Goal: Ask a question: Seek information or help from site administrators or community

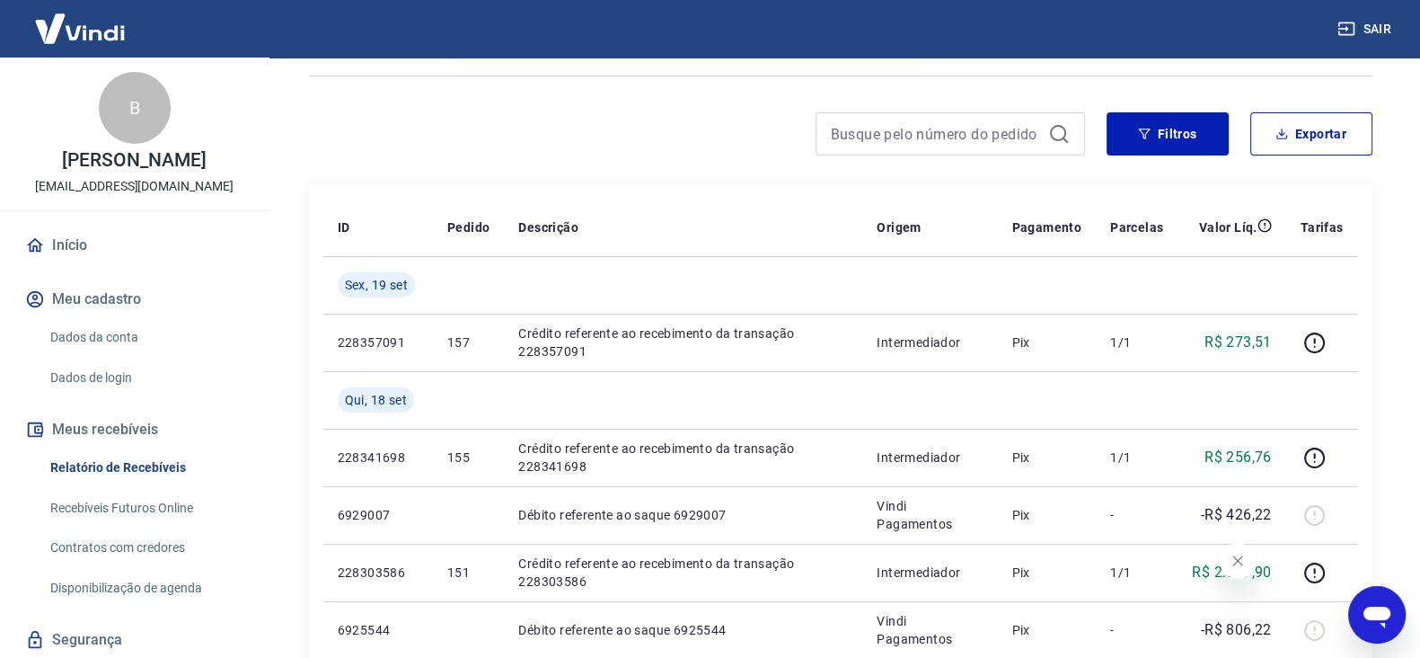
scroll to position [55, 0]
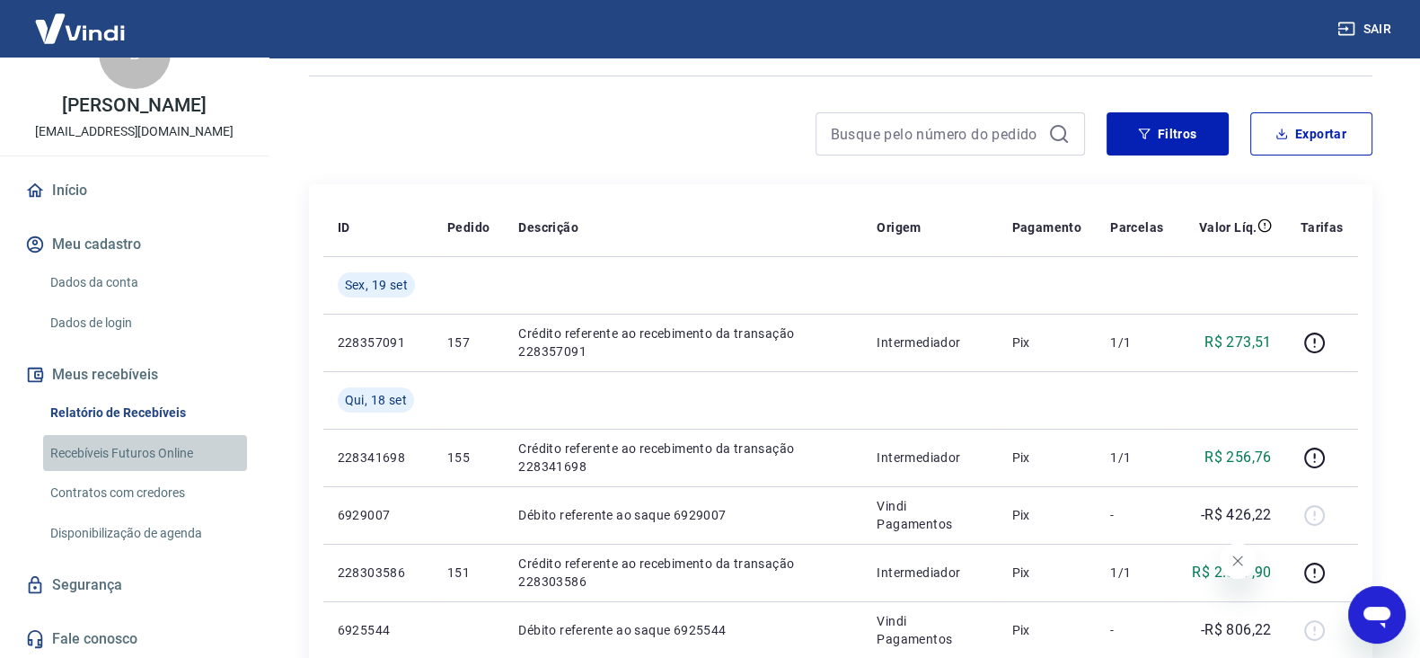
click at [168, 454] on link "Recebíveis Futuros Online" at bounding box center [145, 453] width 204 height 37
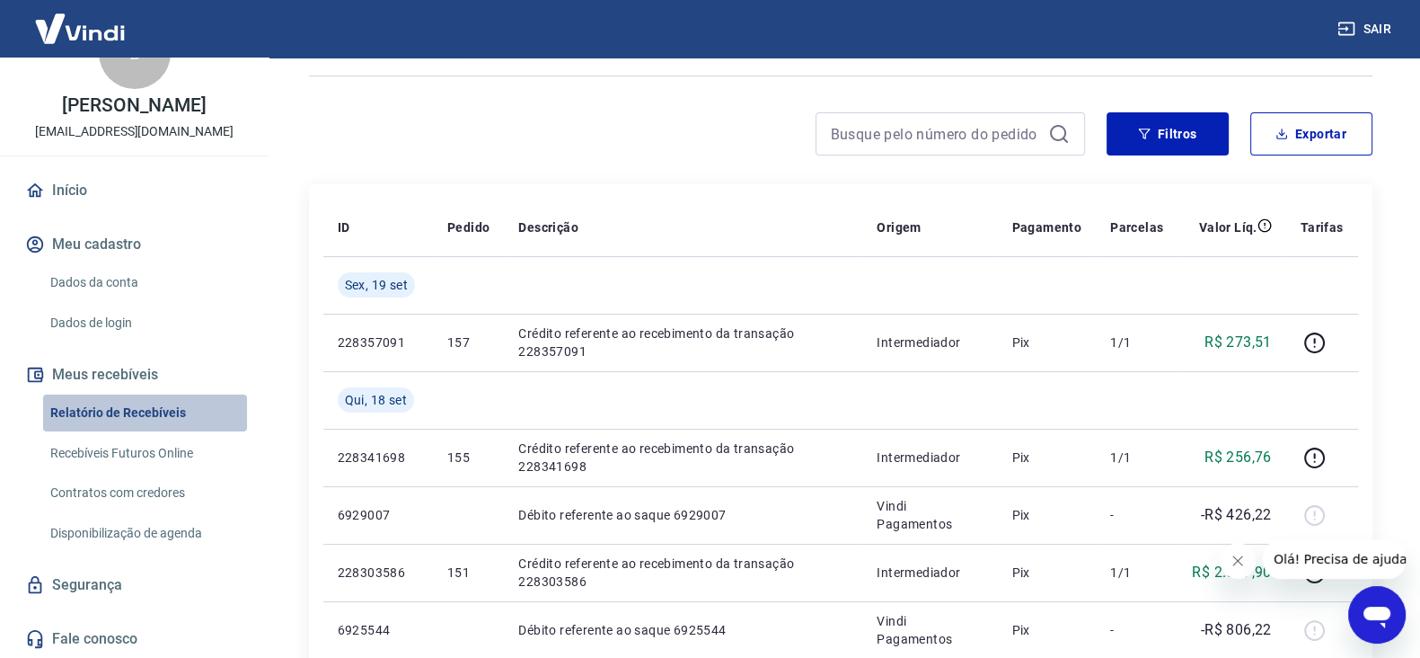
click at [155, 405] on link "Relatório de Recebíveis" at bounding box center [145, 412] width 204 height 37
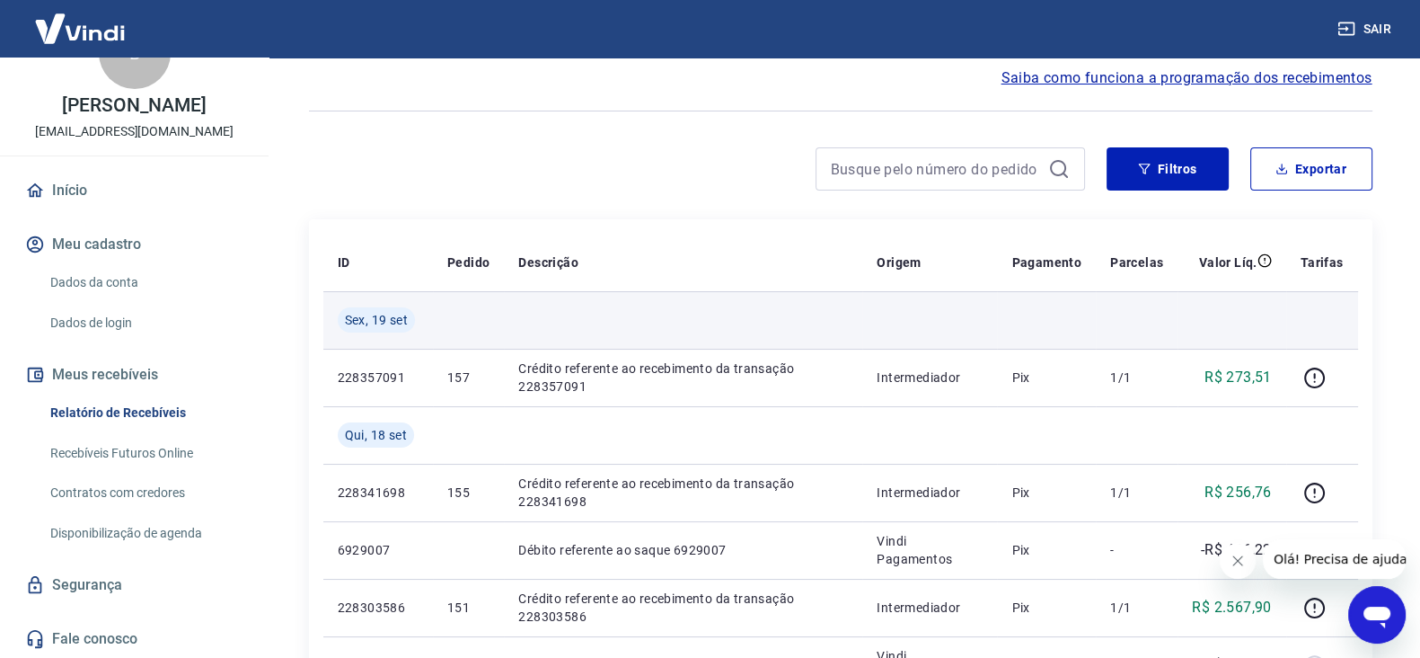
scroll to position [111, 0]
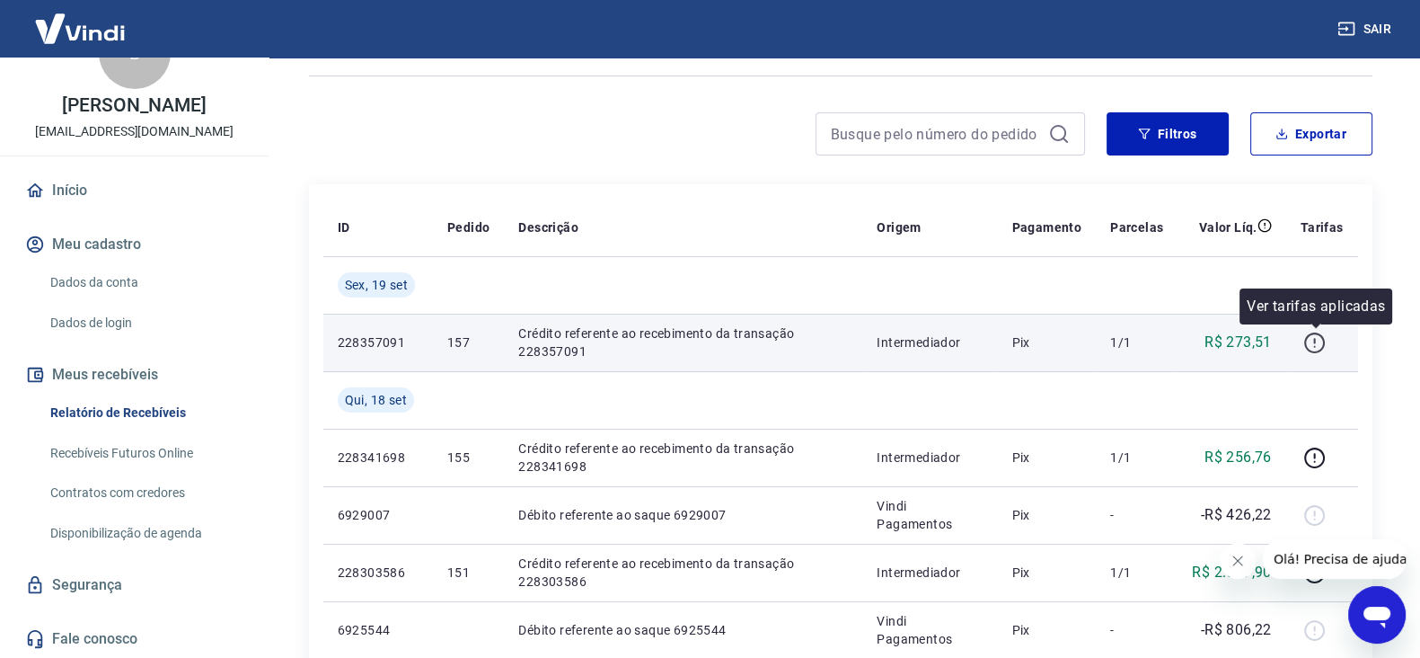
click at [1306, 340] on icon "button" at bounding box center [1314, 342] width 21 height 21
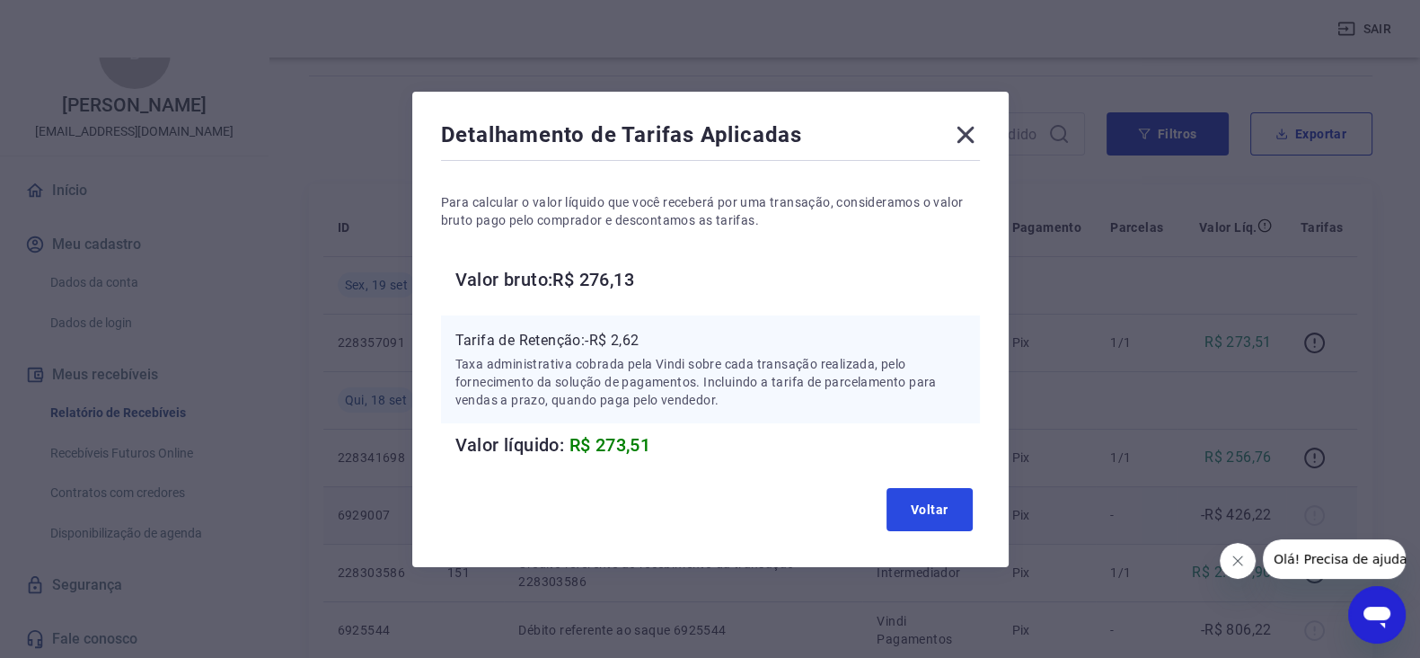
click at [925, 513] on button "Voltar" at bounding box center [930, 509] width 86 height 43
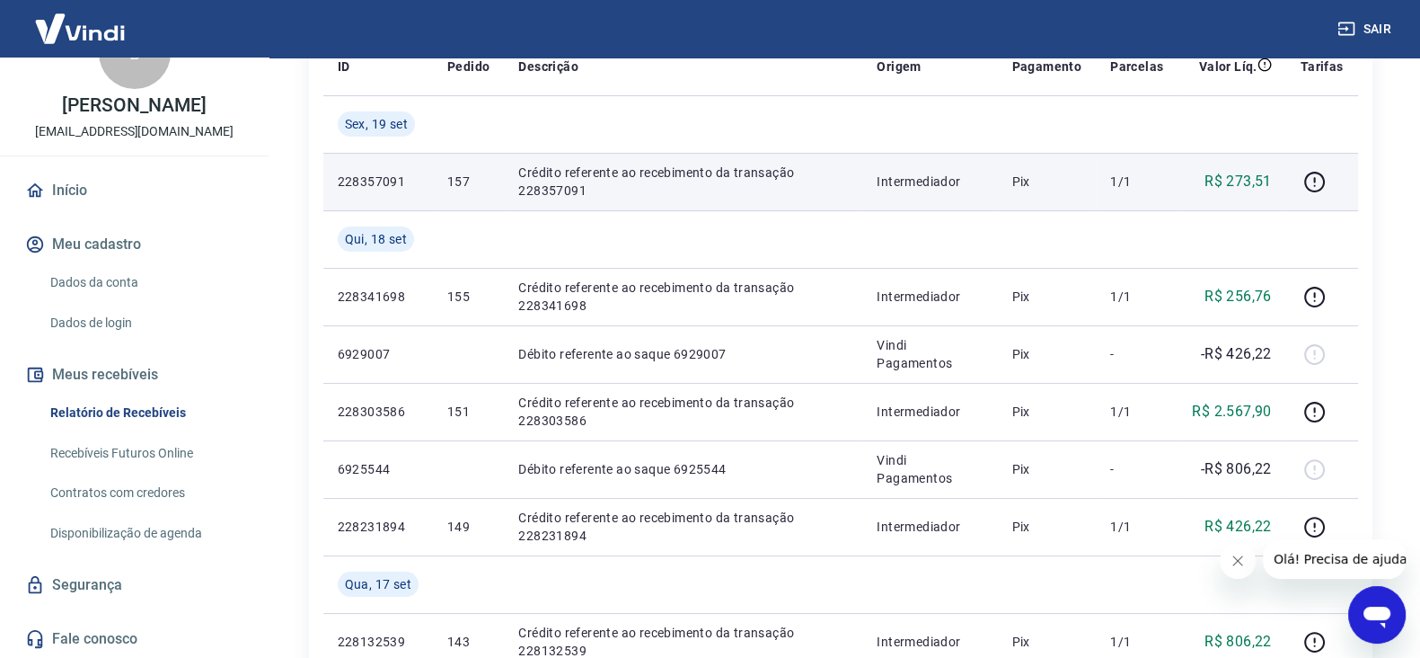
scroll to position [337, 0]
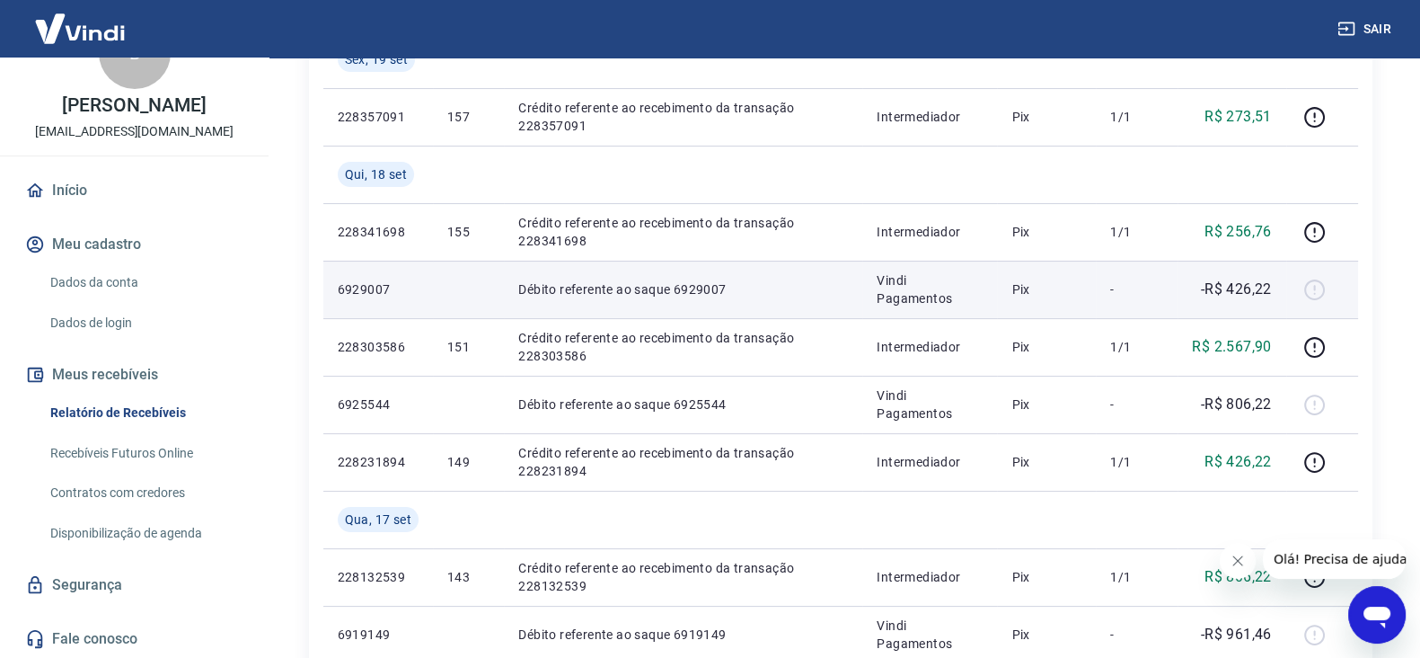
click at [1316, 286] on div at bounding box center [1322, 289] width 43 height 29
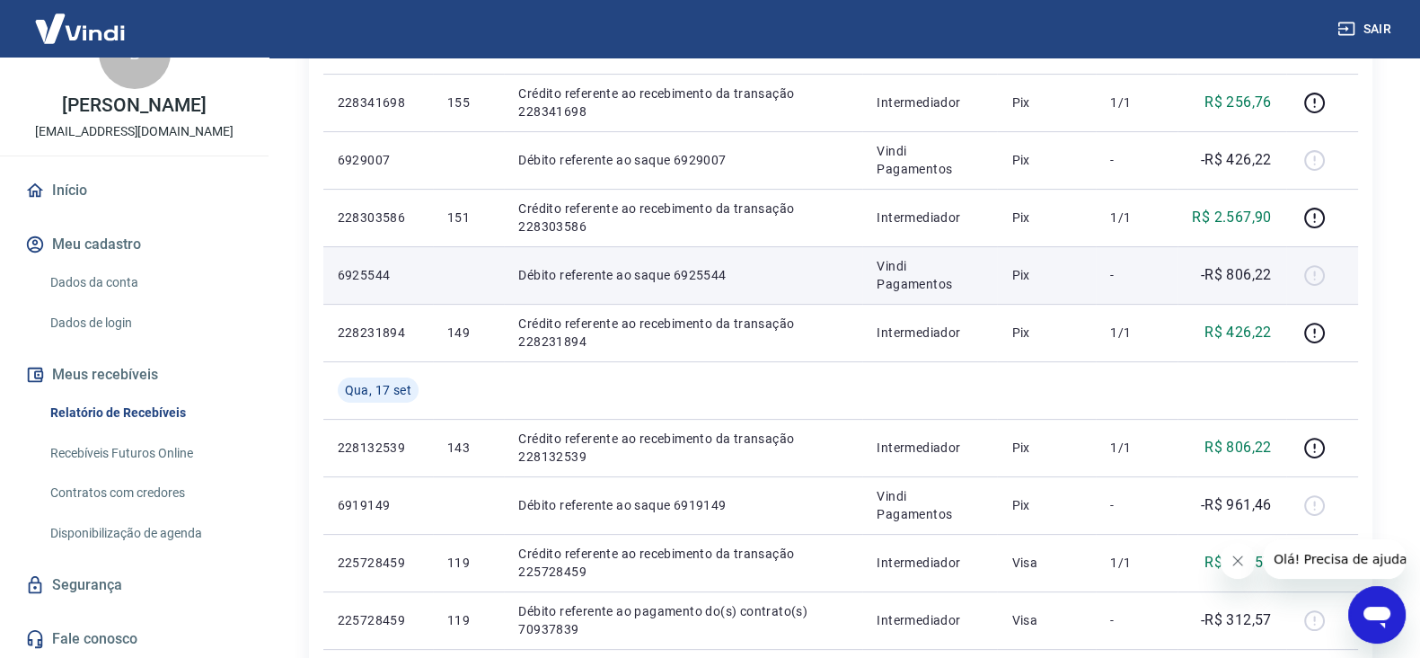
scroll to position [561, 0]
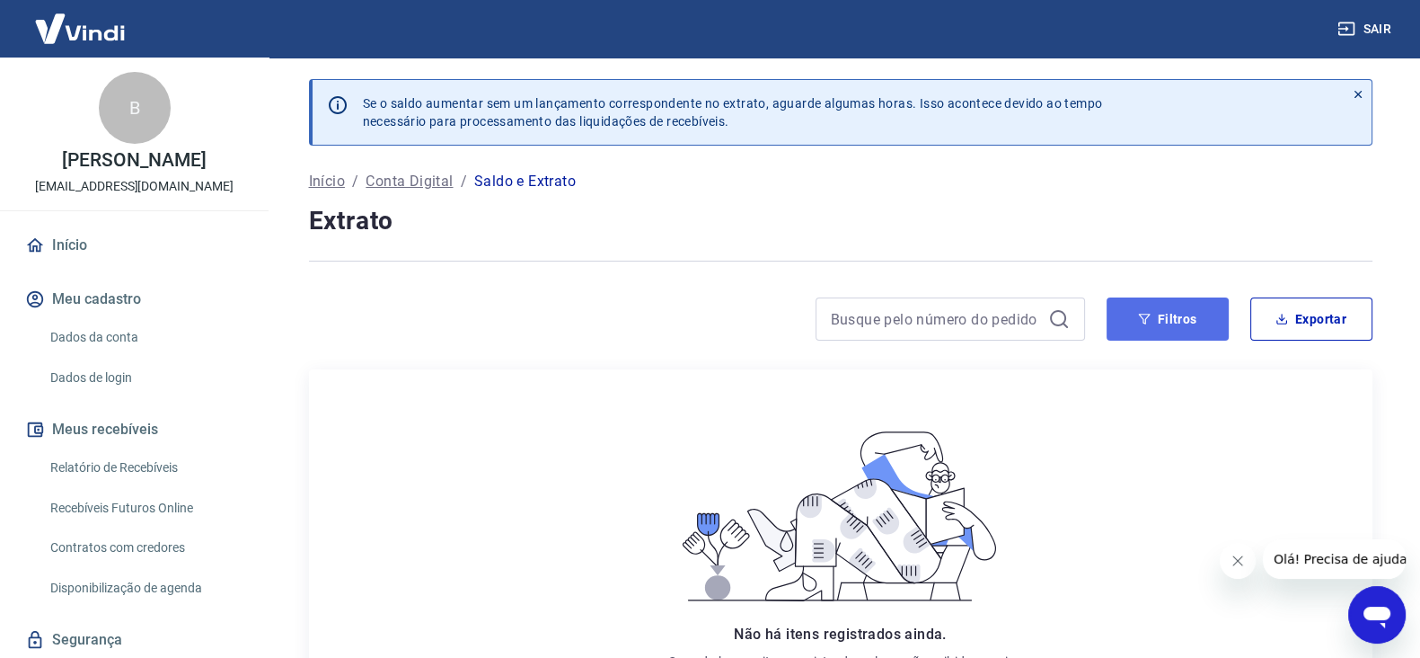
click at [1126, 331] on button "Filtros" at bounding box center [1168, 318] width 122 height 43
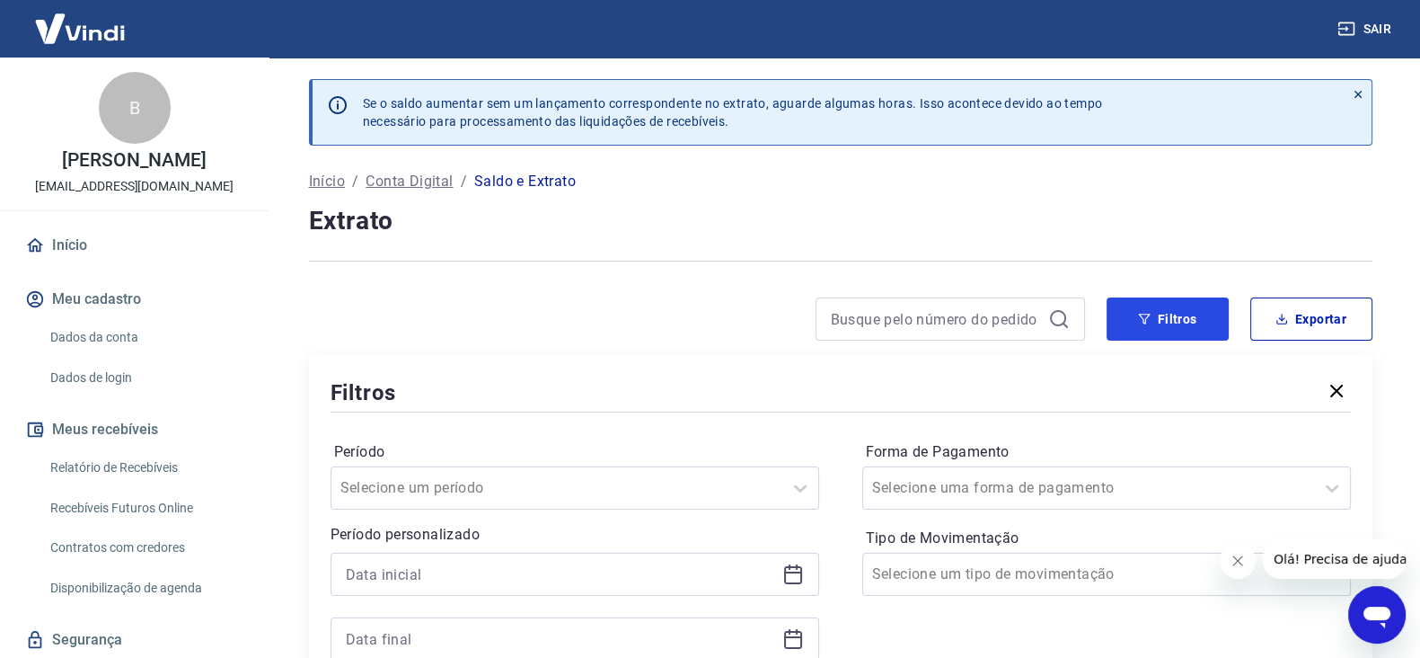
scroll to position [224, 0]
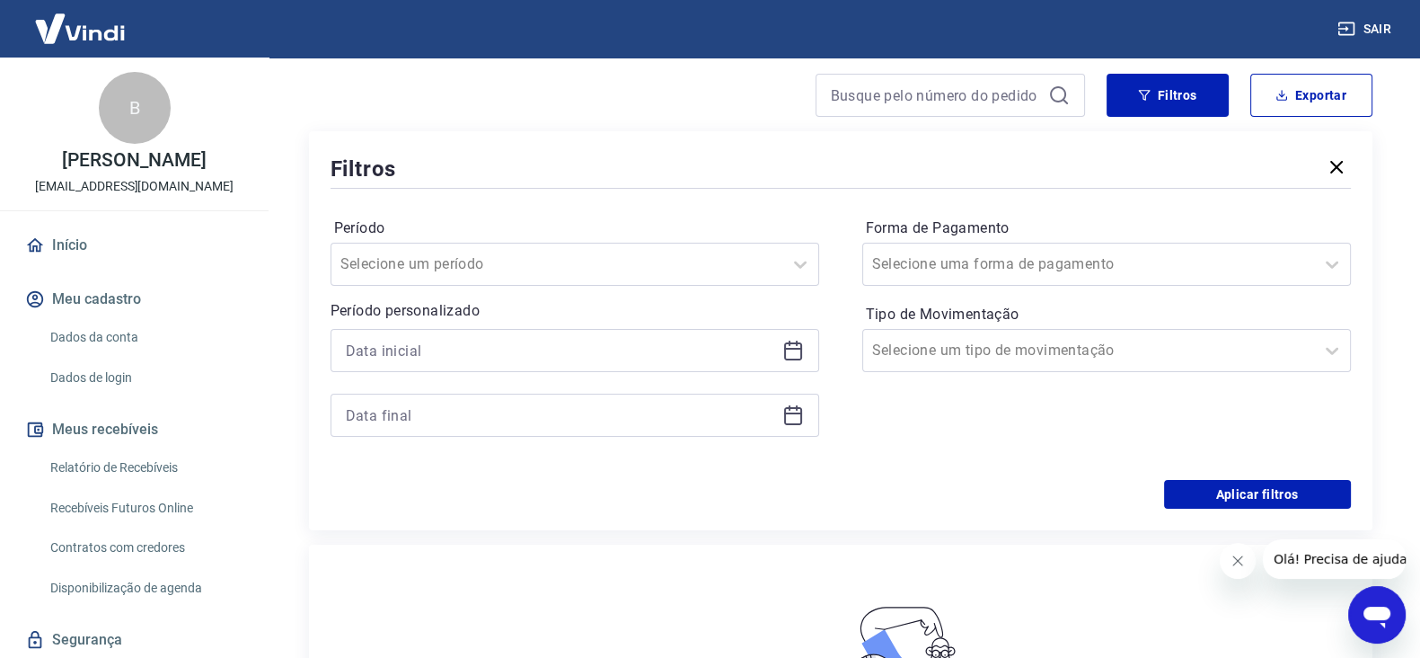
click at [797, 345] on icon at bounding box center [793, 351] width 22 height 22
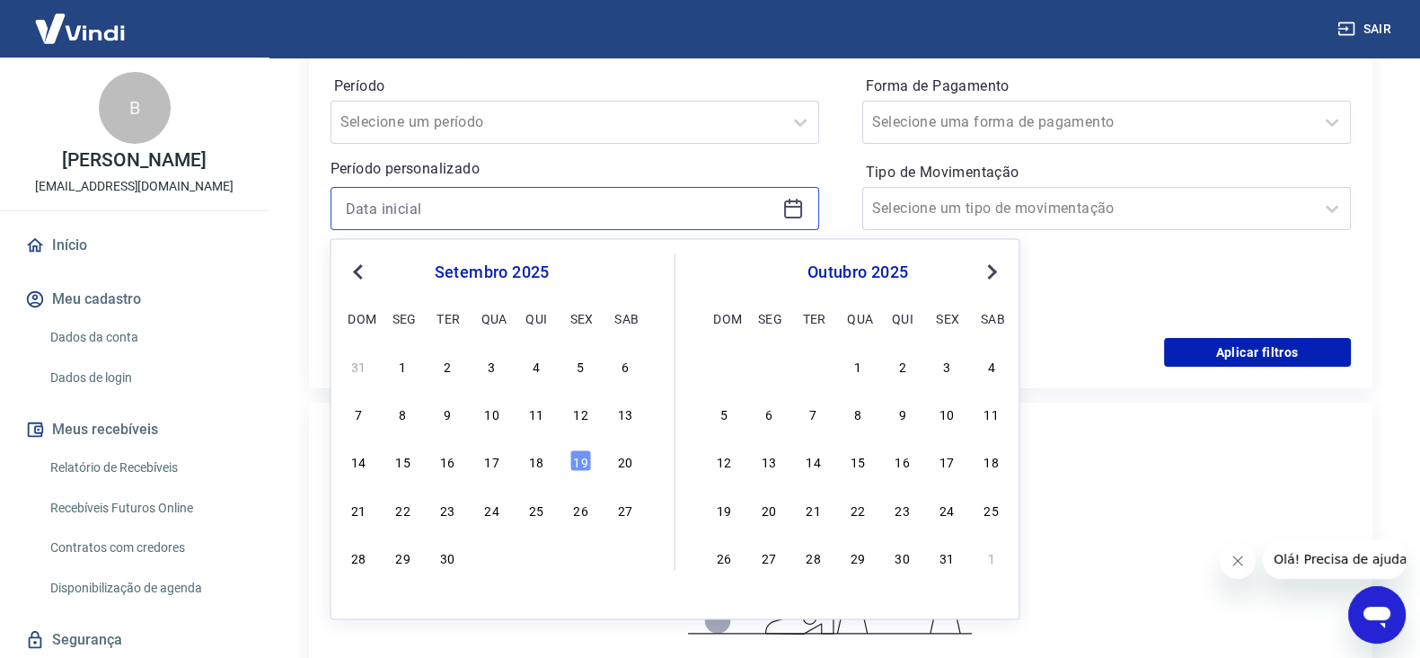
scroll to position [448, 0]
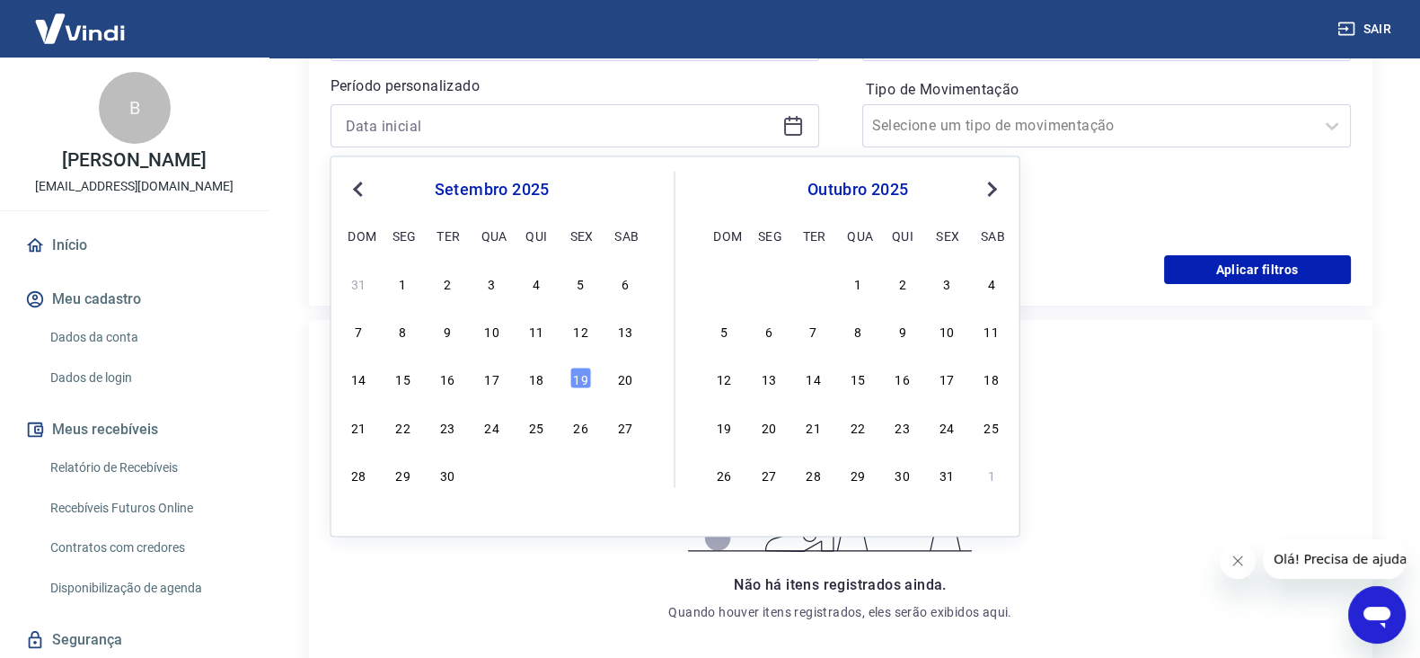
click at [367, 192] on button "Previous Month" at bounding box center [359, 190] width 22 height 22
click at [447, 283] on div "1" at bounding box center [448, 282] width 22 height 22
type input "01/07/2025"
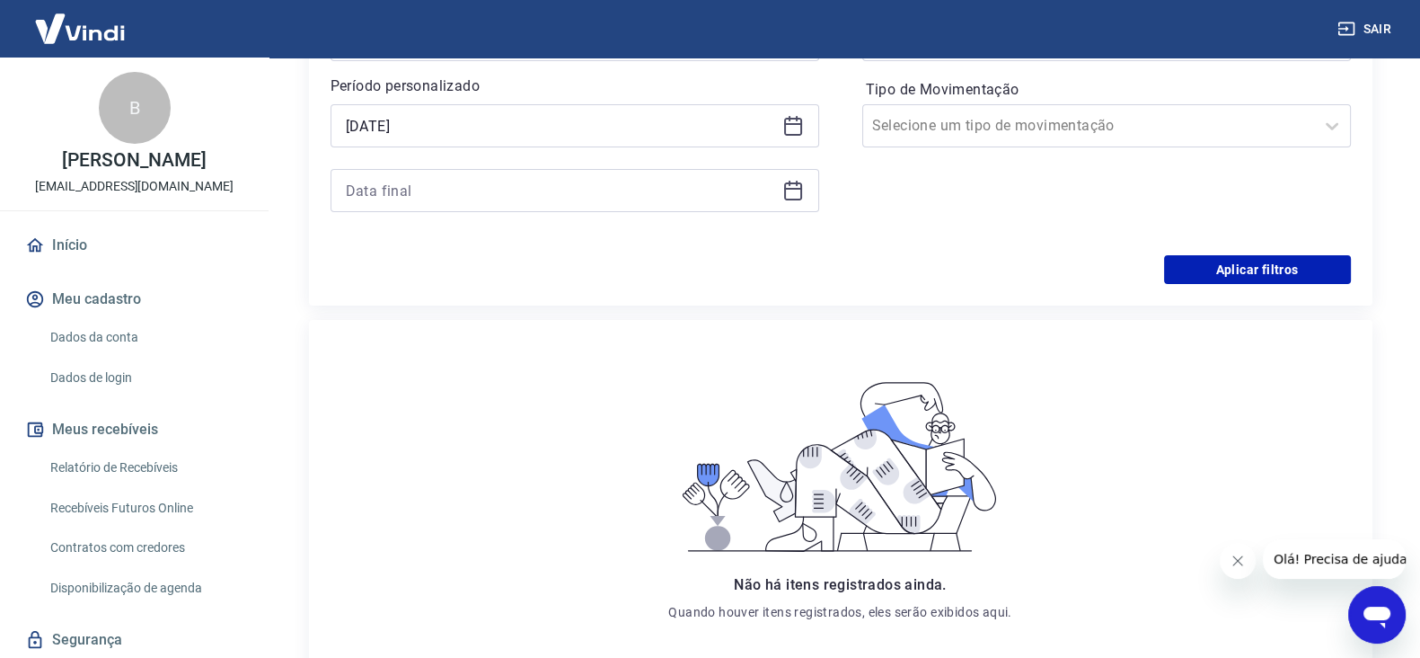
click at [795, 180] on icon at bounding box center [793, 191] width 22 height 22
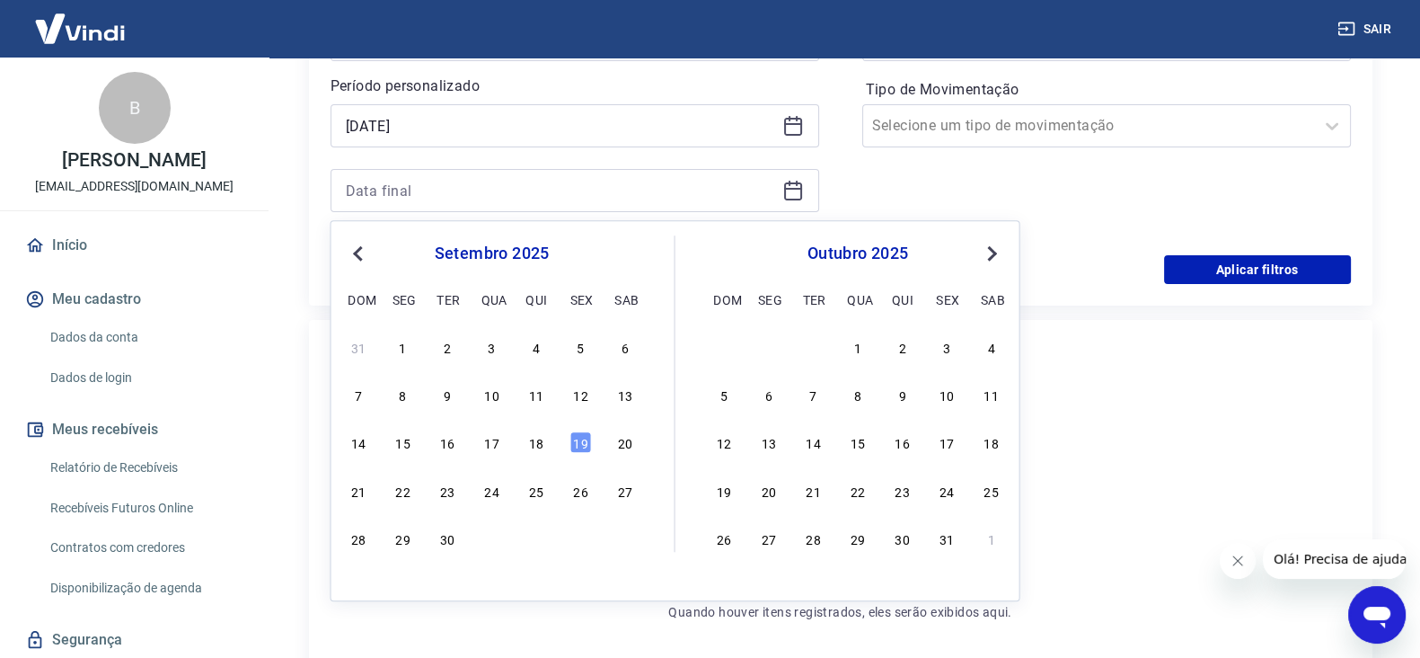
click at [355, 246] on button "Previous Month" at bounding box center [359, 254] width 22 height 22
click at [542, 527] on div "31" at bounding box center [537, 538] width 22 height 22
type input "31/07/2025"
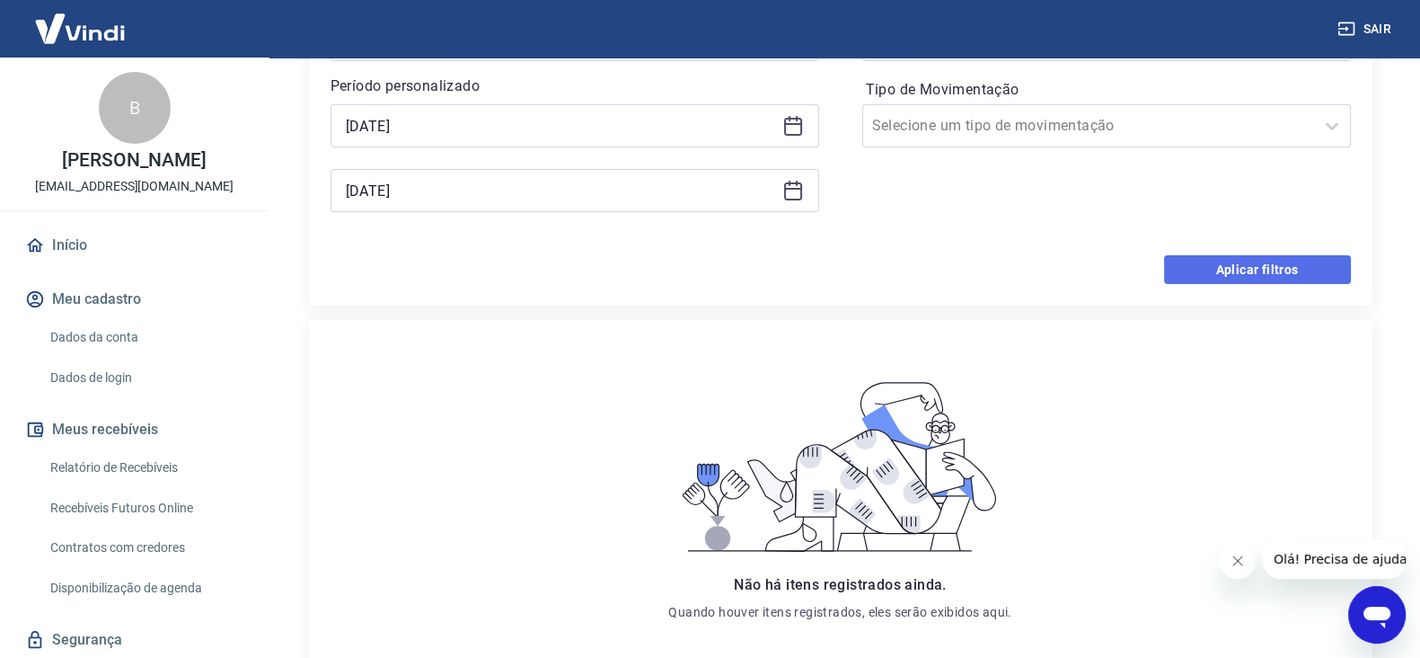
click at [1216, 262] on button "Aplicar filtros" at bounding box center [1257, 269] width 187 height 29
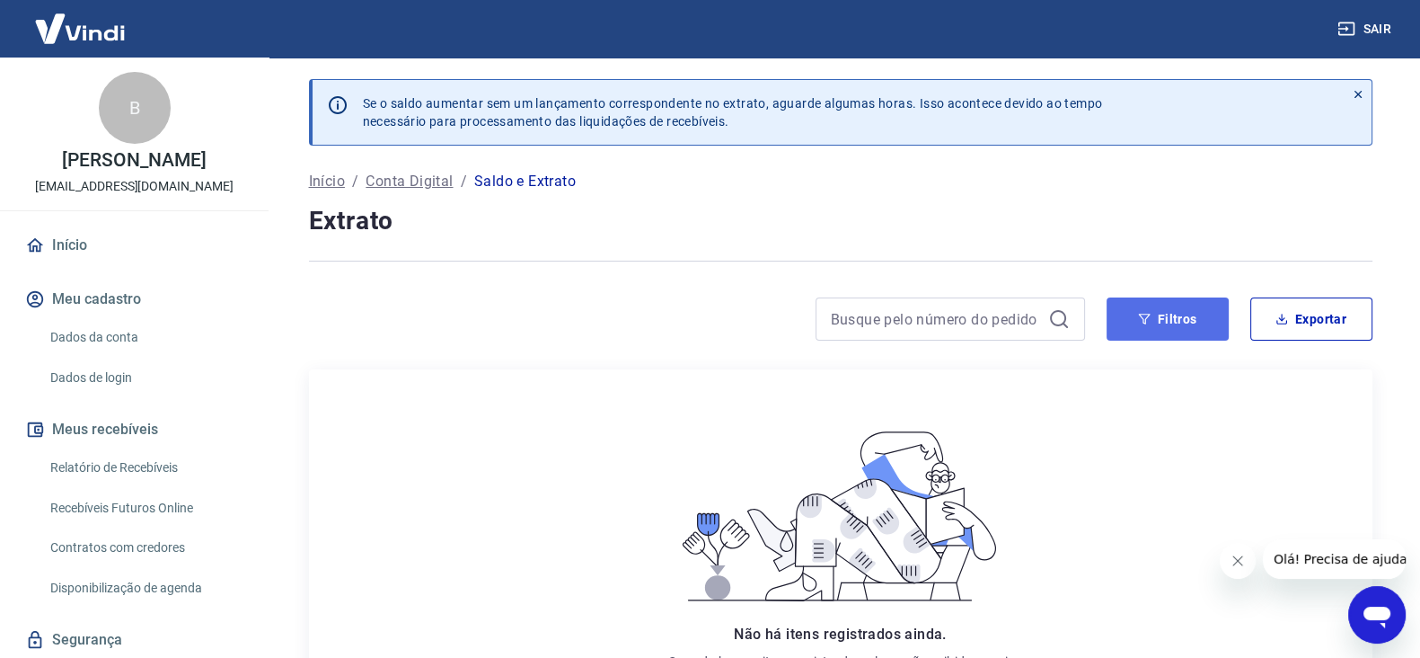
click at [1140, 316] on icon "button" at bounding box center [1144, 319] width 13 height 13
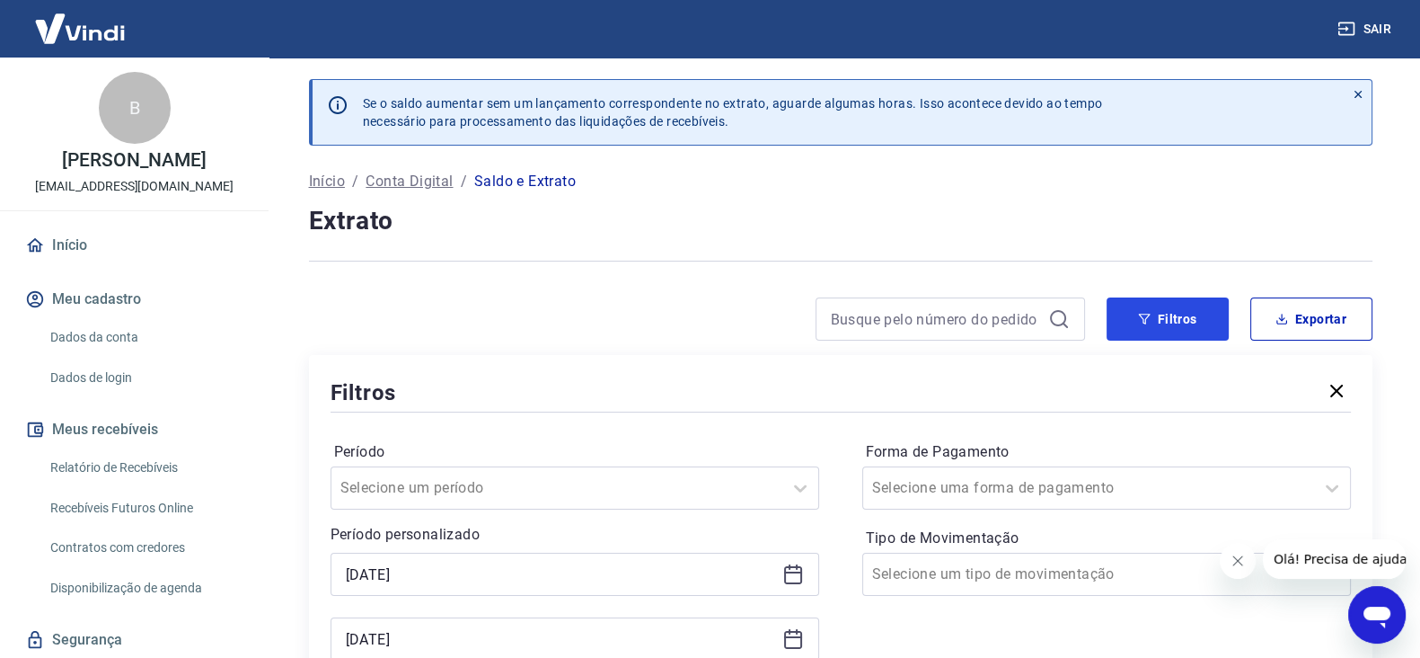
scroll to position [224, 0]
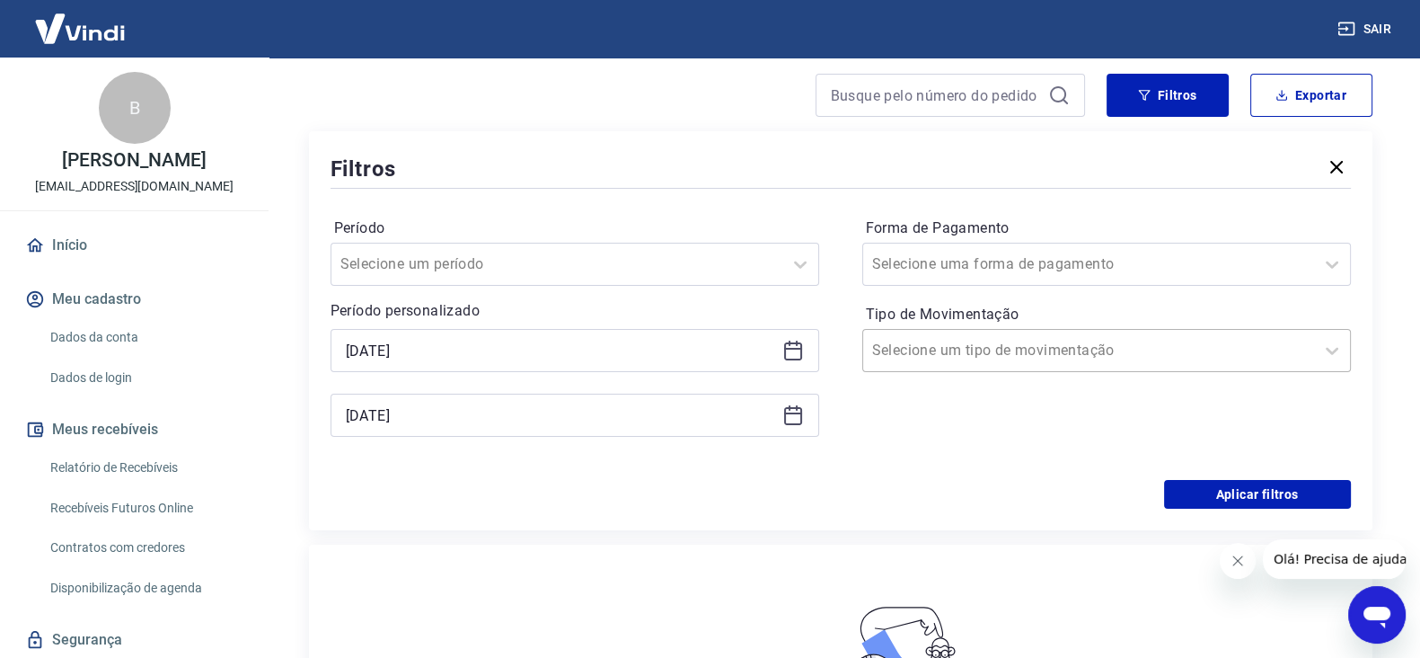
click at [995, 352] on input "Tipo de Movimentação" at bounding box center [962, 351] width 181 height 22
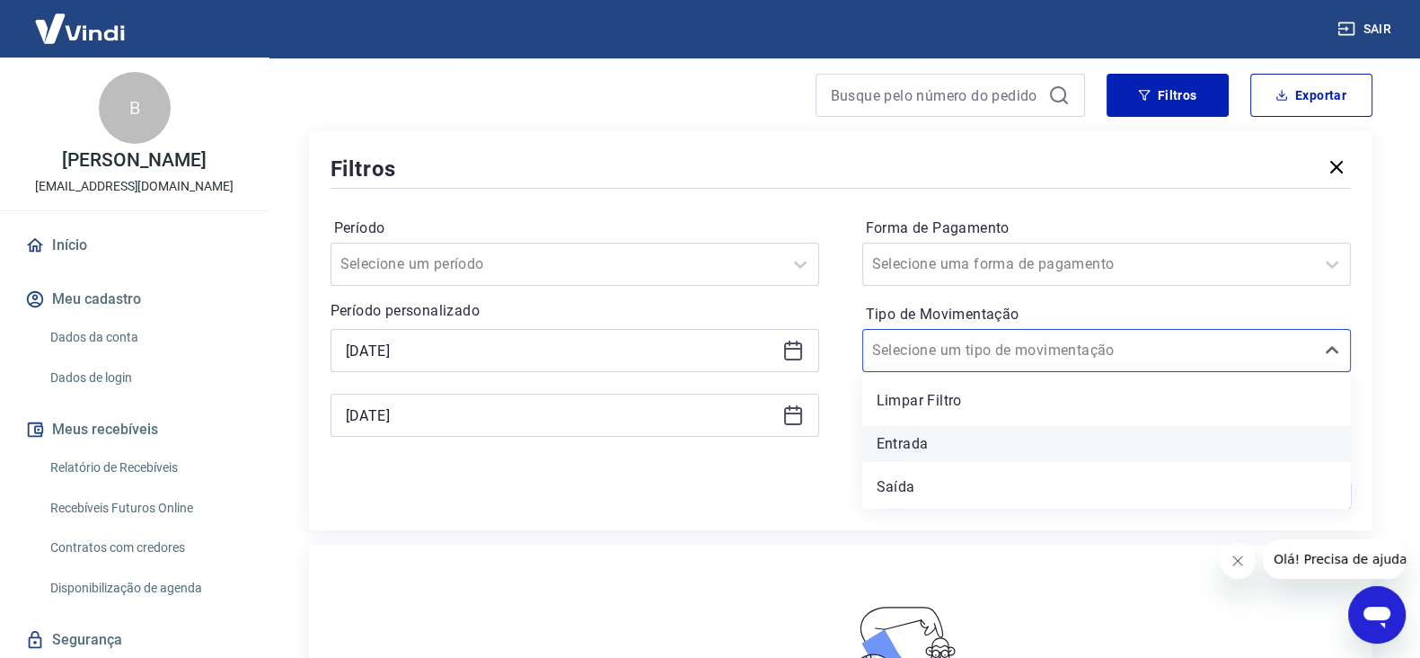
click at [931, 443] on div "Entrada" at bounding box center [1106, 444] width 489 height 36
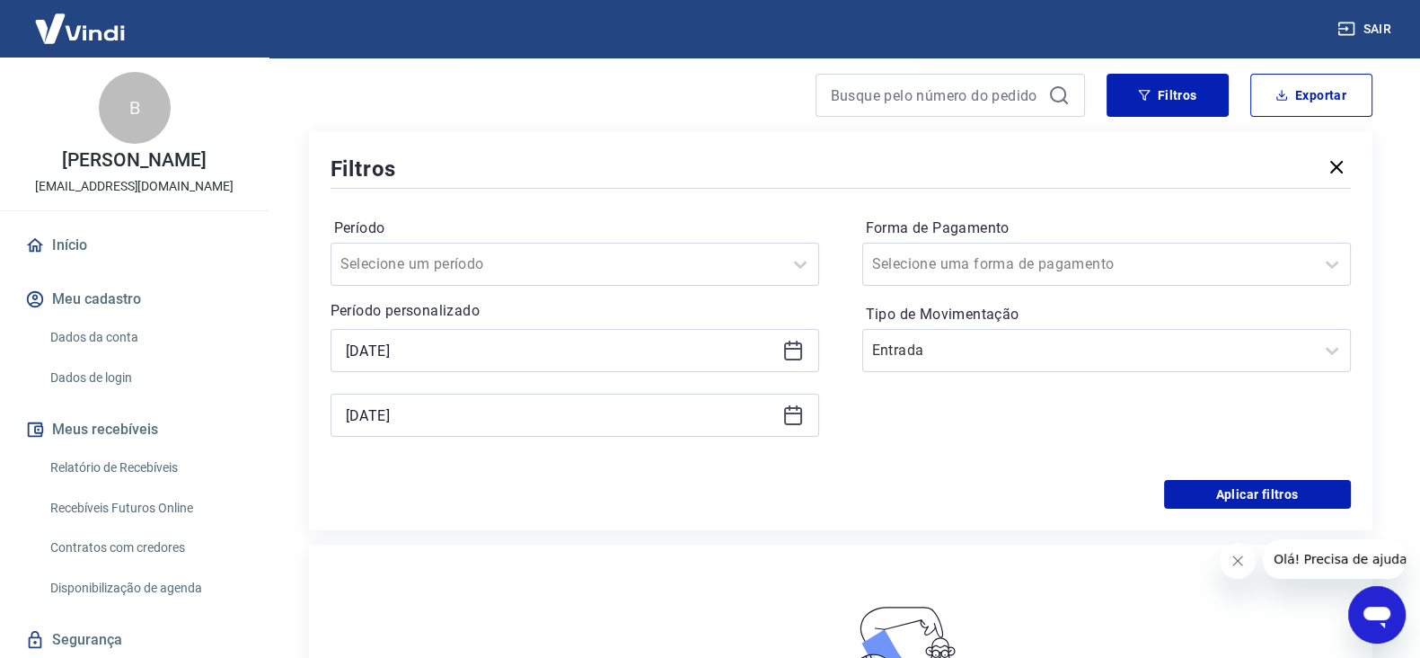
click at [1198, 475] on div "Período Selecione um período Período personalizado 01/07/2025 31/07/2025 Forma …" at bounding box center [841, 335] width 1021 height 287
click at [1196, 491] on button "Aplicar filtros" at bounding box center [1257, 494] width 187 height 29
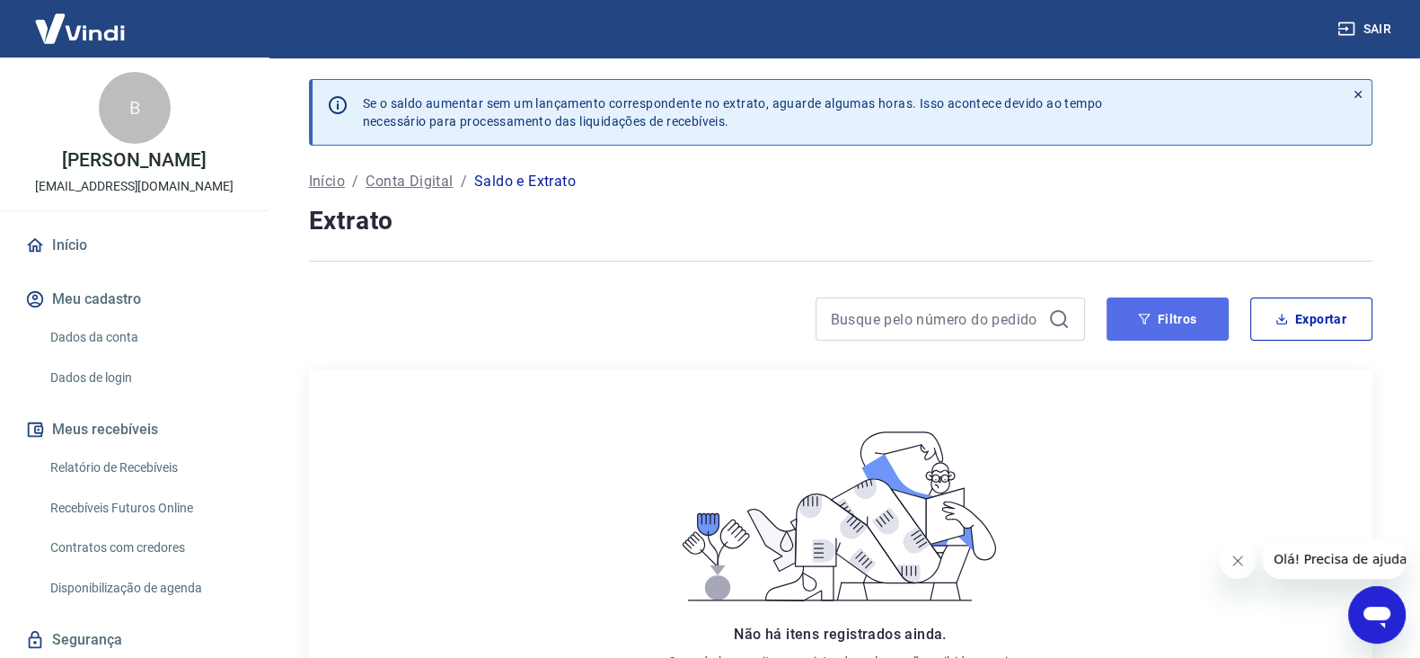
click at [1185, 319] on button "Filtros" at bounding box center [1168, 318] width 122 height 43
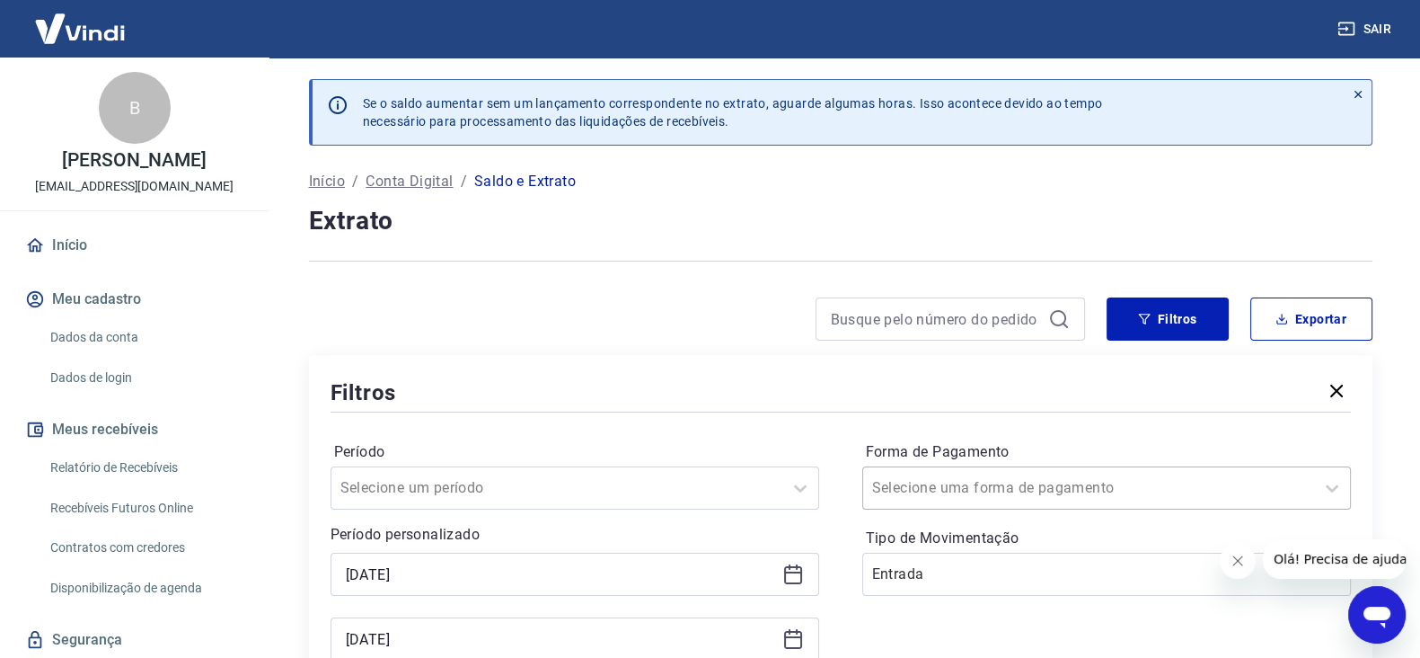
click at [914, 489] on div "Selecione uma forma de pagamento" at bounding box center [1106, 487] width 489 height 43
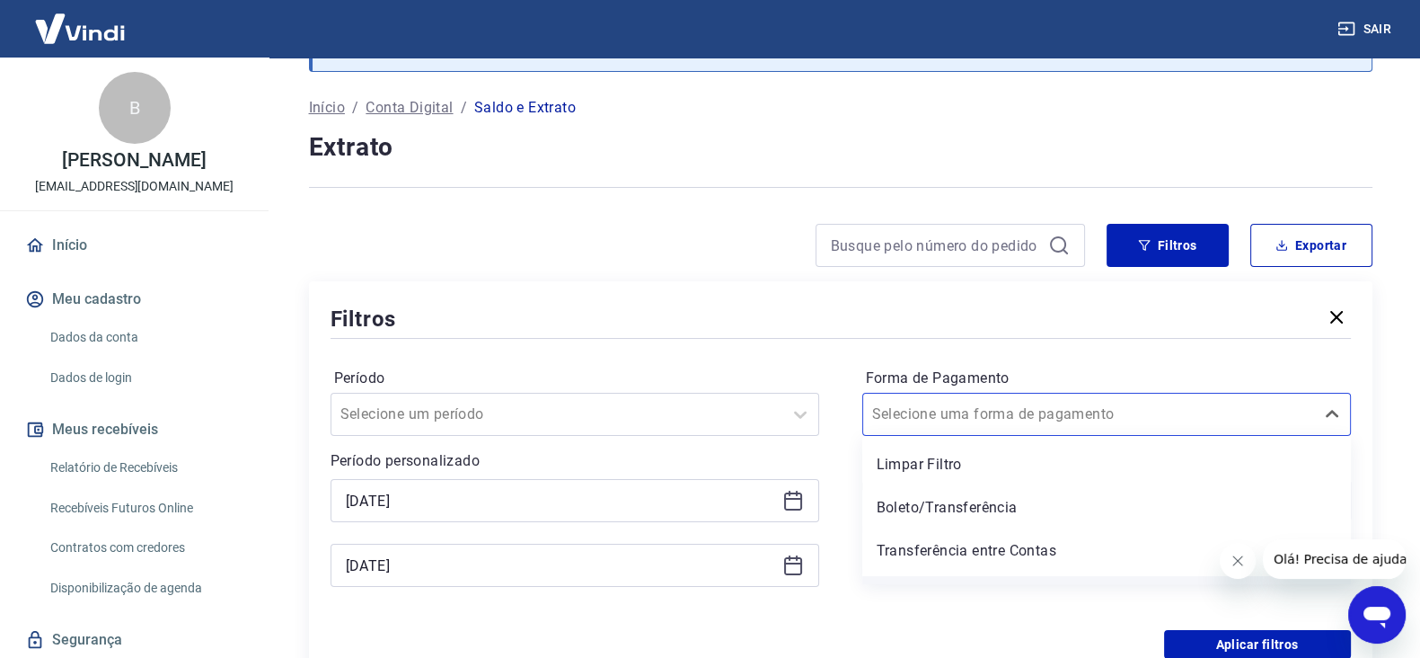
scroll to position [74, 0]
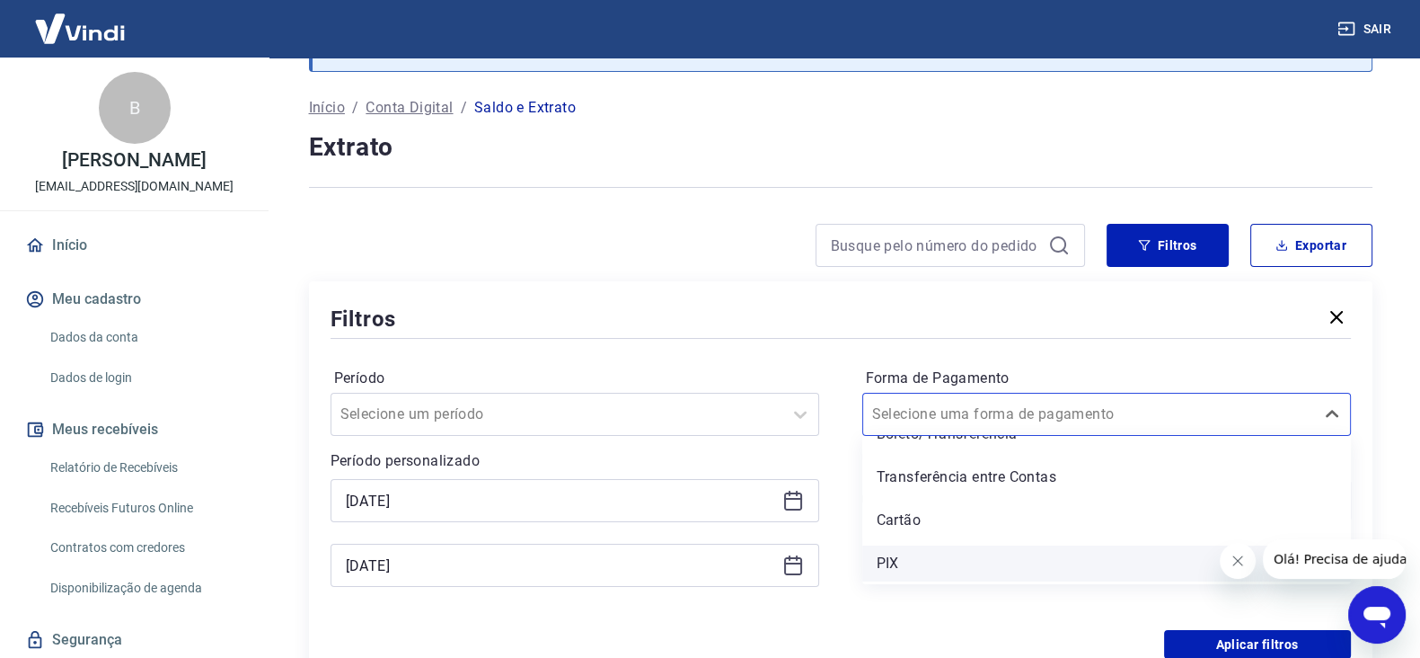
click at [956, 553] on div "PIX" at bounding box center [1106, 563] width 489 height 36
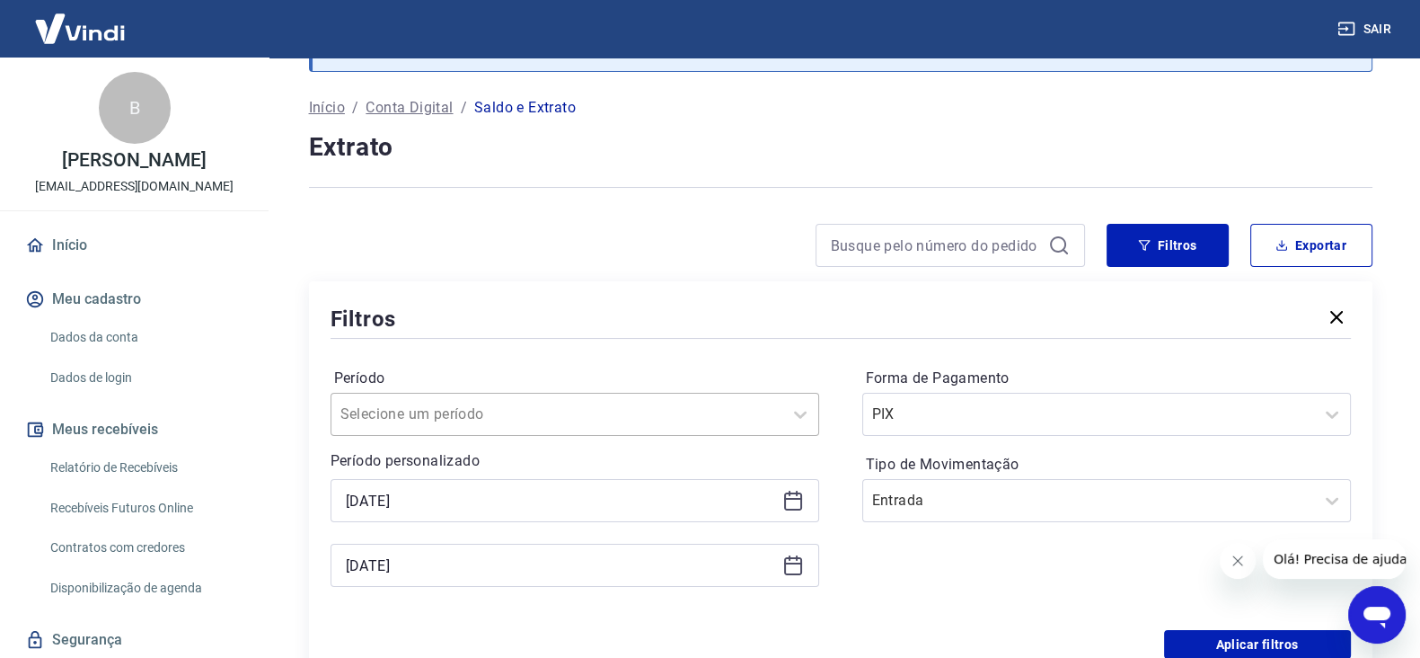
click at [697, 398] on div "Selecione um período" at bounding box center [557, 414] width 451 height 32
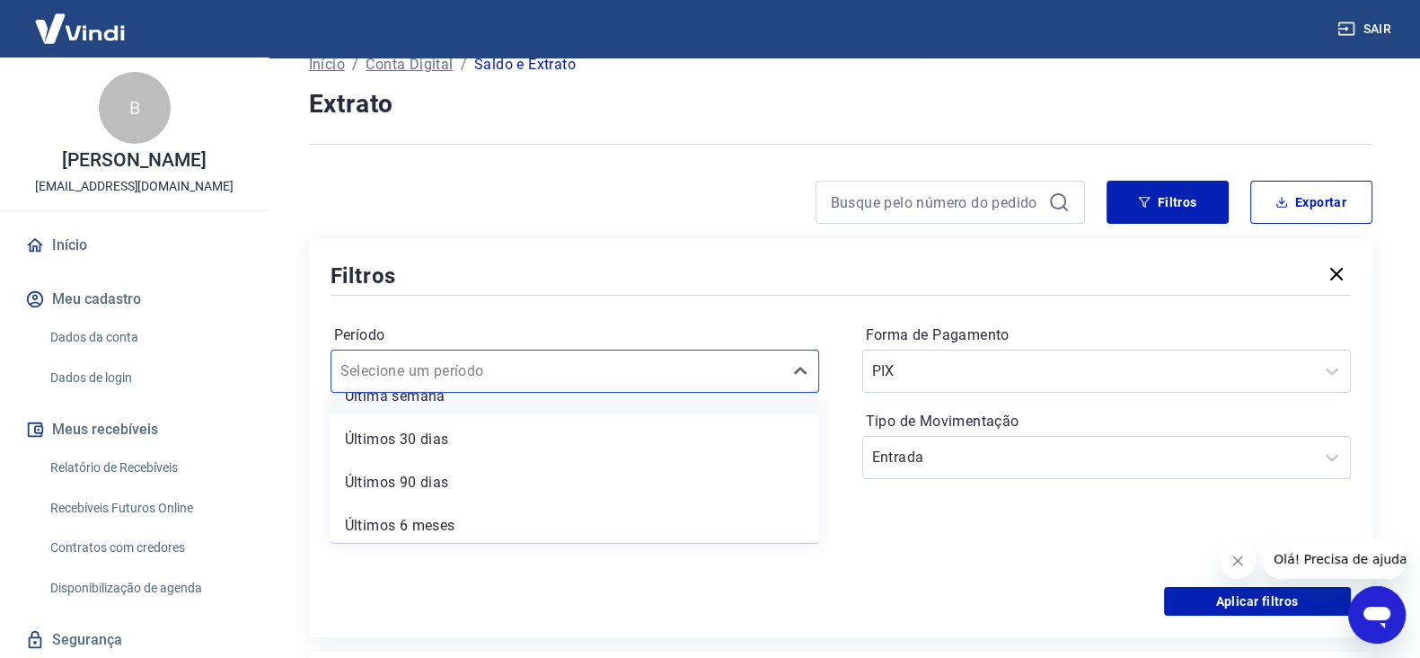
scroll to position [117, 0]
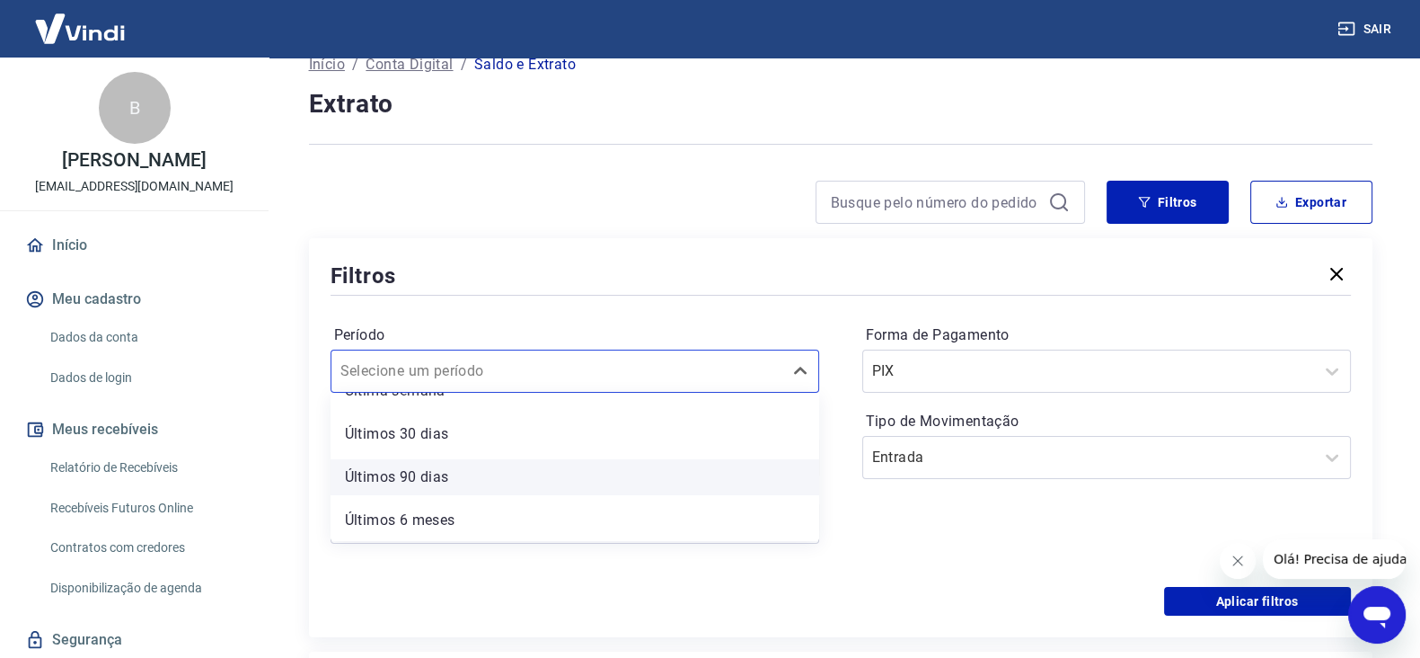
click at [588, 482] on div "Últimos 90 dias" at bounding box center [575, 477] width 489 height 36
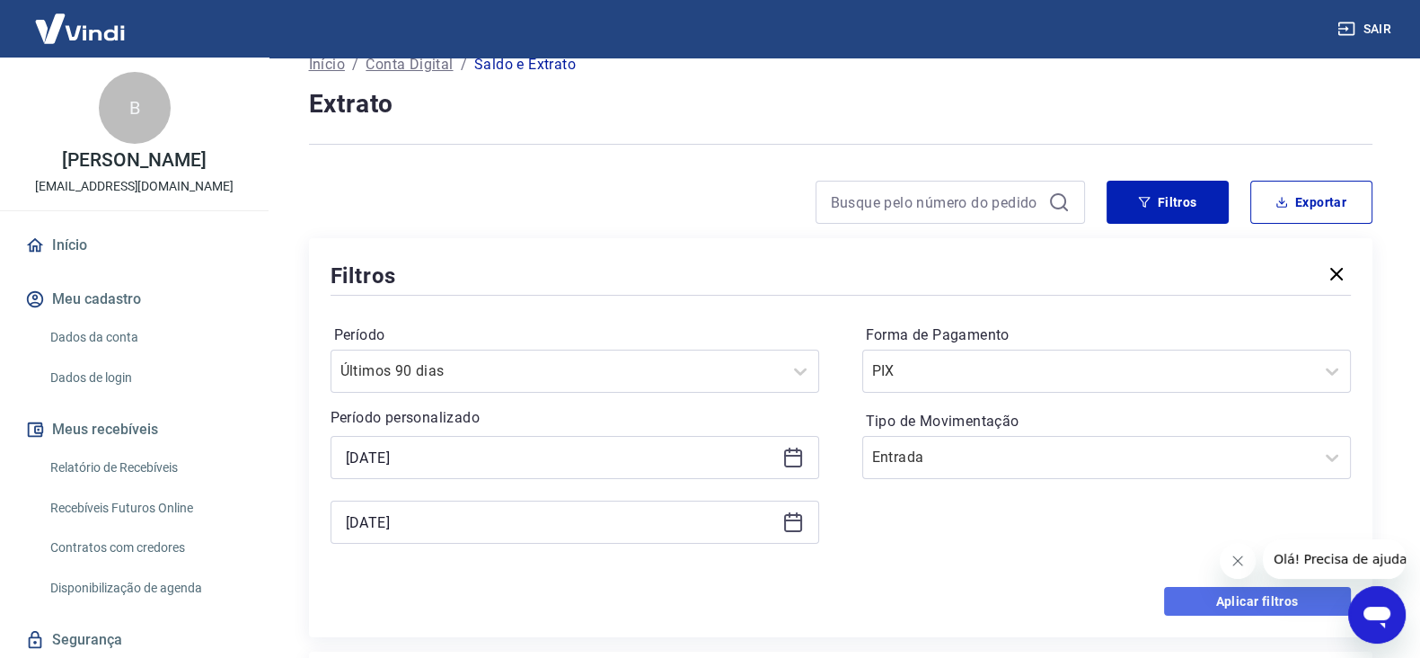
click at [1216, 589] on button "Aplicar filtros" at bounding box center [1257, 601] width 187 height 29
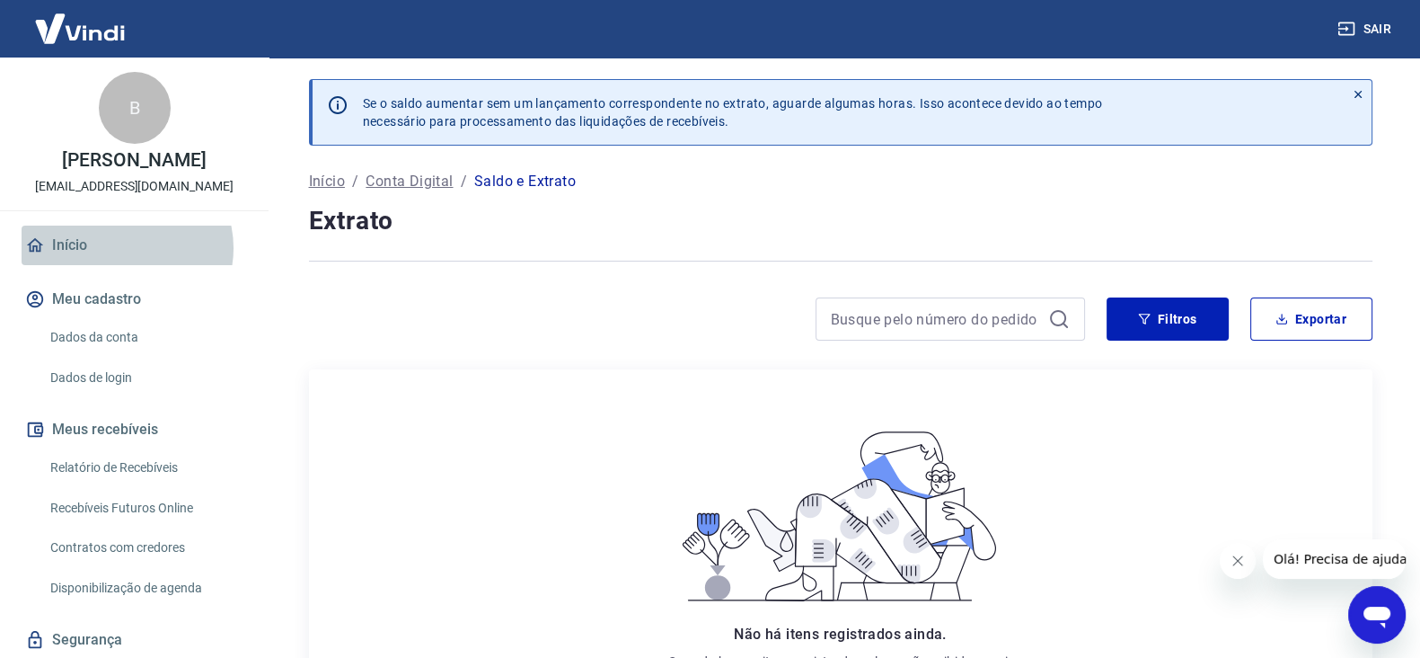
click at [126, 248] on link "Início" at bounding box center [134, 245] width 225 height 40
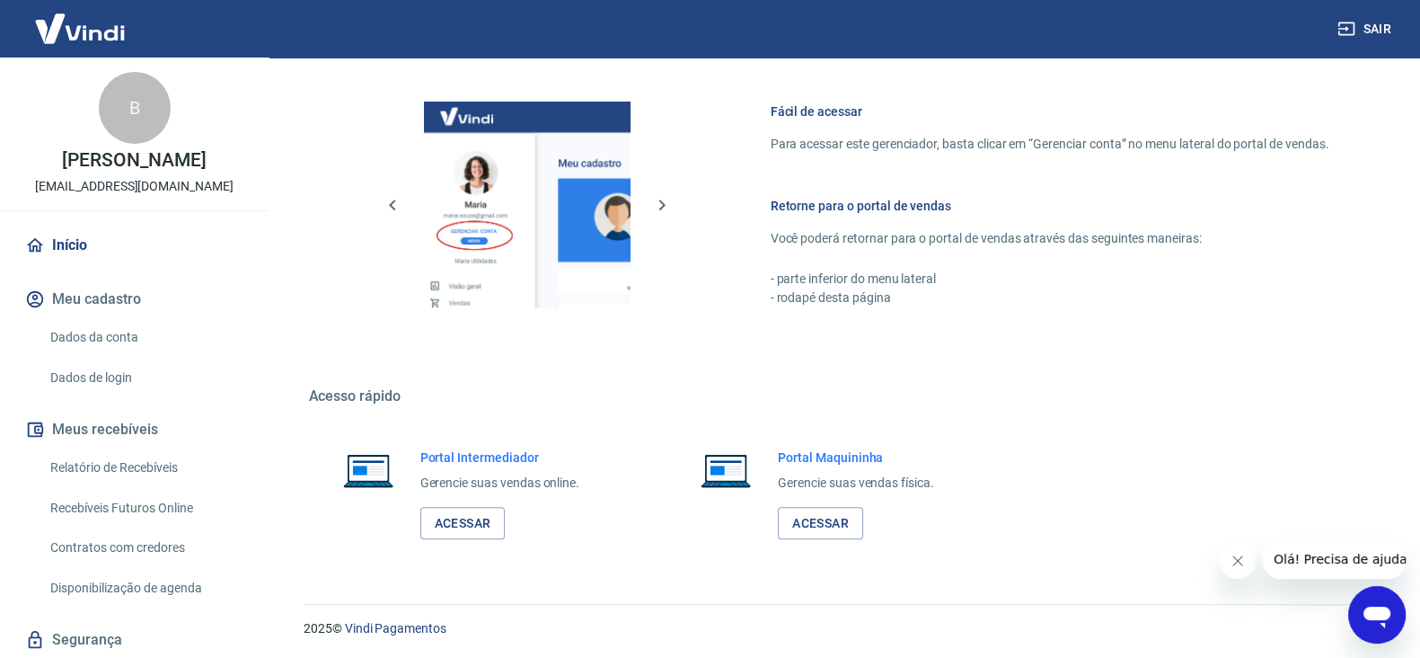
scroll to position [928, 0]
click at [467, 528] on link "Acessar" at bounding box center [462, 522] width 85 height 33
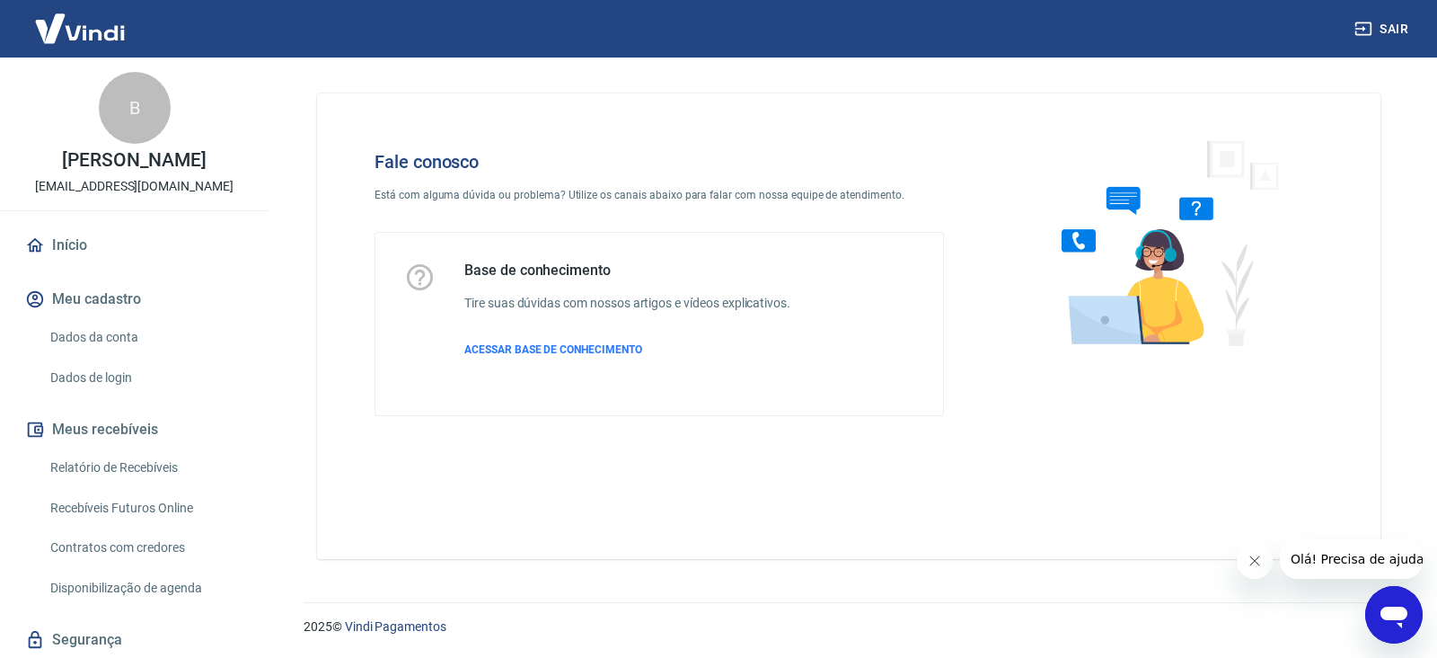
click at [1388, 595] on div "Abrir janela de mensagens" at bounding box center [1394, 615] width 54 height 54
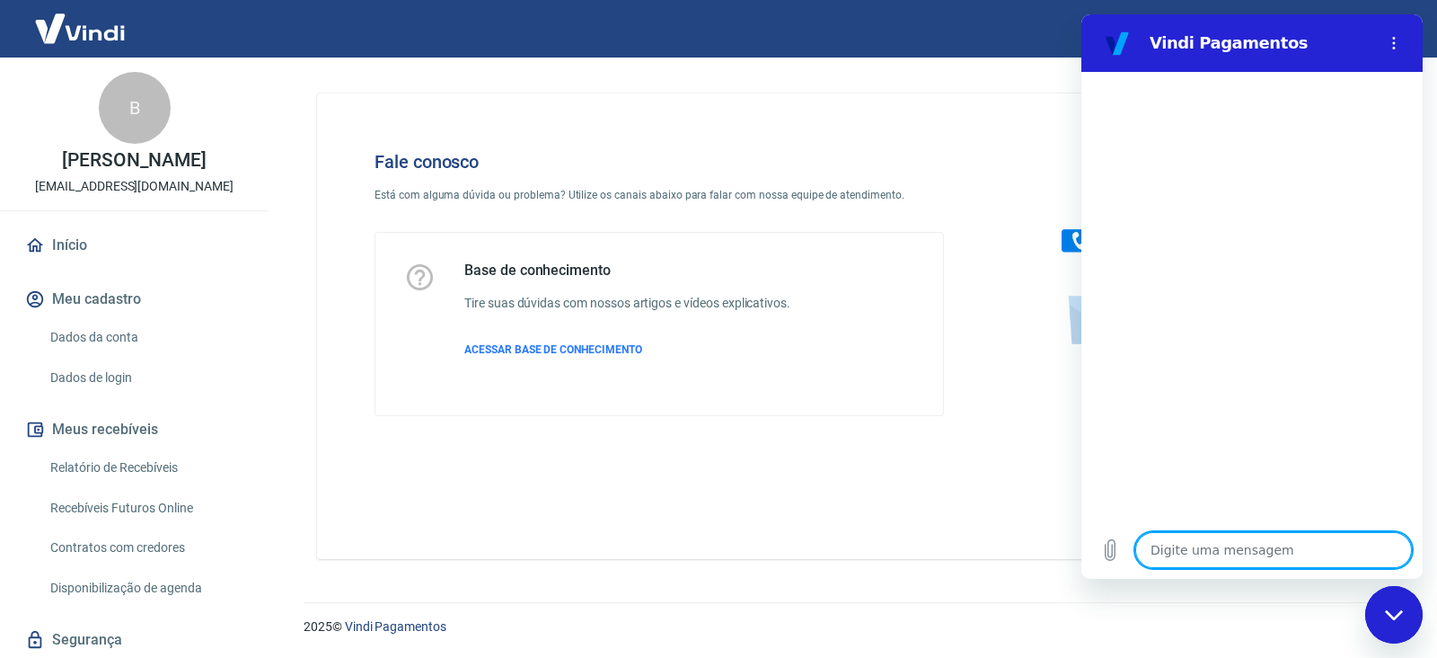
click at [1225, 554] on textarea at bounding box center [1274, 550] width 277 height 36
type textarea "o"
type textarea "x"
type textarea "oi"
type textarea "x"
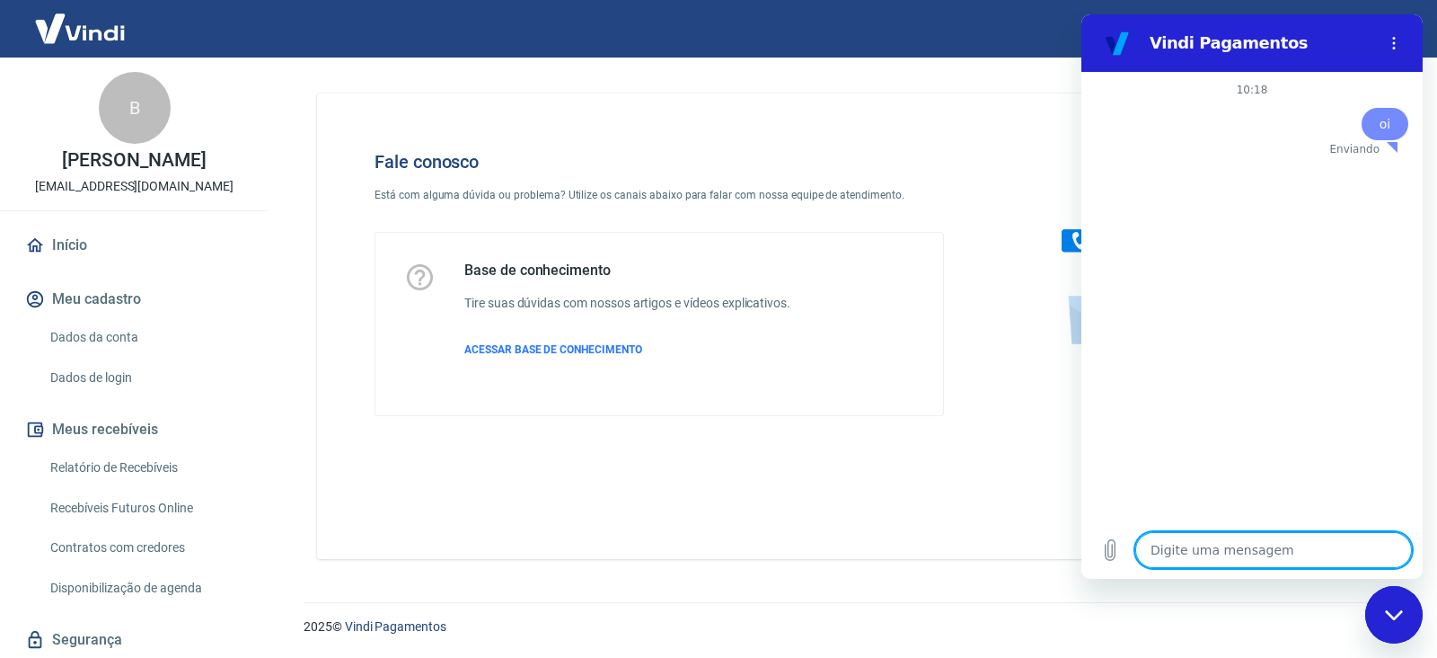
type textarea "x"
type textarea "f"
type textarea "x"
type textarea "fl"
type textarea "x"
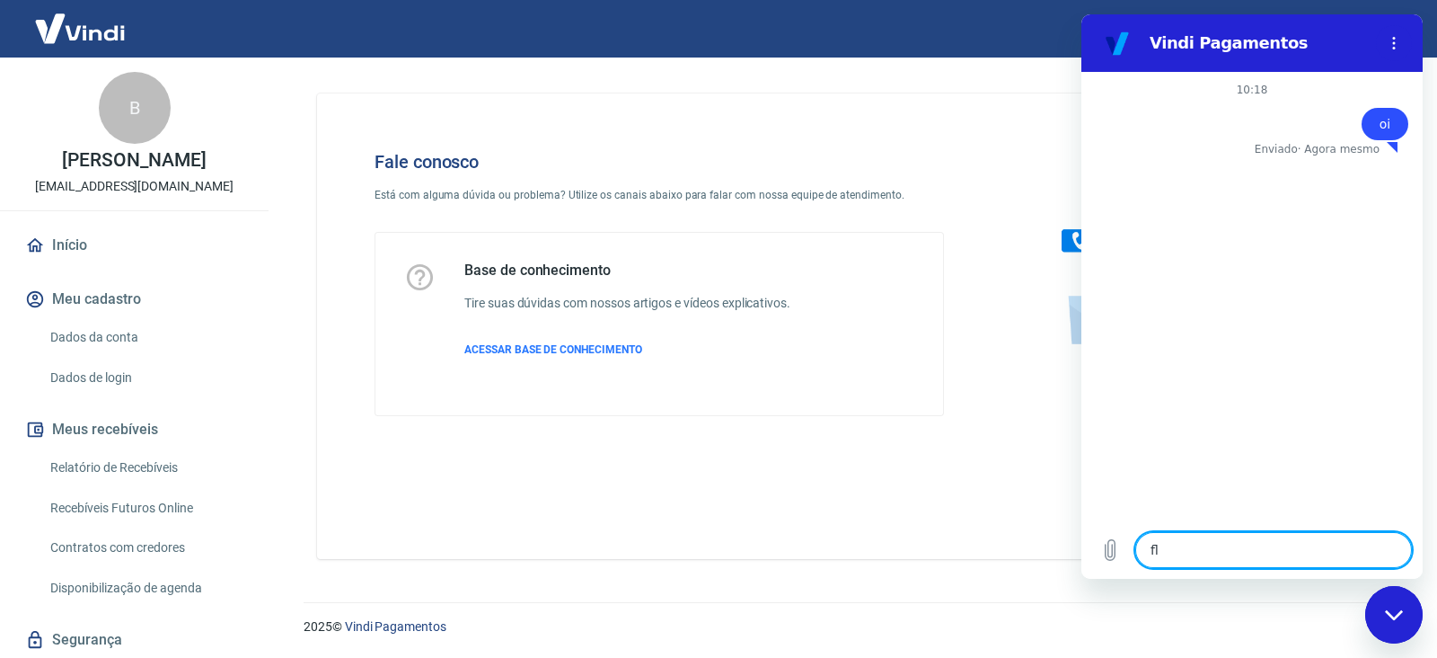
type textarea "fla"
type textarea "x"
type textarea "fla="
type textarea "x"
type textarea "fla"
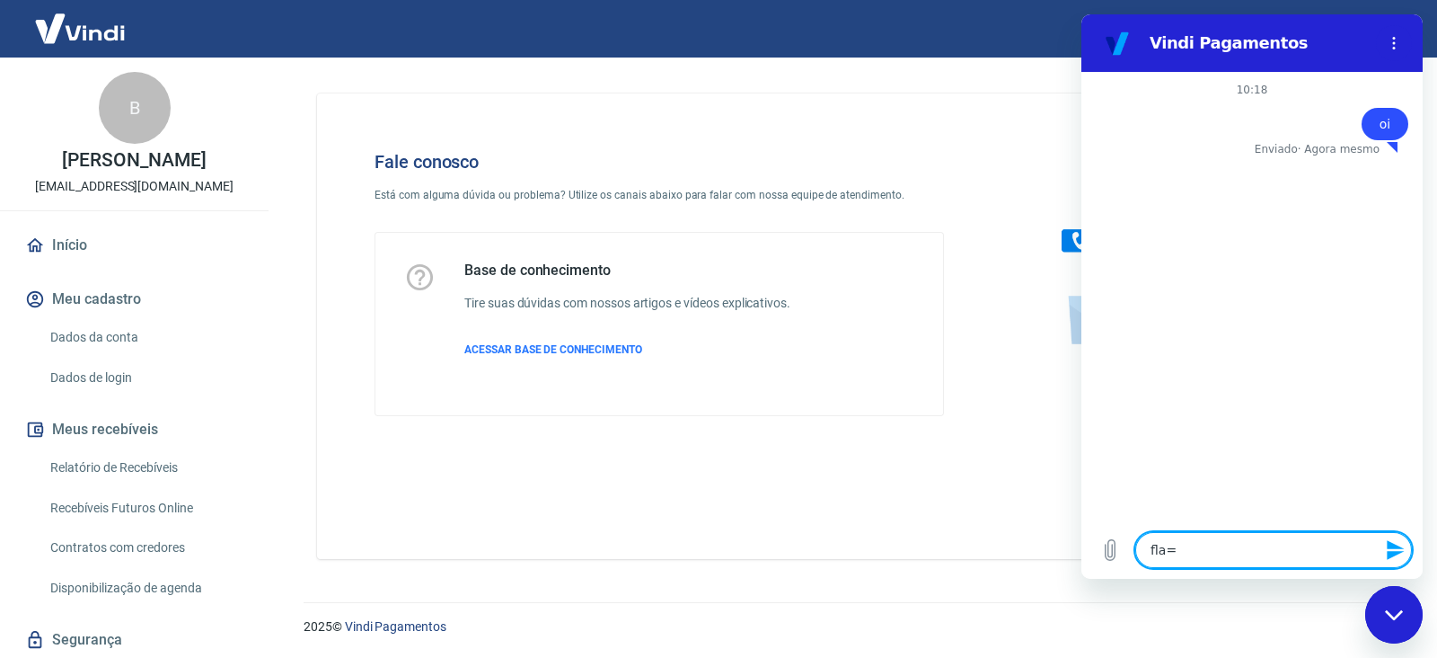
type textarea "x"
type textarea "fl"
type textarea "x"
type textarea "f"
type textarea "x"
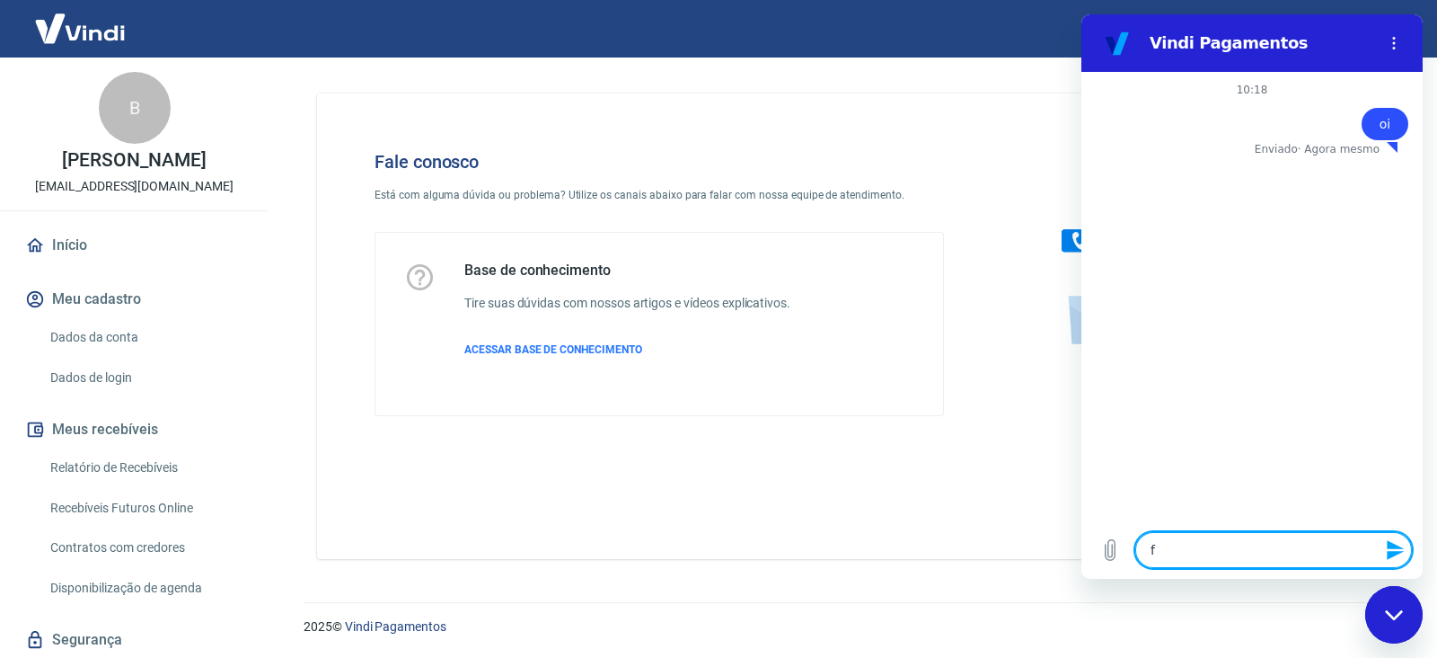
type textarea "fa"
type textarea "x"
type textarea "faa"
type textarea "x"
type textarea "fa"
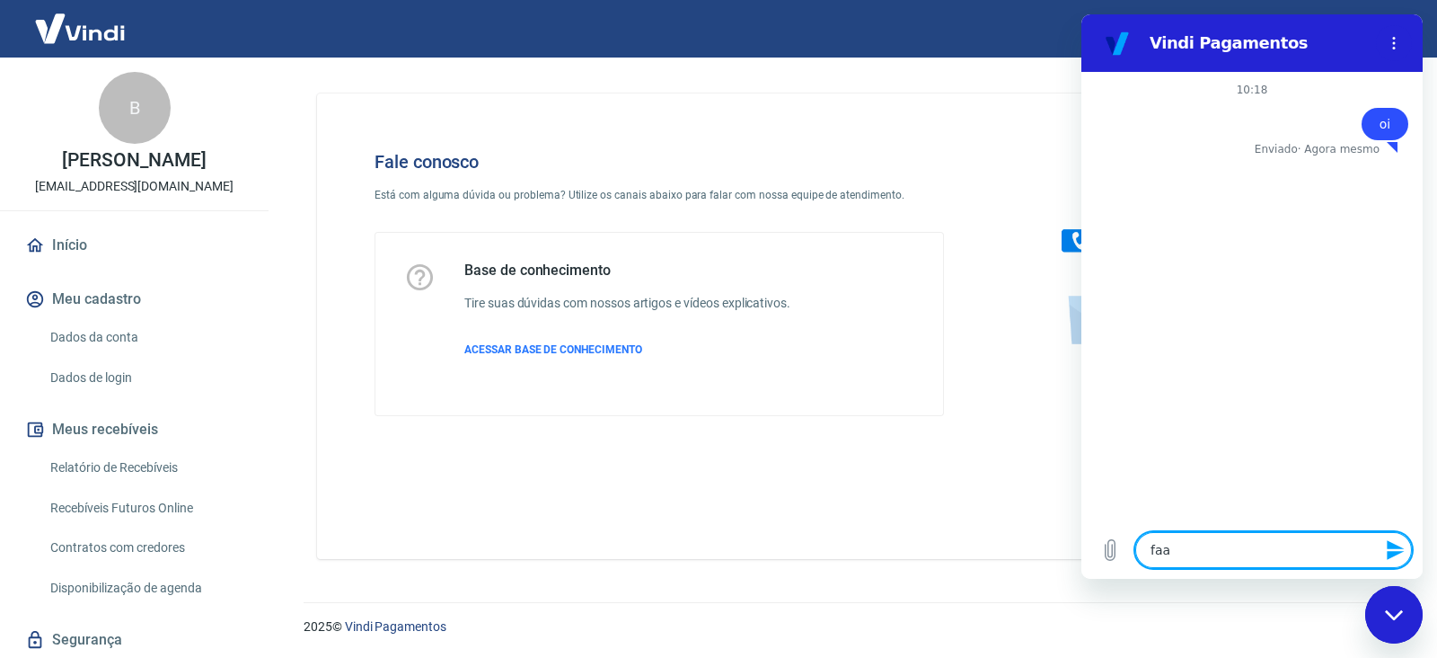
type textarea "x"
type textarea "fal"
type textarea "x"
type textarea "fala"
type textarea "x"
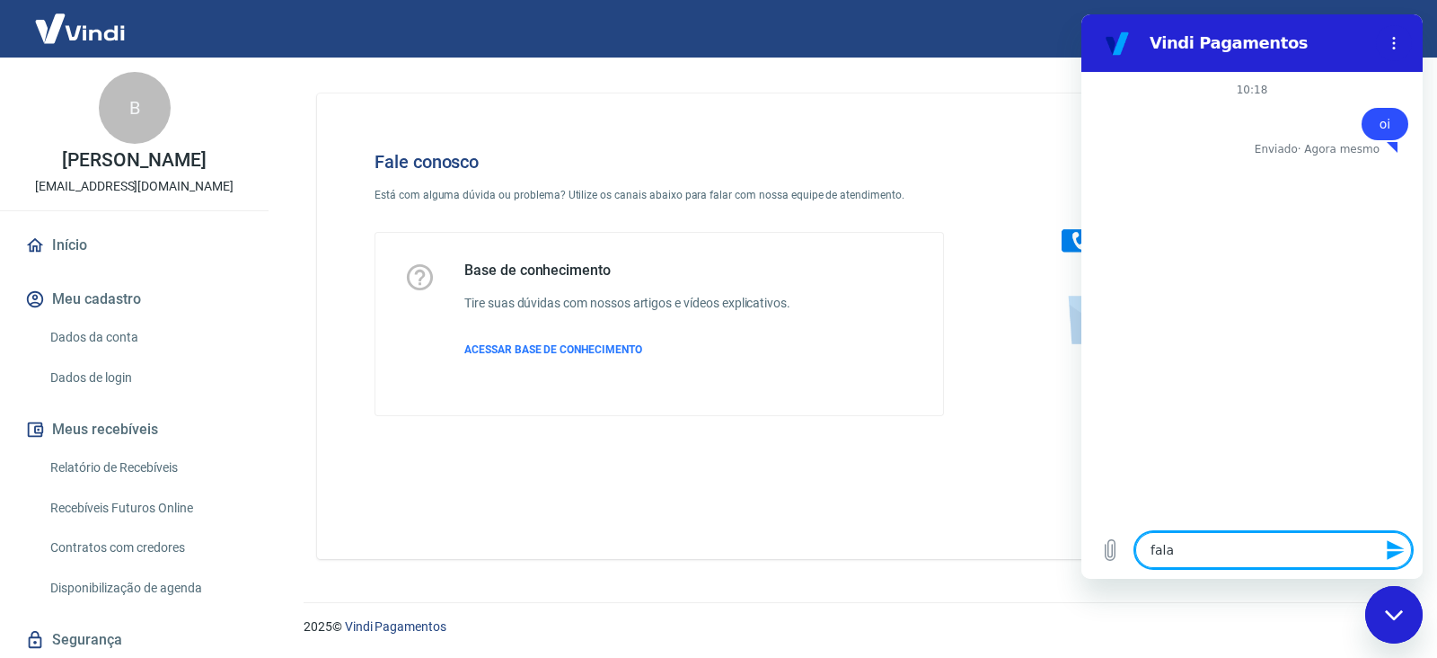
type textarea "fala"
type textarea "x"
type textarea "fala"
type textarea "x"
type textarea "falar"
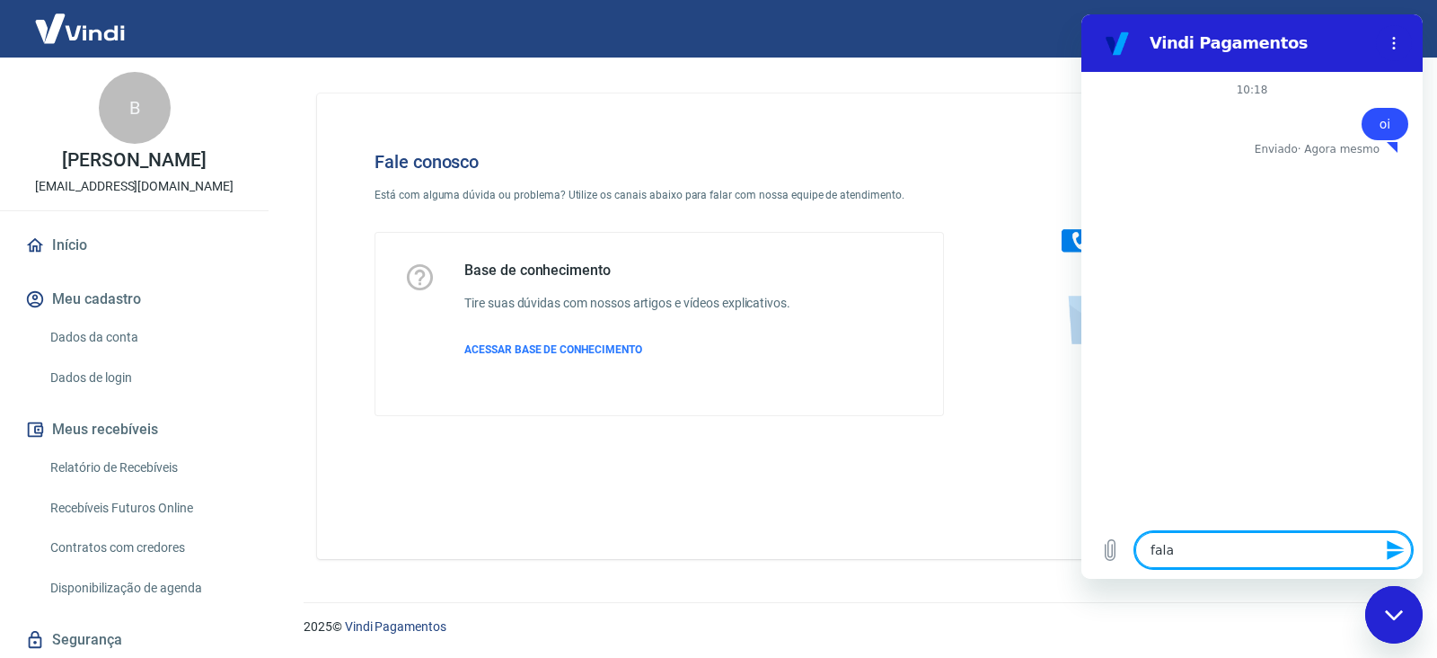
type textarea "x"
type textarea "falar"
type textarea "x"
type textarea "falar c"
type textarea "x"
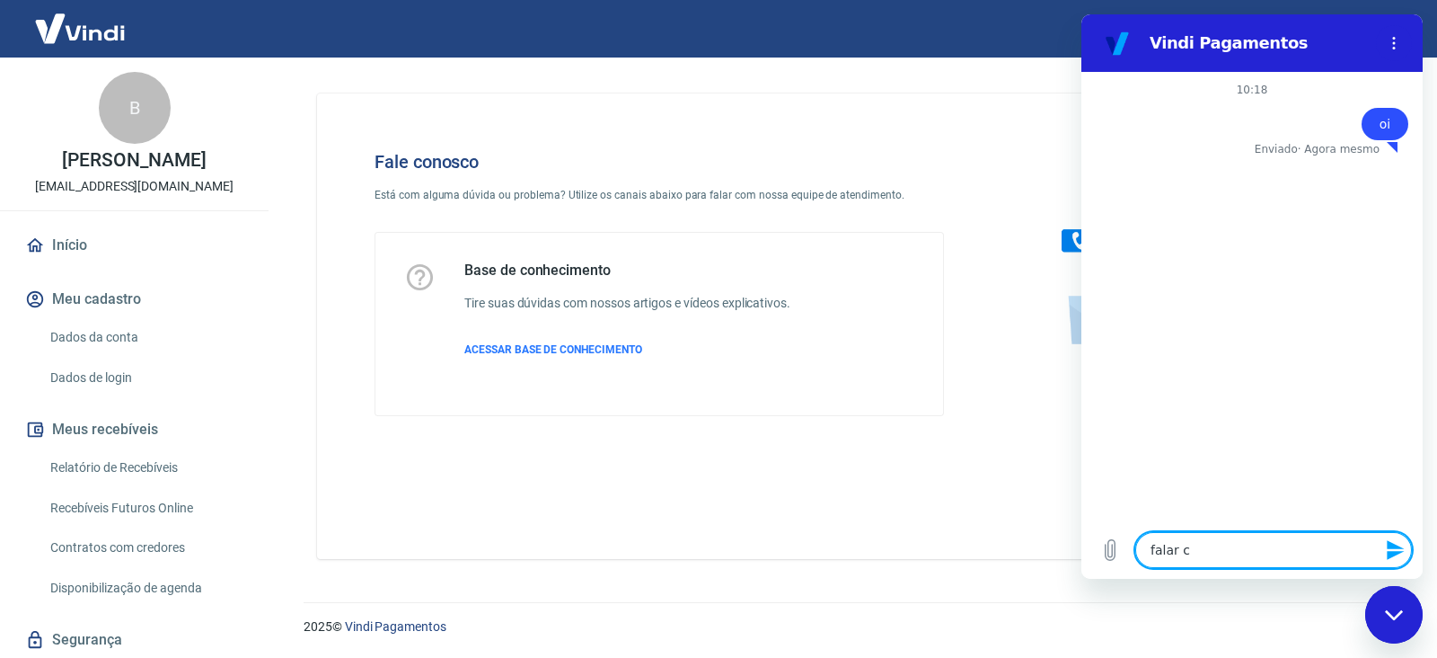
type textarea "falar co"
type textarea "x"
type textarea "falar com"
type textarea "x"
type textarea "falar com"
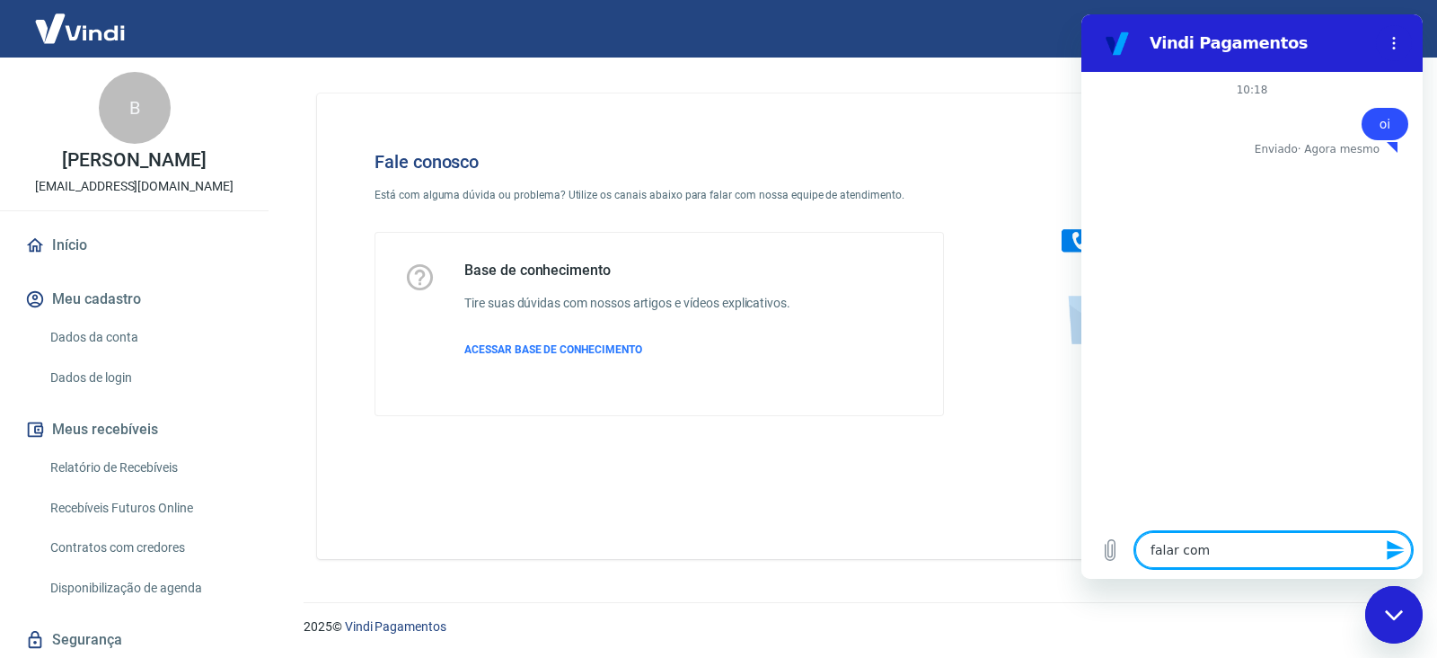
type textarea "x"
type textarea "falar com a"
type textarea "x"
type textarea "falar com at"
type textarea "x"
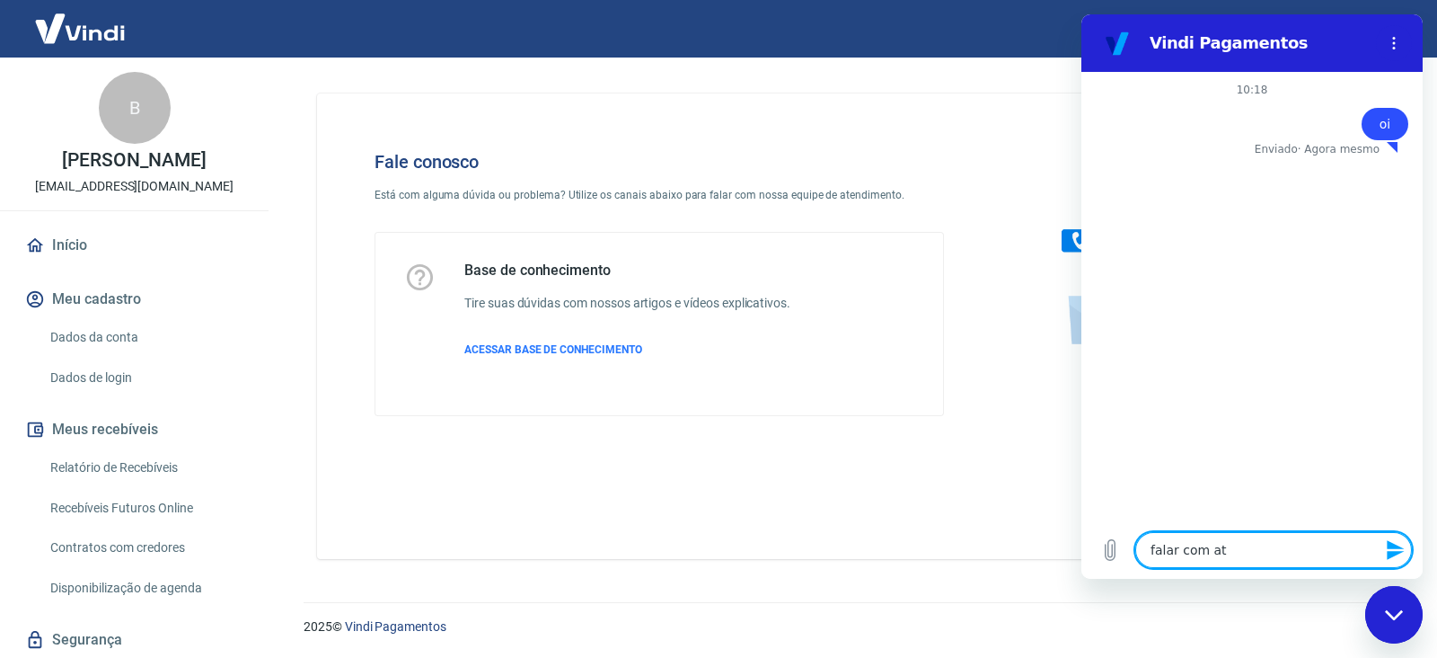
type textarea "falar com ate"
type textarea "x"
type textarea "falar com aten"
type textarea "x"
type textarea "falar com atend"
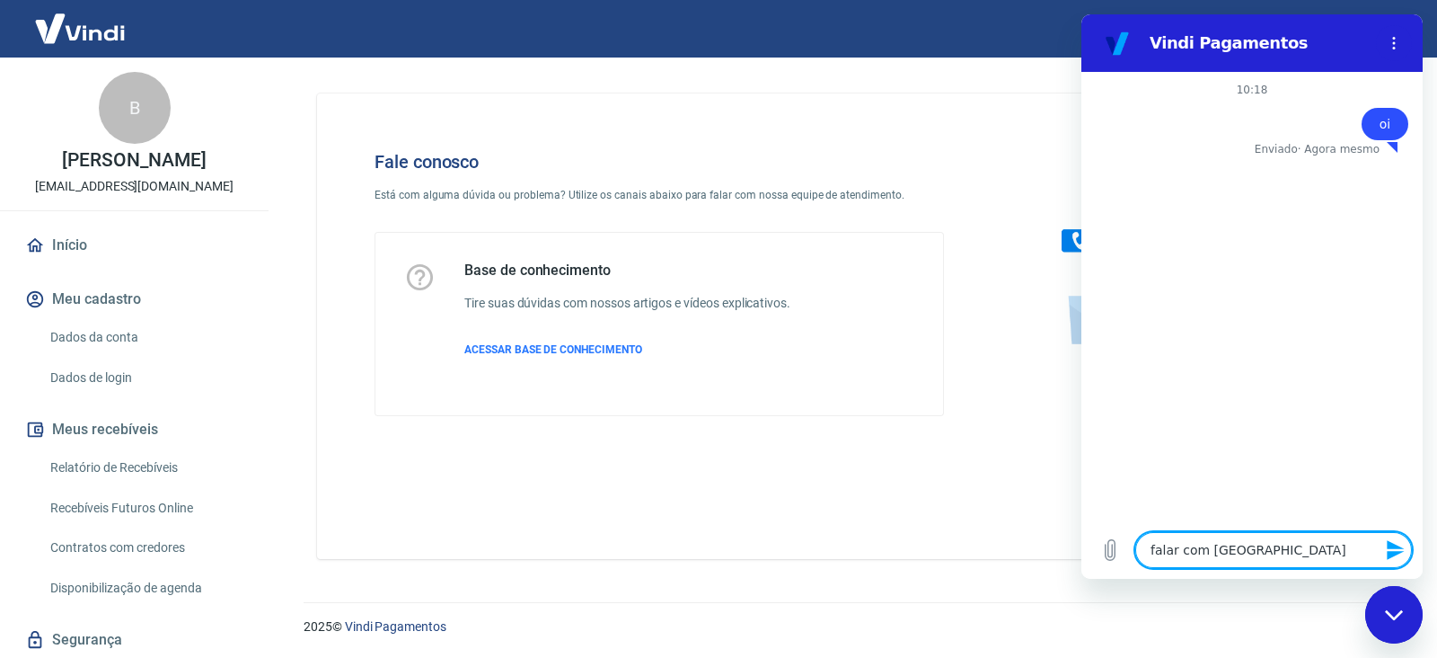
type textarea "x"
type textarea "falar com atende"
type textarea "x"
type textarea "falar com atenden"
type textarea "x"
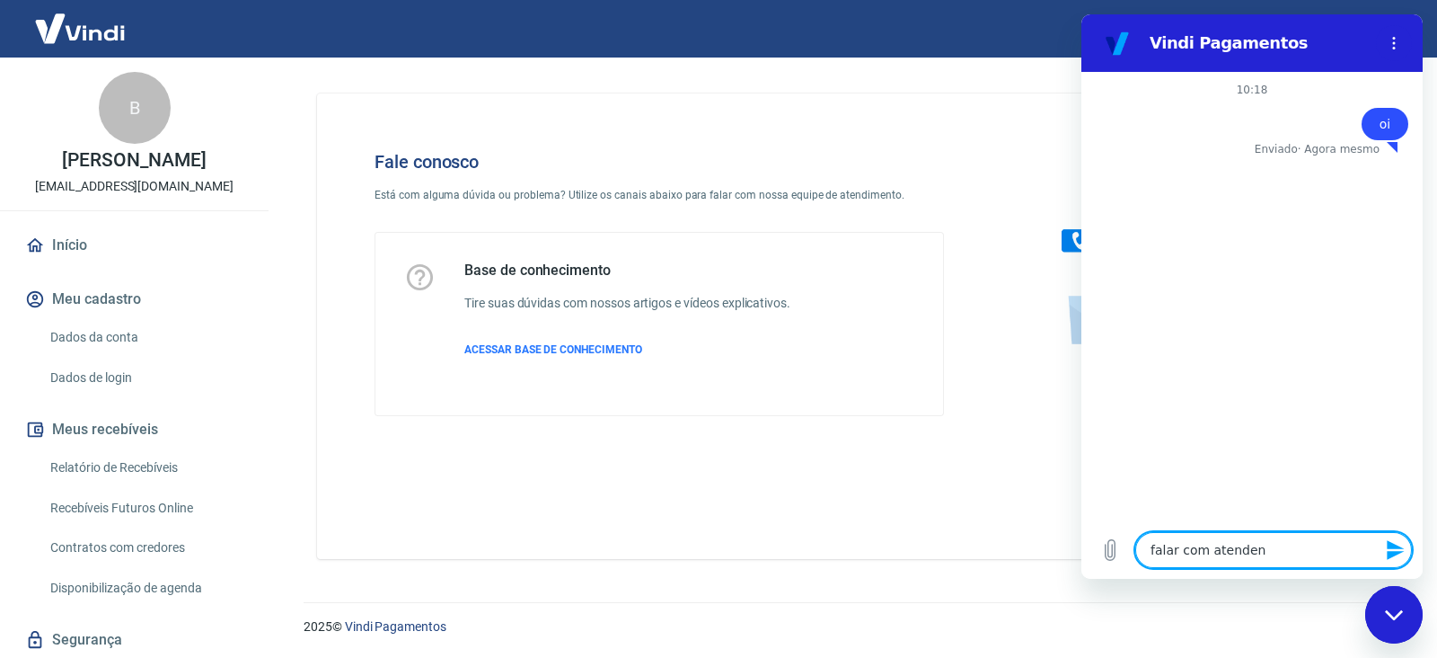
type textarea "falar com atendent"
type textarea "x"
type textarea "falar com atendente"
type textarea "x"
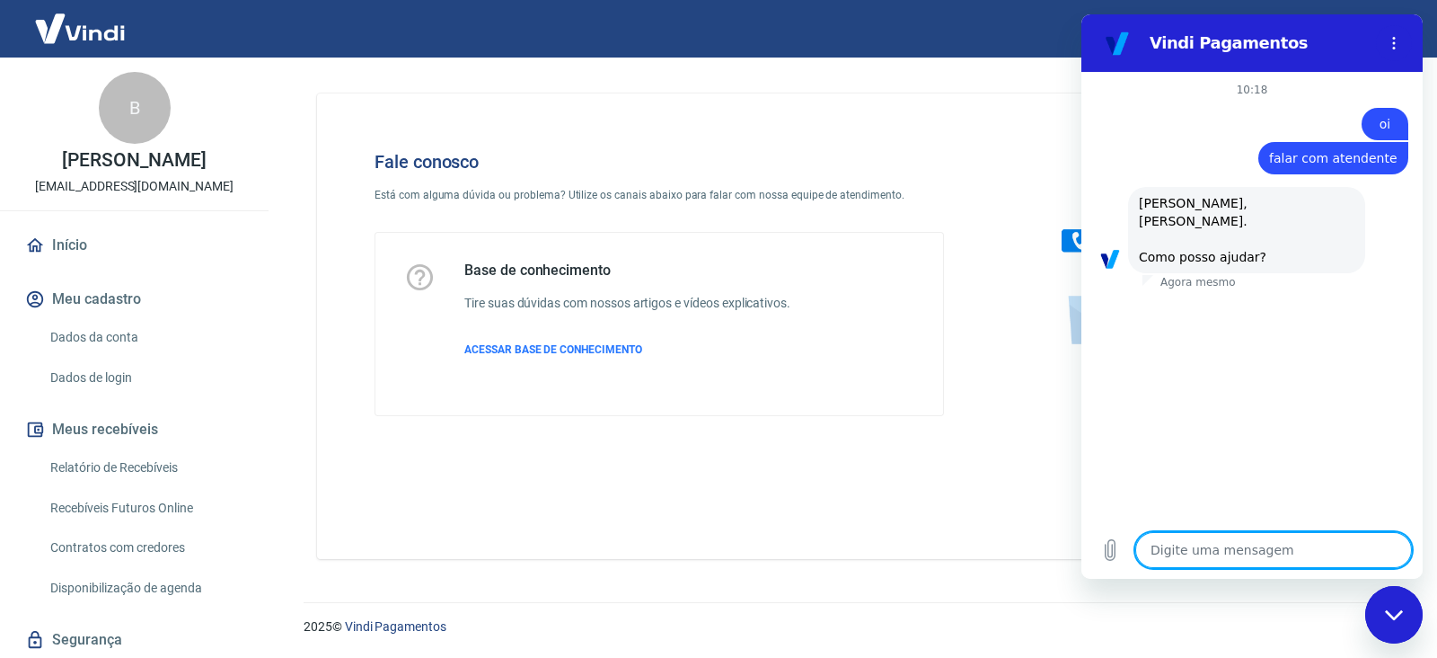
type textarea "x"
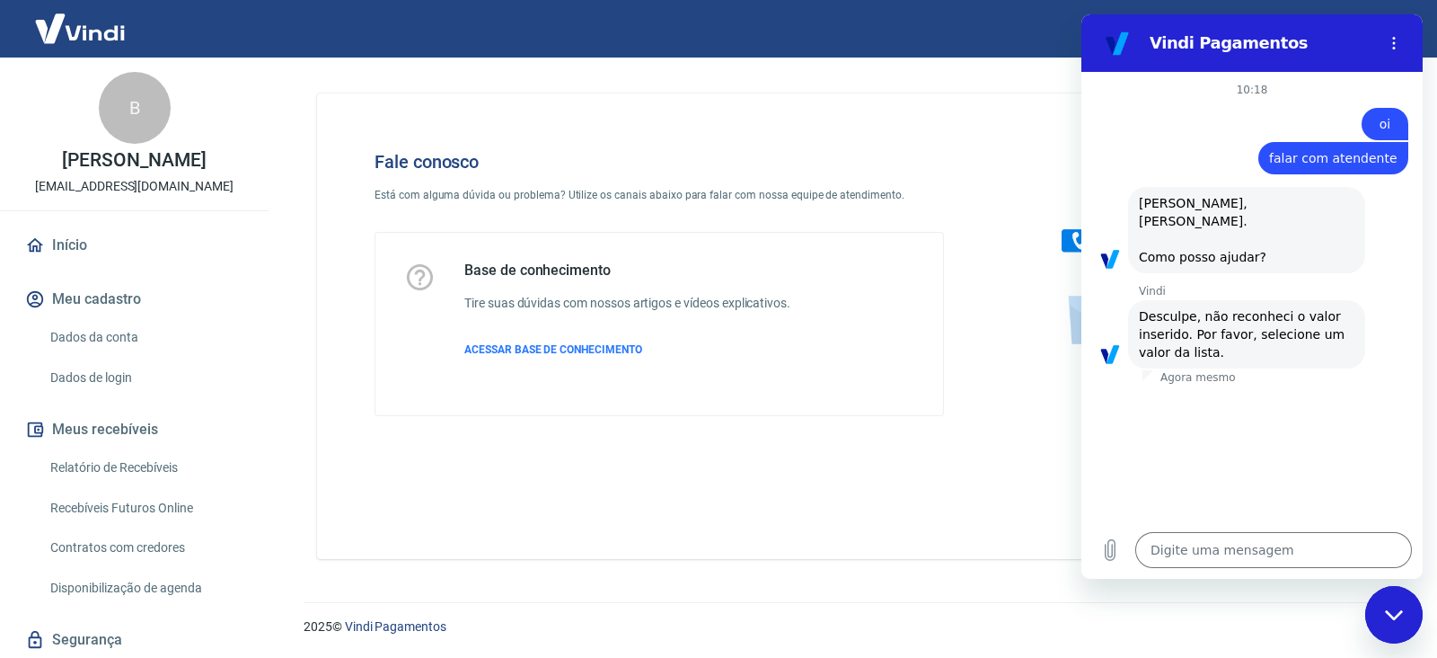
click at [1320, 155] on span "falar com atendente" at bounding box center [1333, 158] width 128 height 18
click at [1320, 154] on span "falar com atendente" at bounding box center [1333, 158] width 128 height 18
copy span "falar com atendente"
click at [1234, 544] on textarea at bounding box center [1274, 550] width 277 height 36
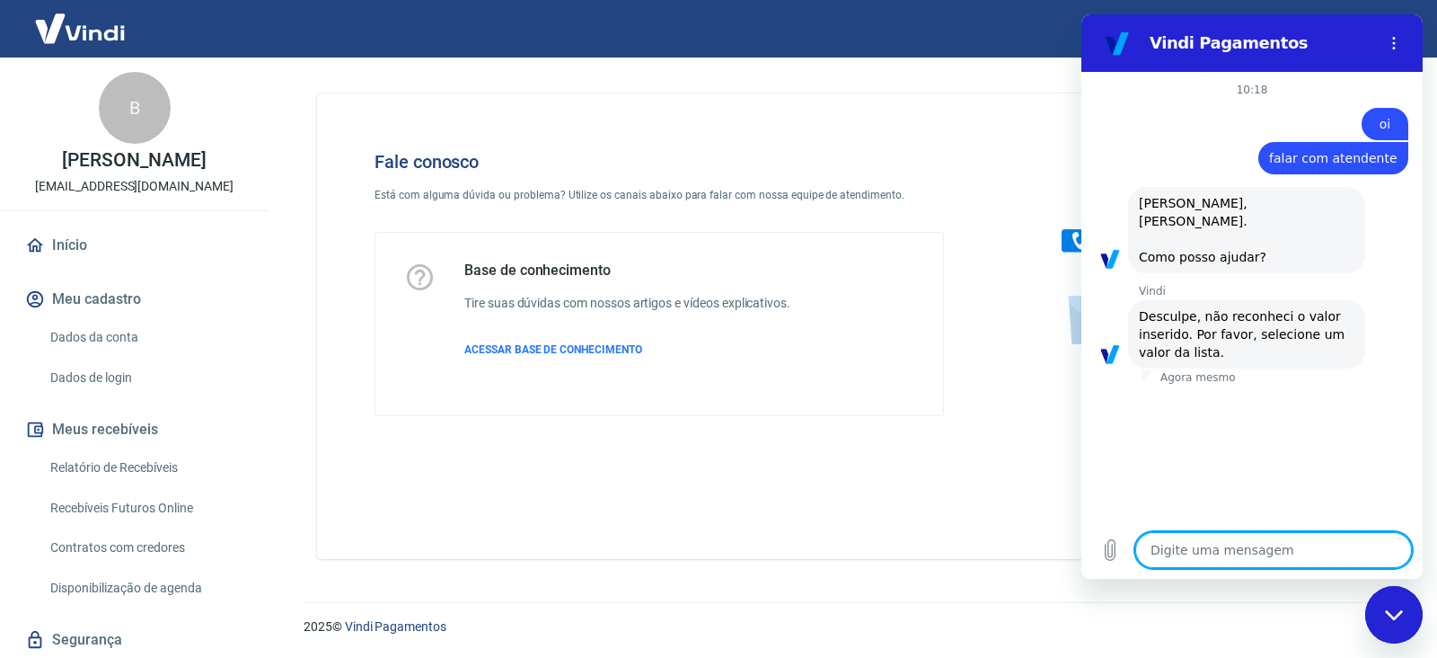
paste textarea "falar com atendente"
type textarea "falar com atendente"
type textarea "x"
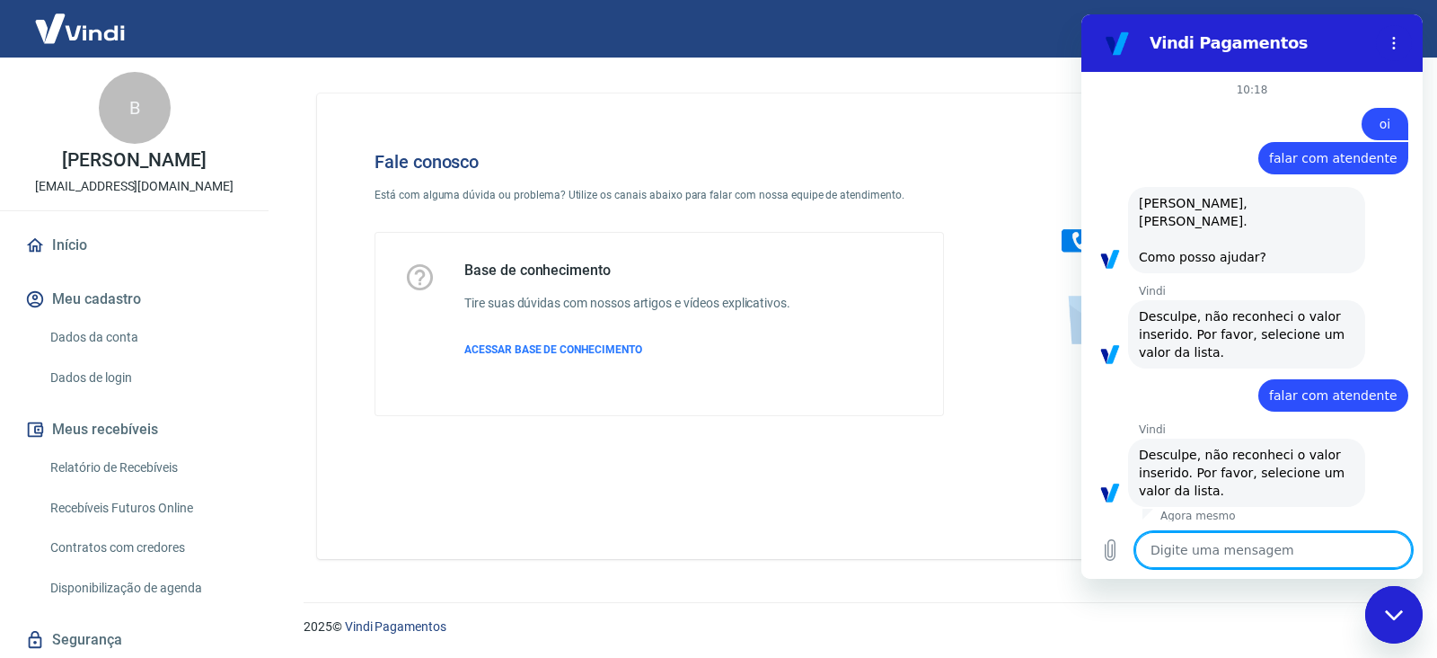
click at [1249, 543] on textarea at bounding box center [1274, 550] width 277 height 36
click at [1384, 42] on button "Menu de opções" at bounding box center [1394, 43] width 36 height 36
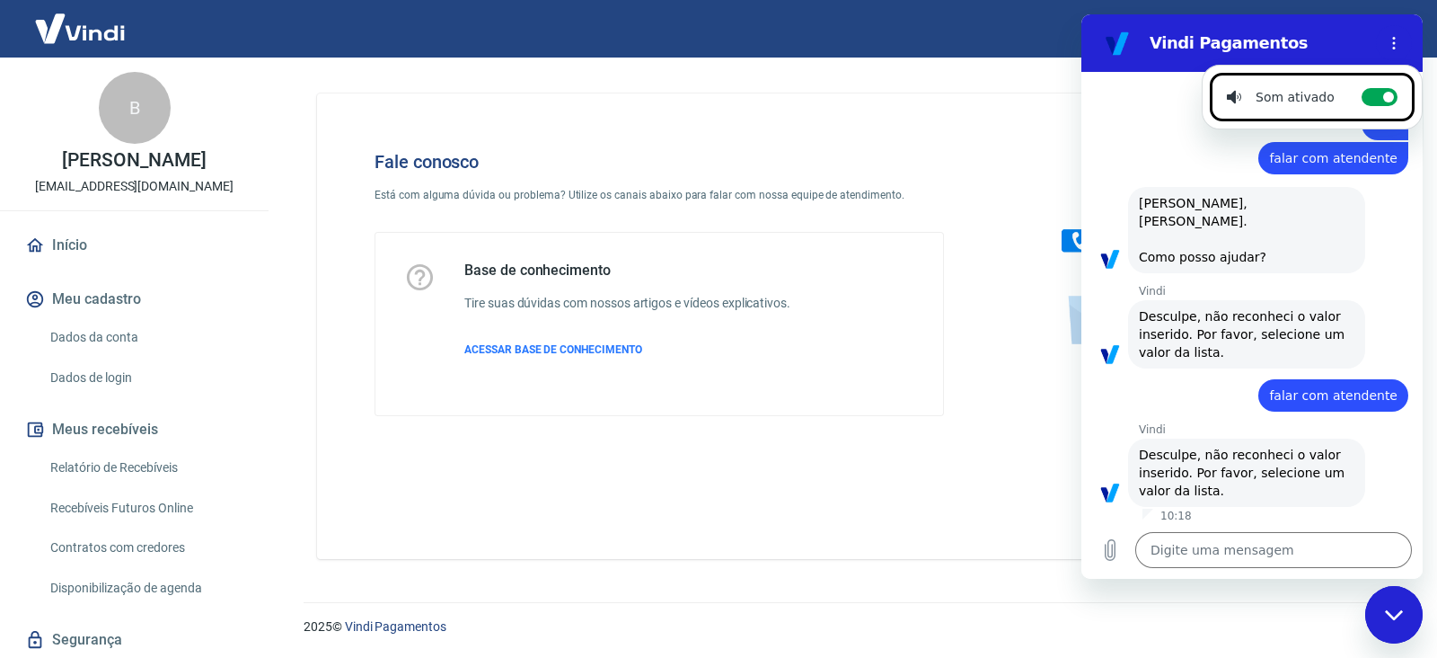
click at [1312, 300] on div "Vindi diz: Desculpe, não reconheci o valor inserido. Por favor, selecione um va…" at bounding box center [1246, 334] width 237 height 68
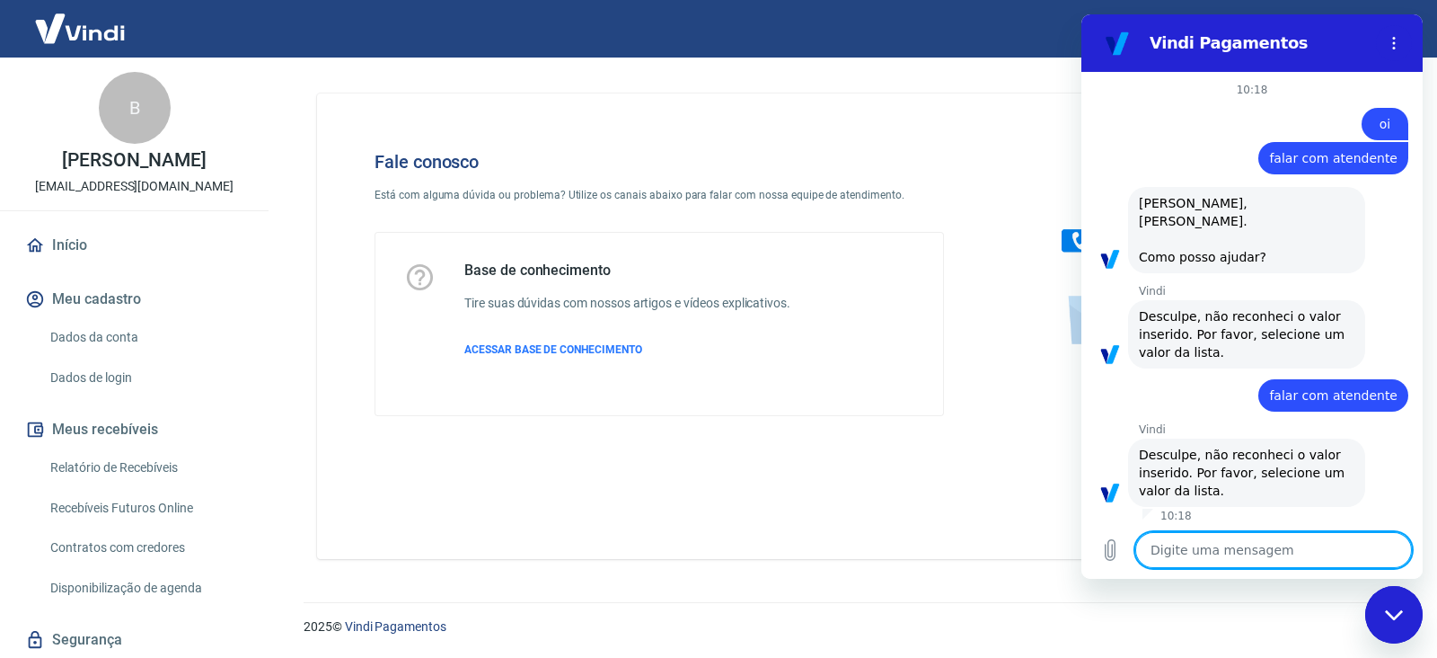
click at [1290, 552] on textarea at bounding box center [1274, 550] width 277 height 36
type textarea "O"
type textarea "x"
type textarea "Oi"
type textarea "x"
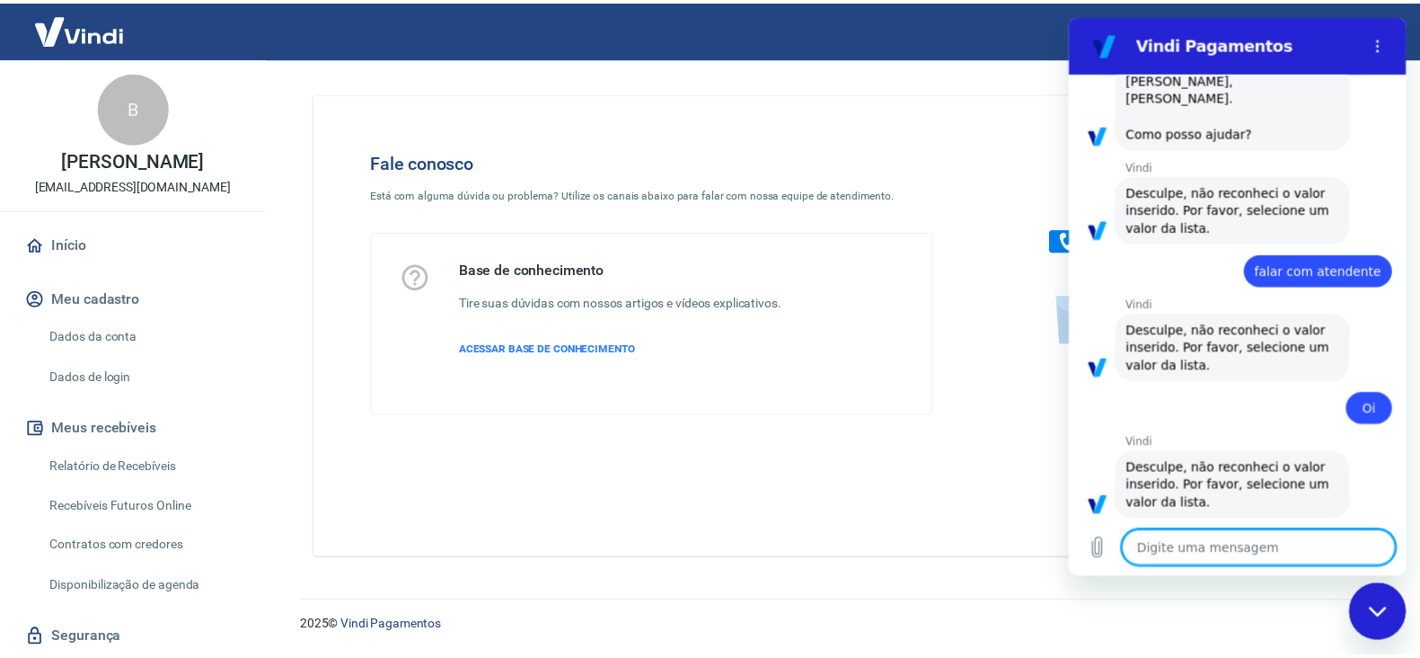
scroll to position [127, 0]
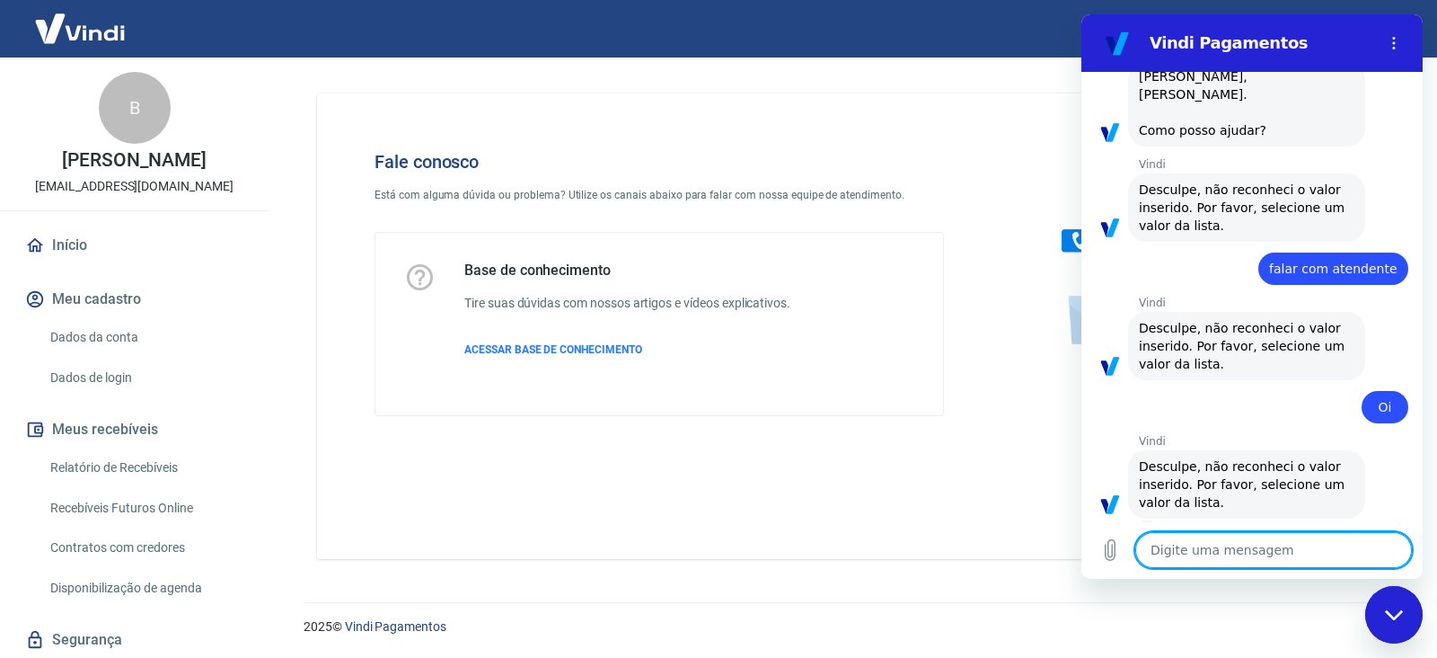
click at [1272, 550] on textarea at bounding box center [1274, 550] width 277 height 36
click at [1371, 599] on div "Fechar janela de mensagens" at bounding box center [1394, 615] width 54 height 54
type textarea "x"
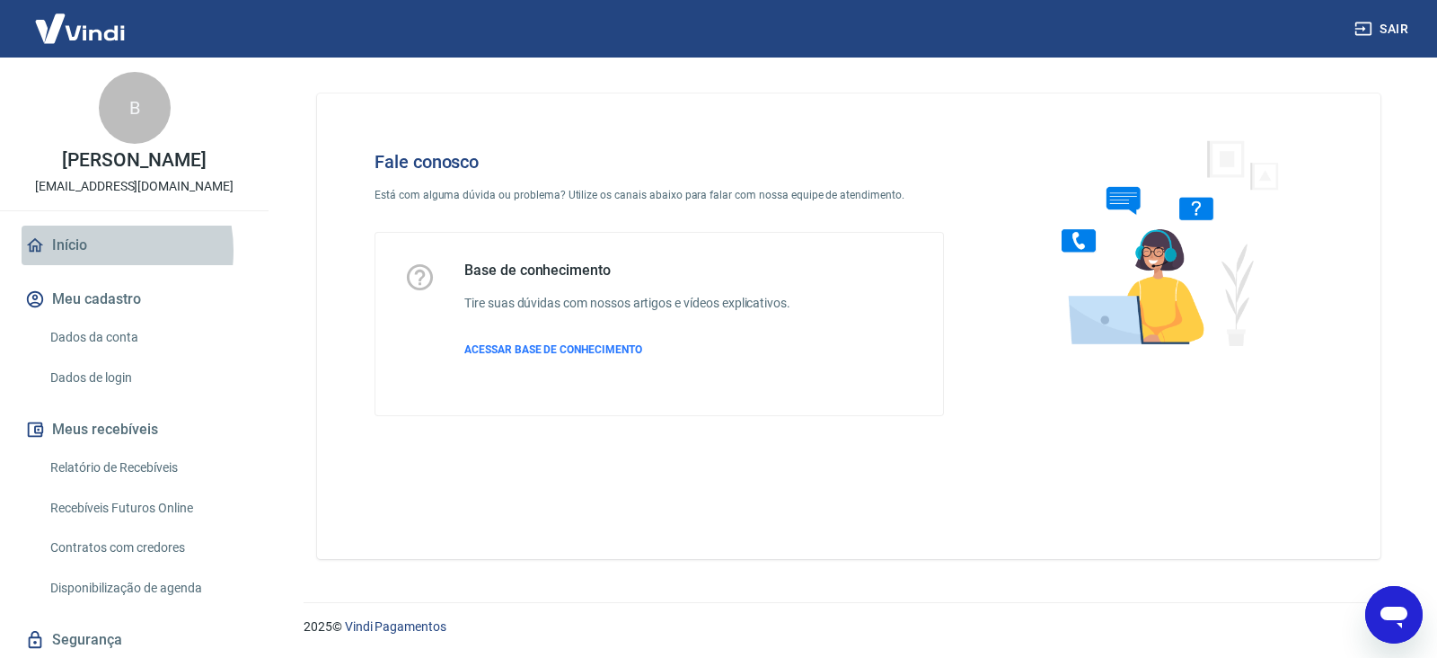
click at [85, 251] on link "Início" at bounding box center [134, 245] width 225 height 40
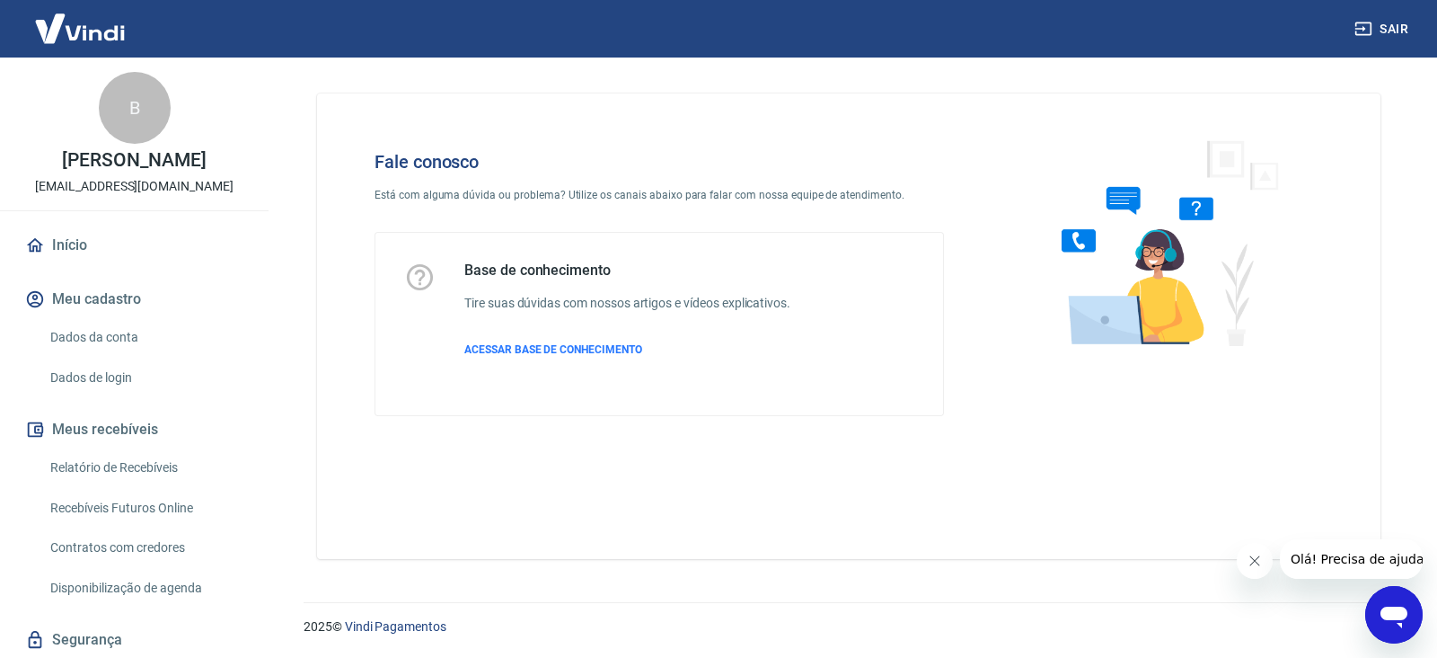
click at [1384, 606] on icon "Abrir janela de mensagens" at bounding box center [1394, 614] width 32 height 32
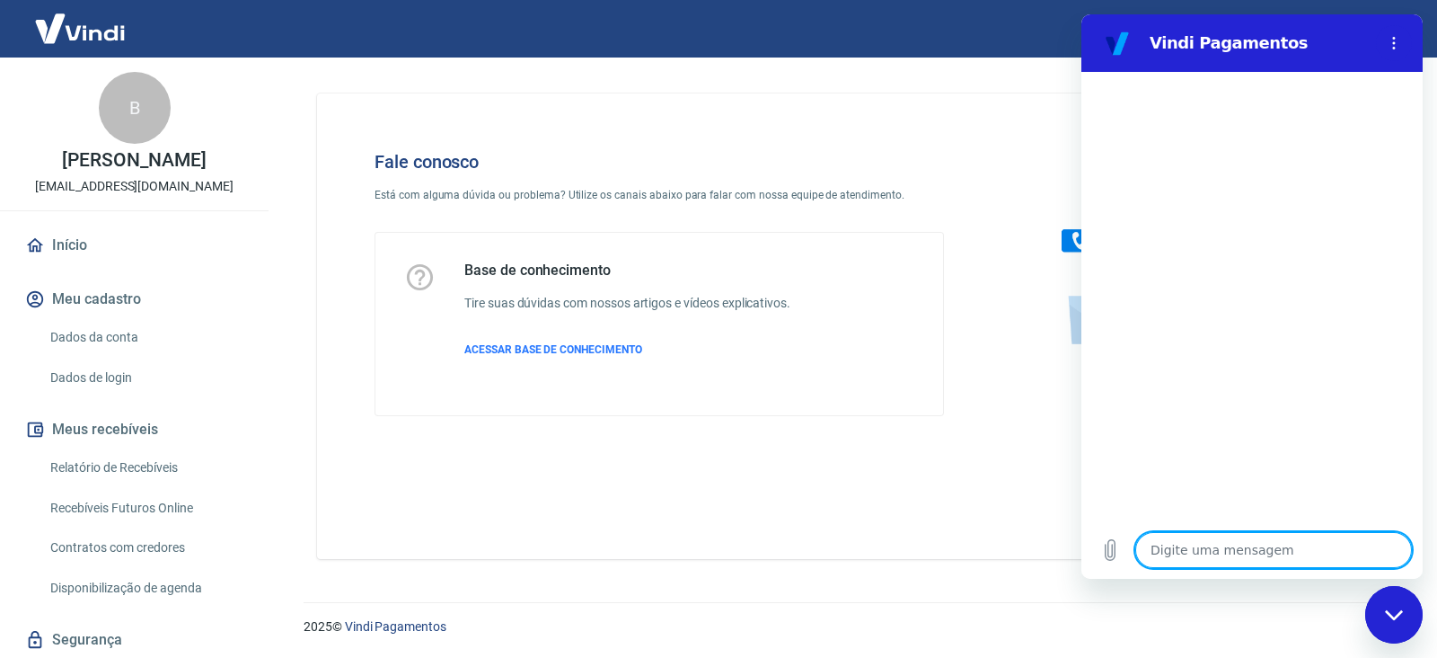
click at [1272, 540] on textarea at bounding box center [1274, 550] width 277 height 36
type textarea "B"
type textarea "x"
type textarea "Bo"
type textarea "x"
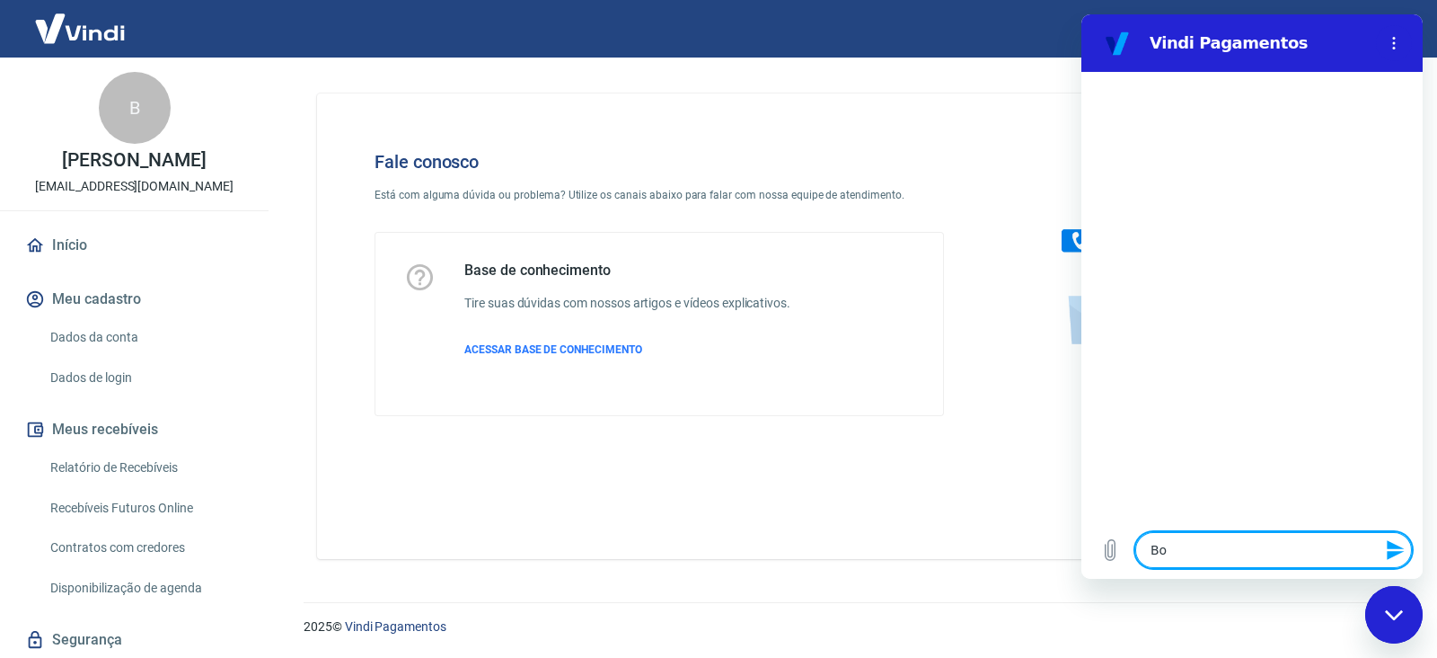
type textarea "Bom"
type textarea "x"
type textarea "Bom"
type textarea "x"
type textarea "Bom d"
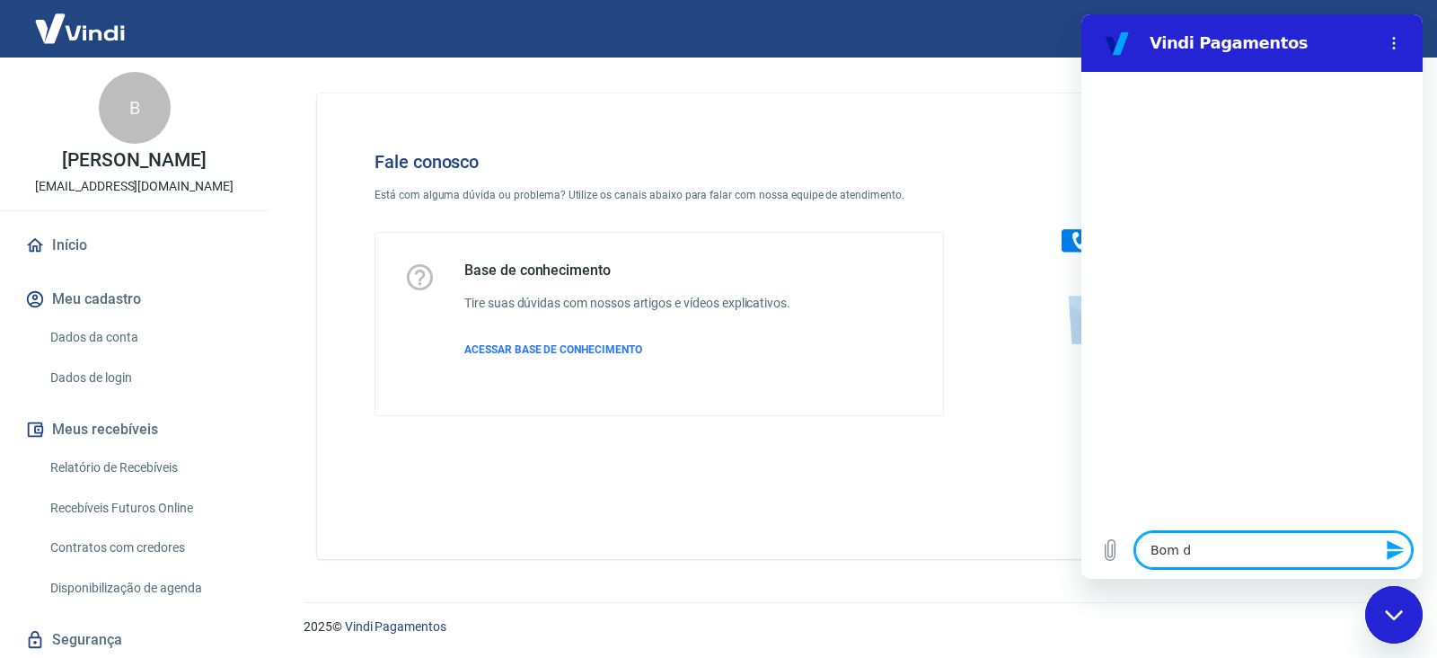
type textarea "x"
type textarea "Bom di"
type textarea "x"
type textarea "Bom dia"
type textarea "x"
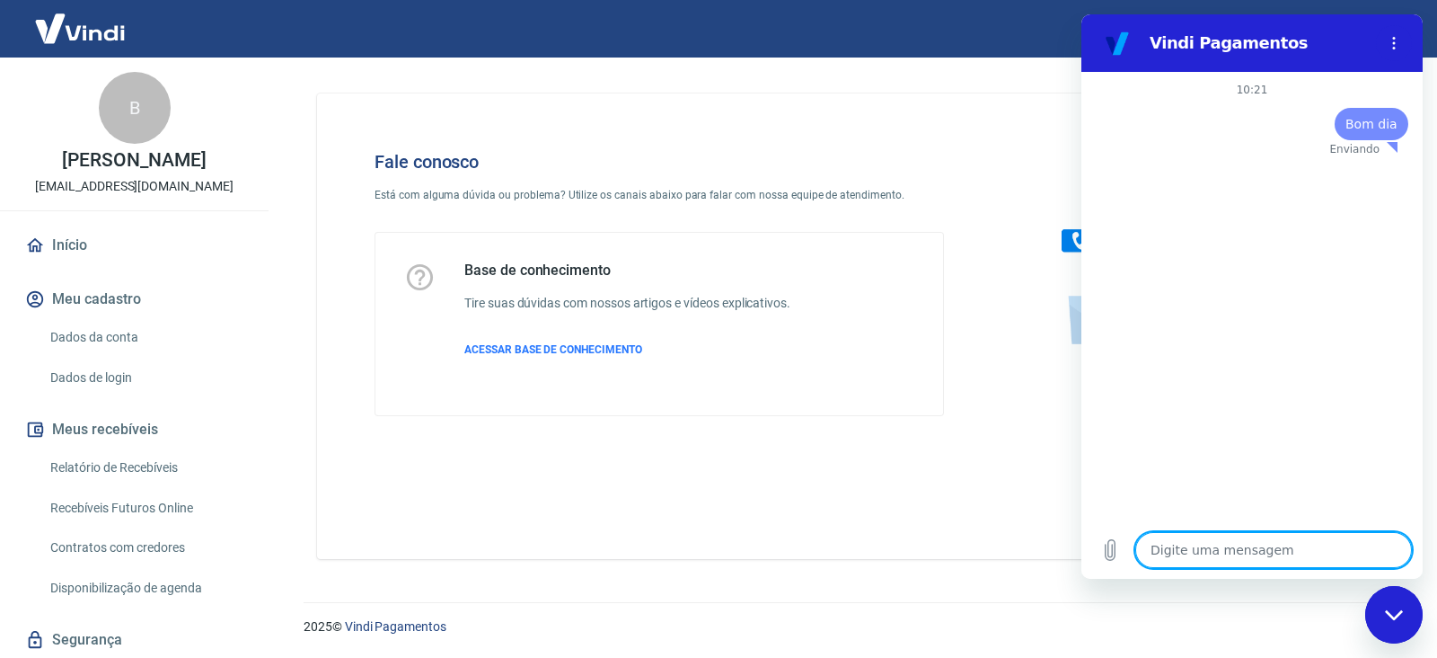
type textarea "x"
type textarea "G"
type textarea "x"
type textarea "Go"
type textarea "x"
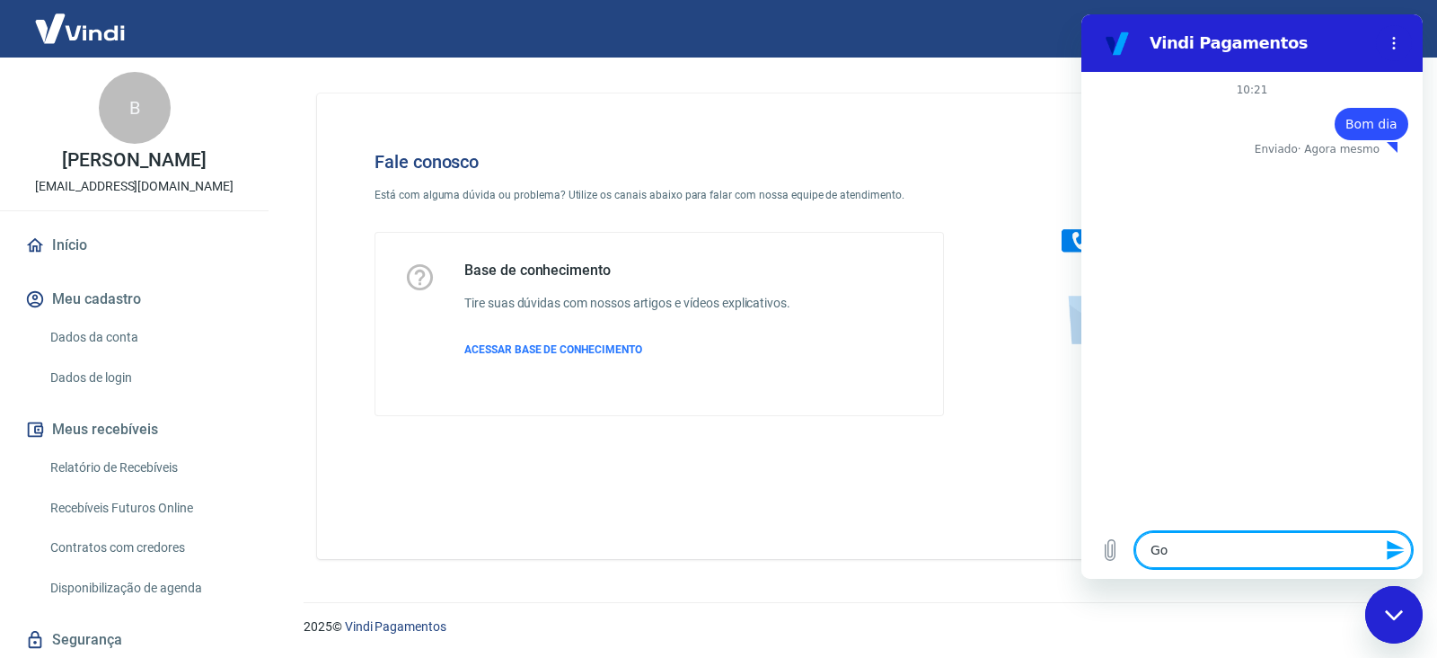
type textarea "Gos"
type textarea "x"
type textarea "Gost"
type textarea "x"
type textarea "Gosta"
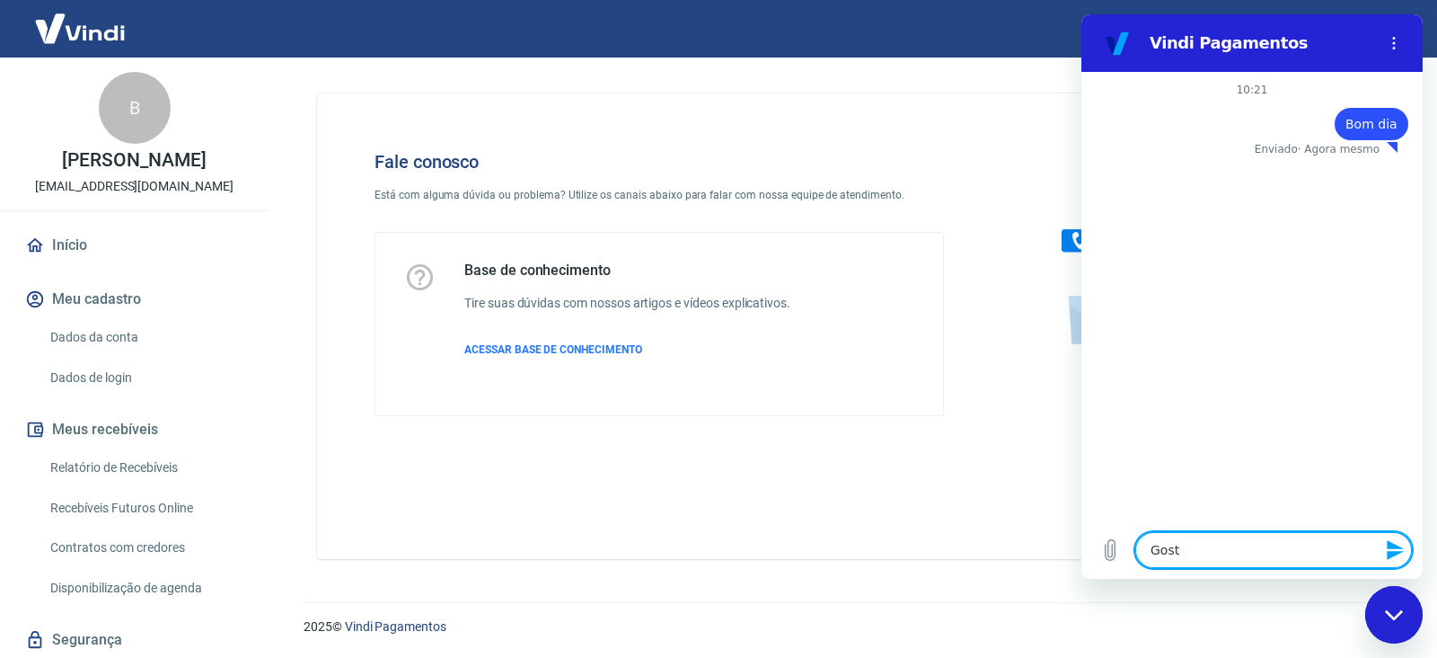
type textarea "x"
type textarea "Gostar"
type textarea "x"
type textarea "Gostari"
type textarea "x"
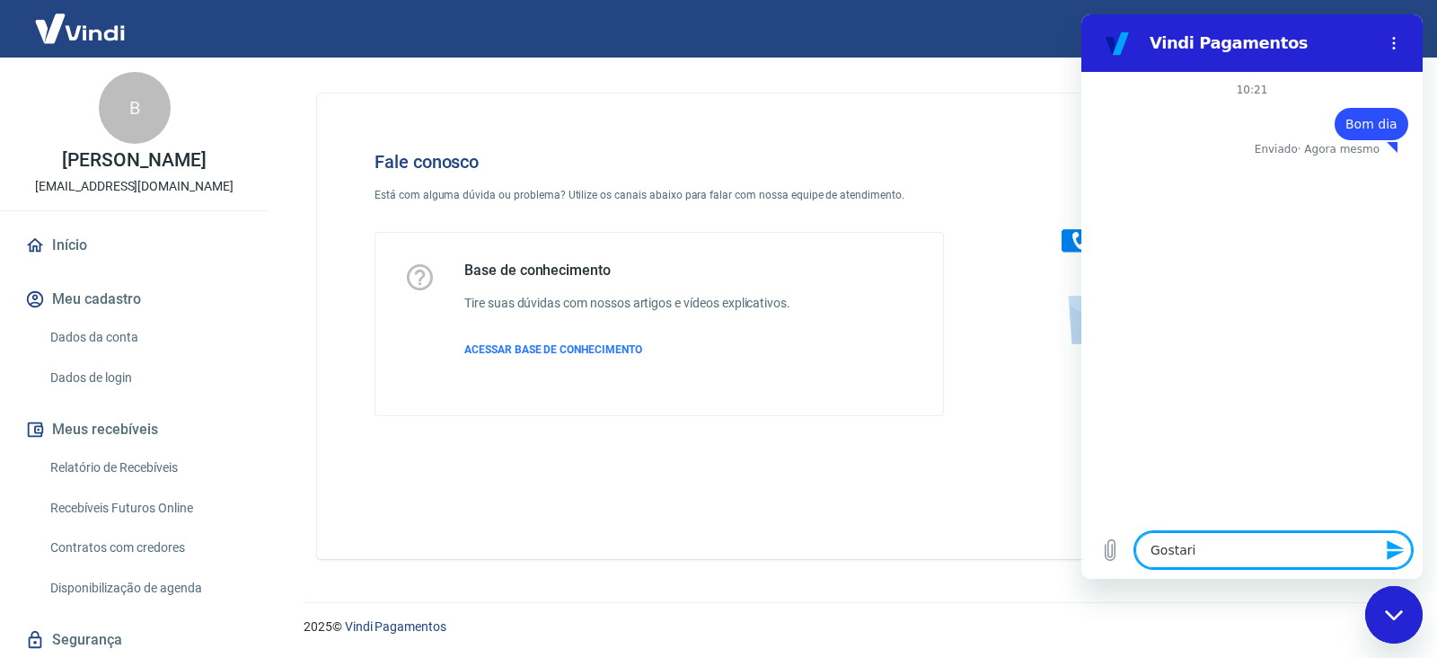
type textarea "Gostaria"
type textarea "x"
type textarea "Gostaria"
type textarea "x"
type textarea "Gostaria d"
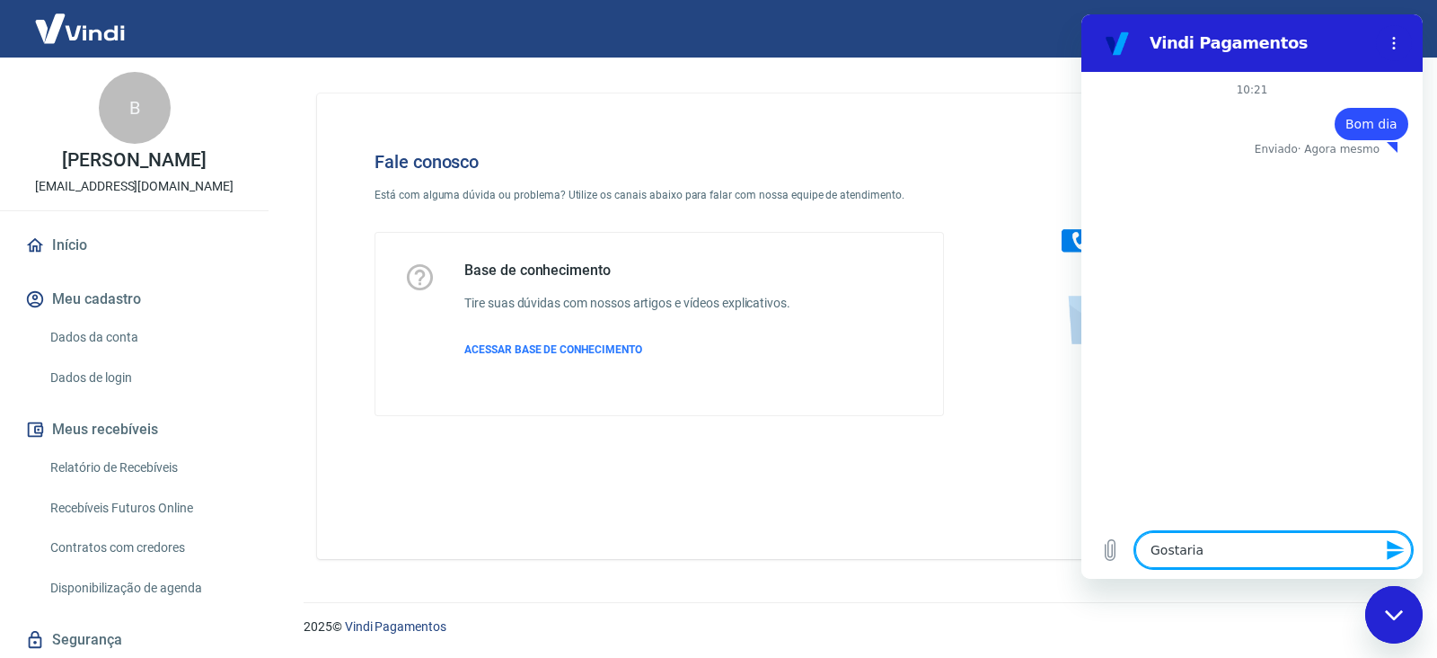
type textarea "x"
type textarea "Gostaria de"
type textarea "x"
type textarea "Gostaria de"
type textarea "x"
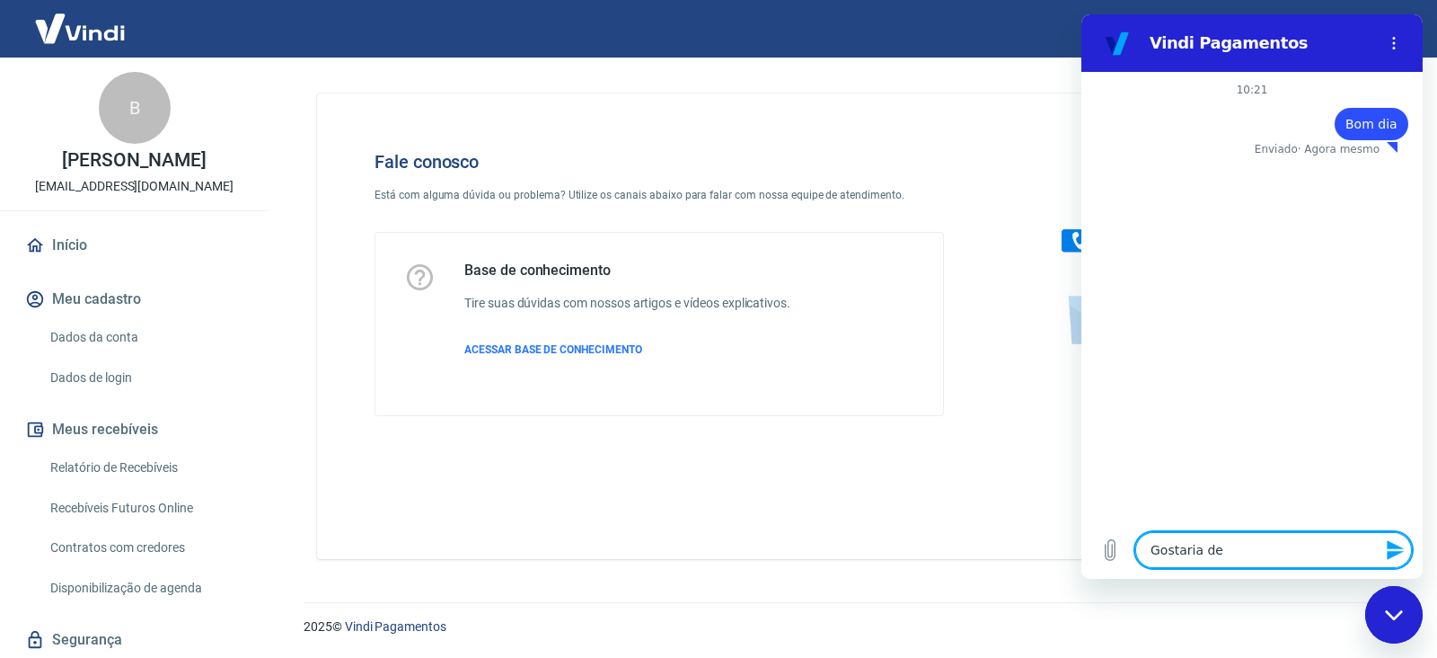
type textarea "Gostaria de f"
type textarea "x"
type textarea "Gostaria de fa"
type textarea "x"
type textarea "Gostaria de fal"
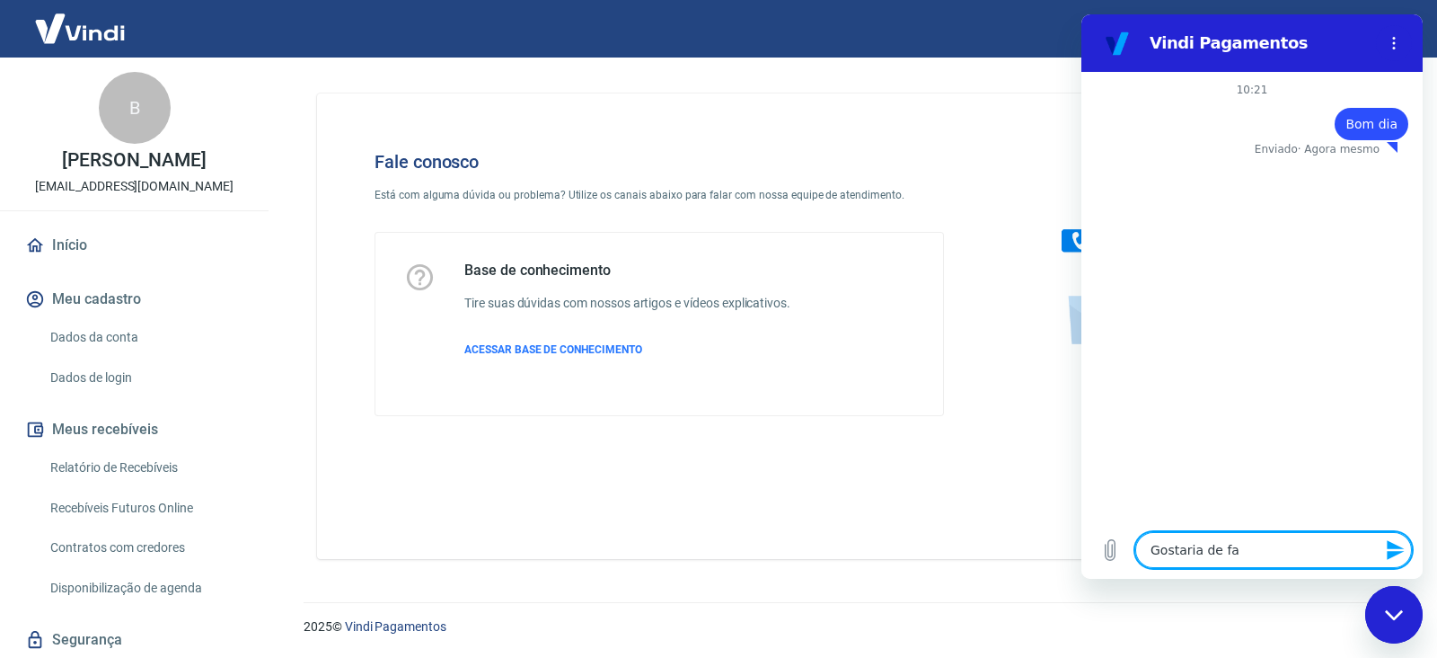
type textarea "x"
type textarea "Gostaria de fala"
type textarea "x"
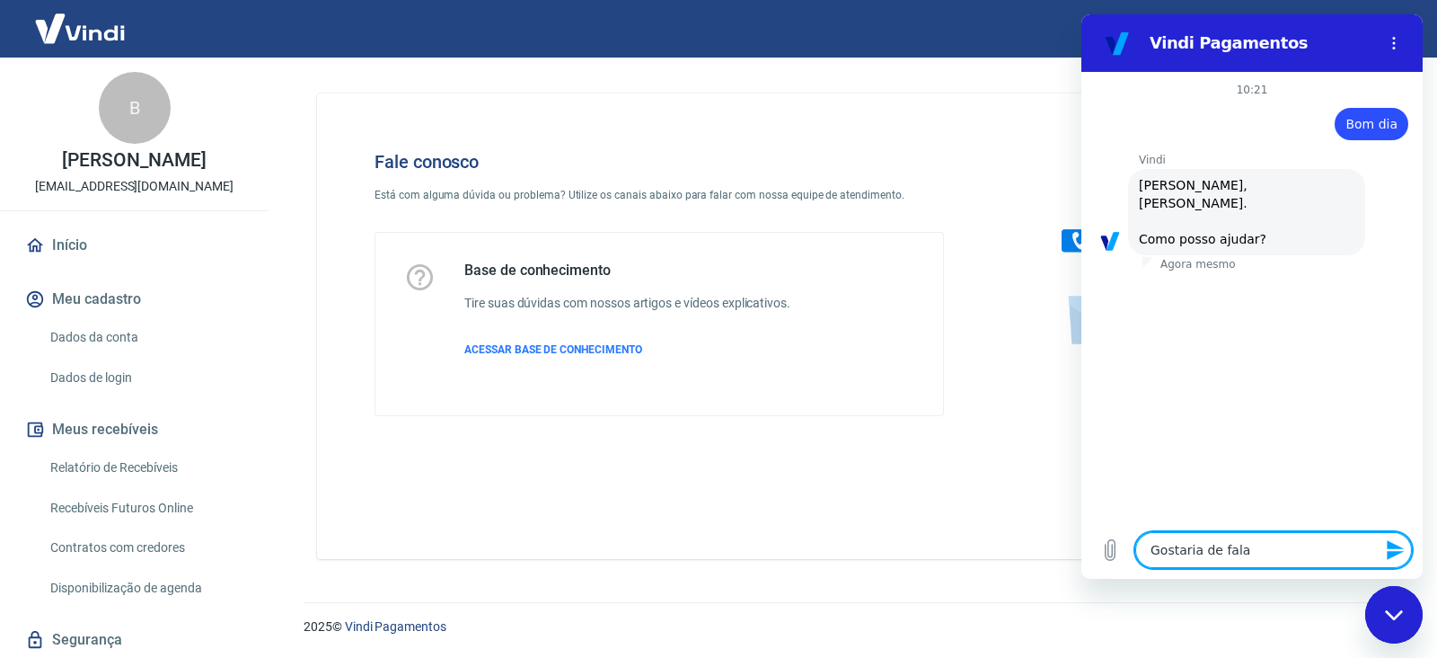
type textarea "Gostaria de falar"
type textarea "x"
type textarea "Gostaria de falar"
type textarea "x"
type textarea "Gostaria de falar s"
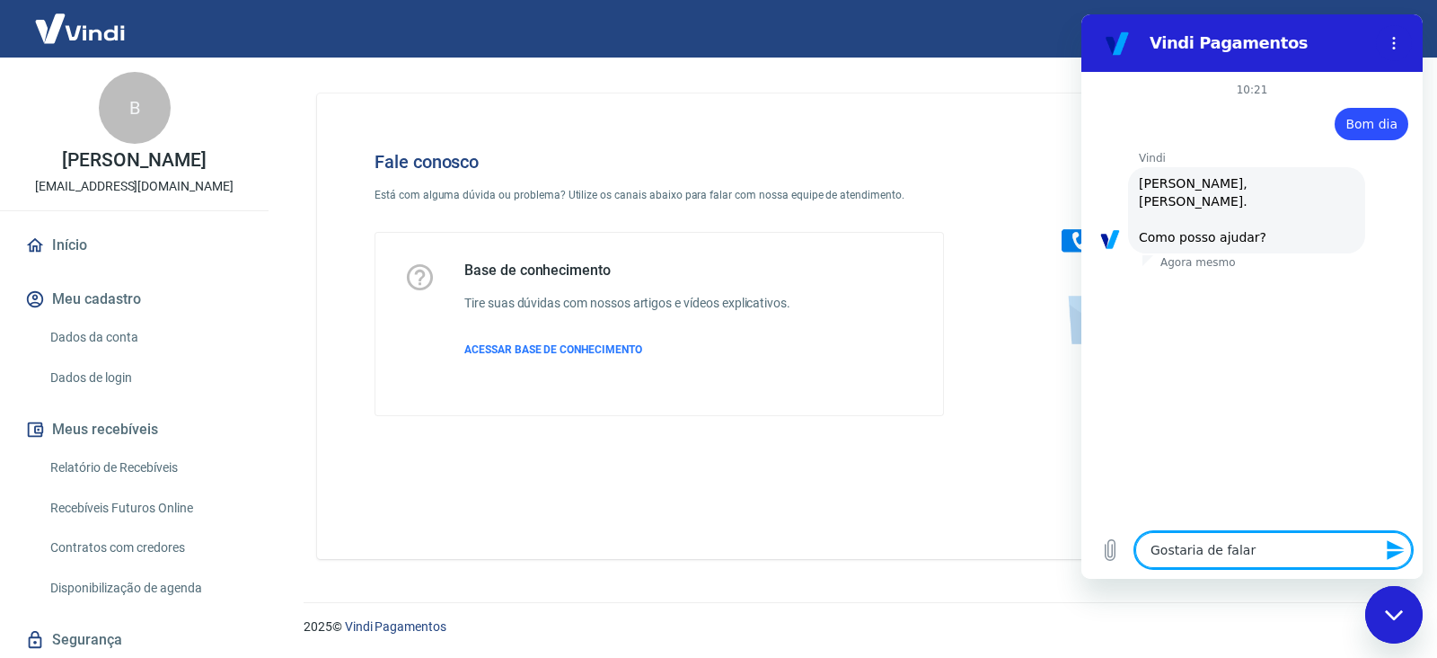
type textarea "x"
type textarea "Gostaria de falar so"
type textarea "x"
type textarea "Gostaria de falar sob"
type textarea "x"
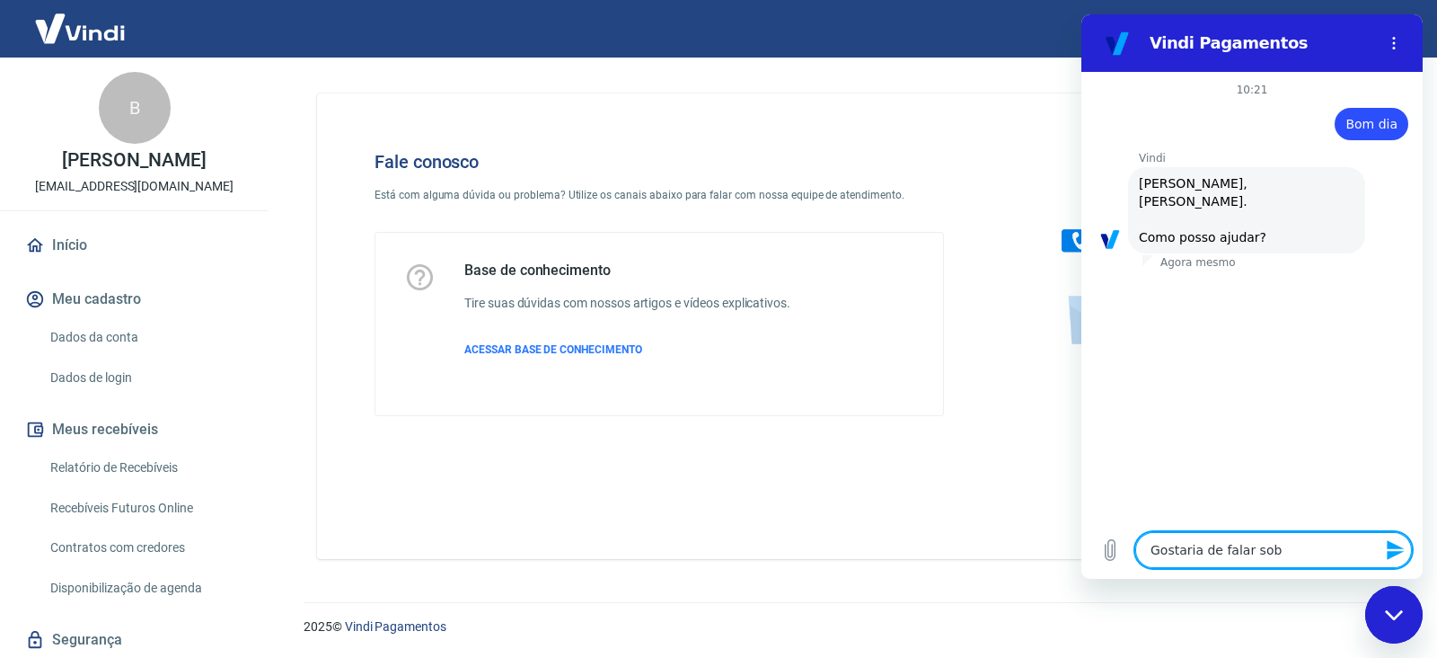
type textarea "Gostaria de falar sobr"
type textarea "x"
type textarea "Gostaria de falar sobre"
type textarea "x"
type textarea "Gostaria de falar sobre"
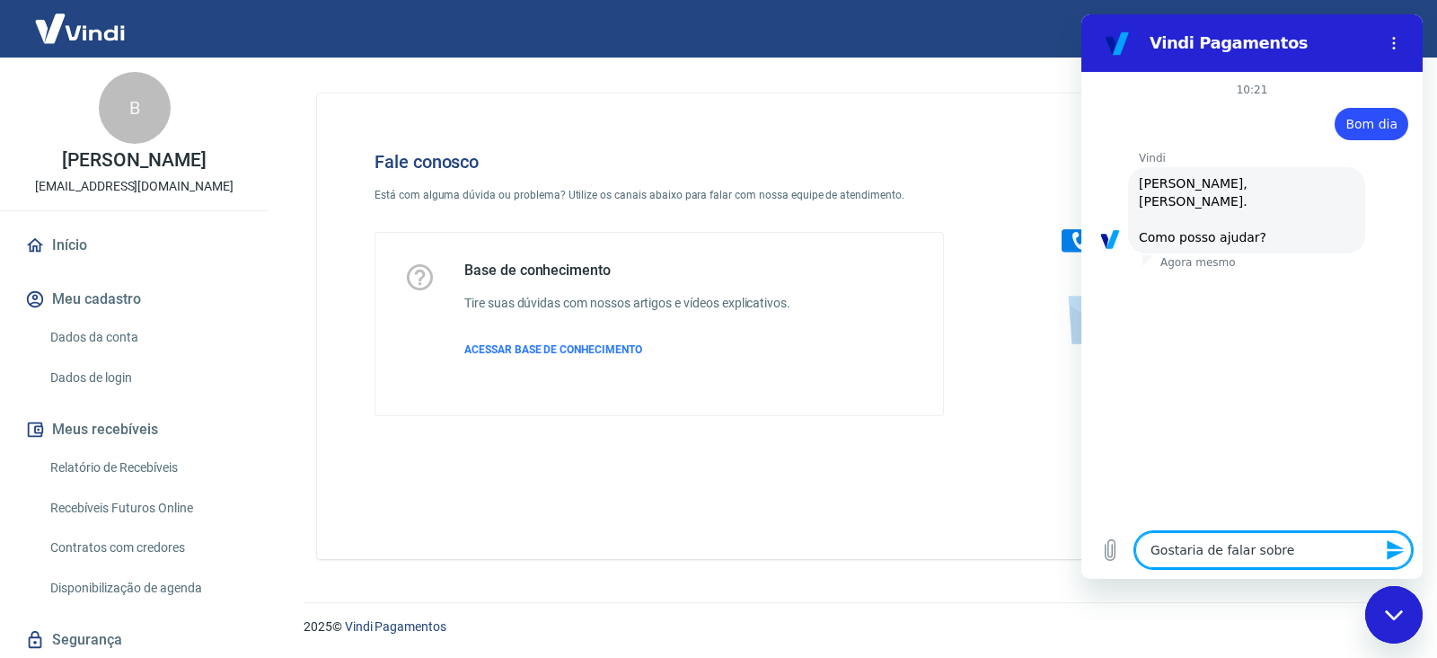
type textarea "x"
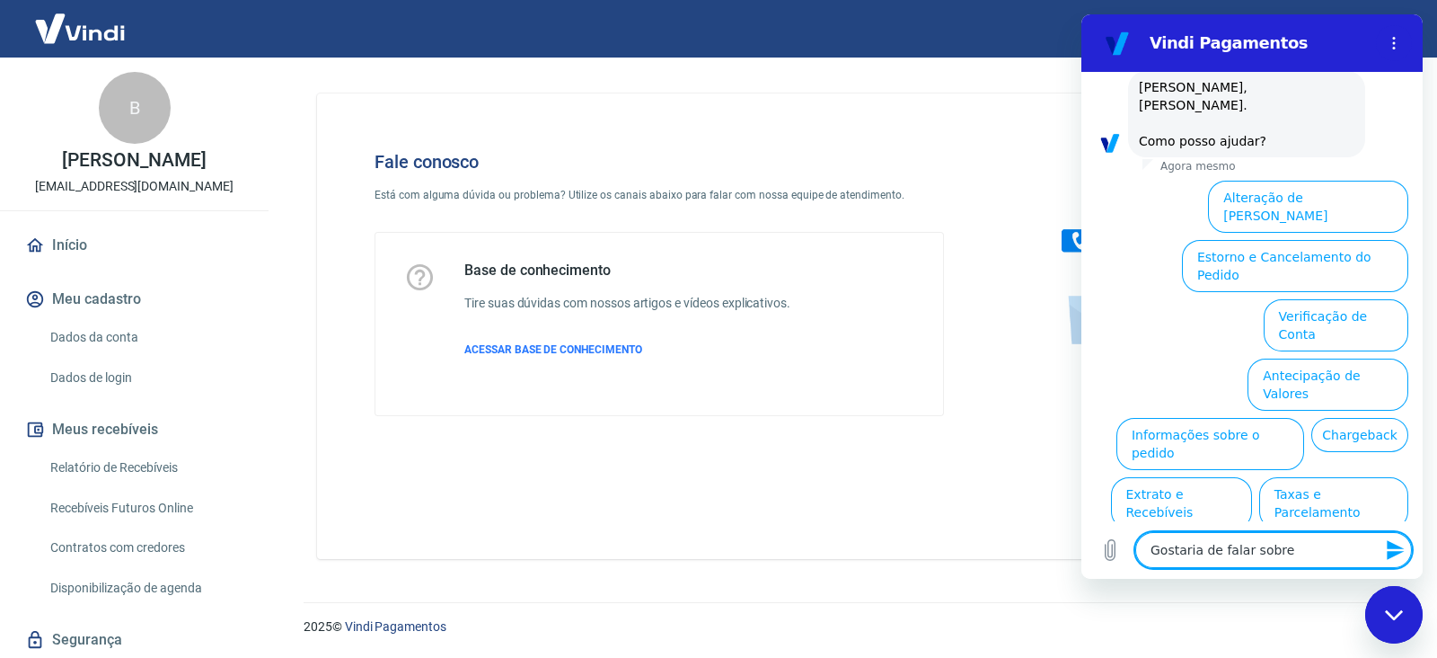
scroll to position [104, 0]
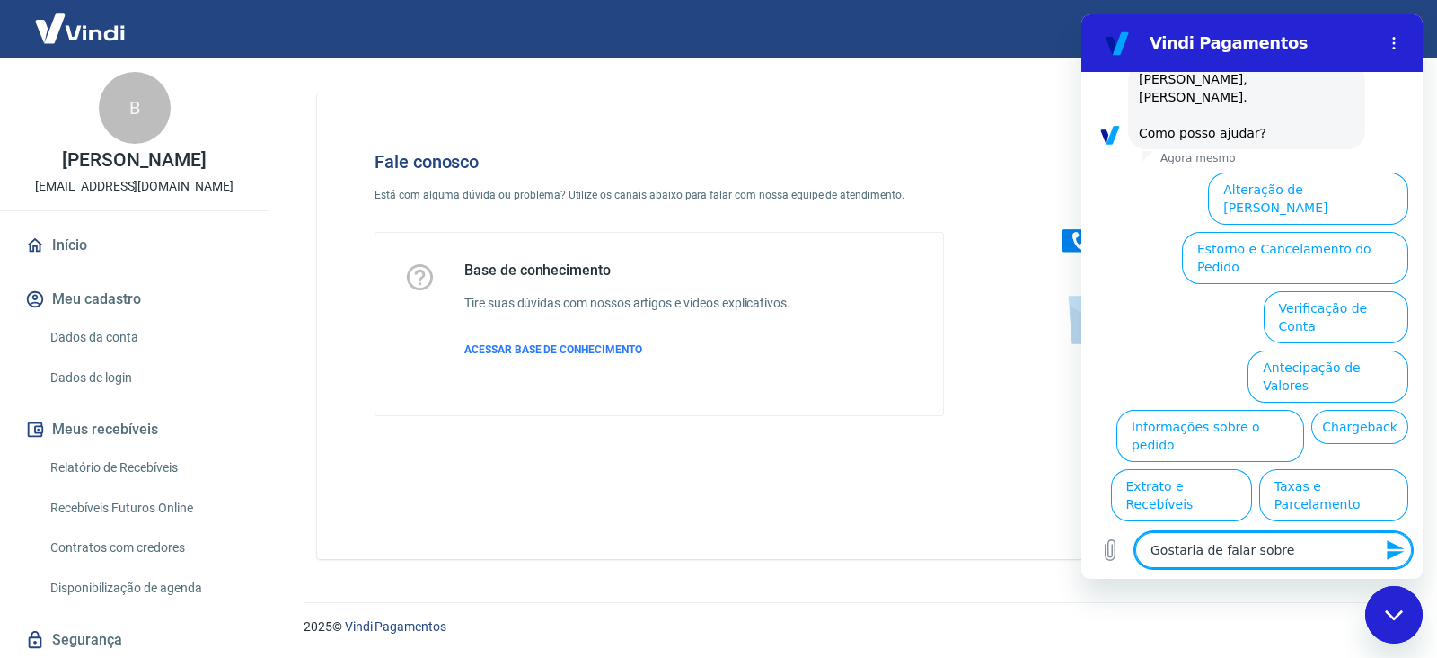
type textarea "Gostaria de falar sobre p"
type textarea "x"
type textarea "Gostaria de falar sobre pa"
type textarea "x"
type textarea "Gostaria de falar sobre pag"
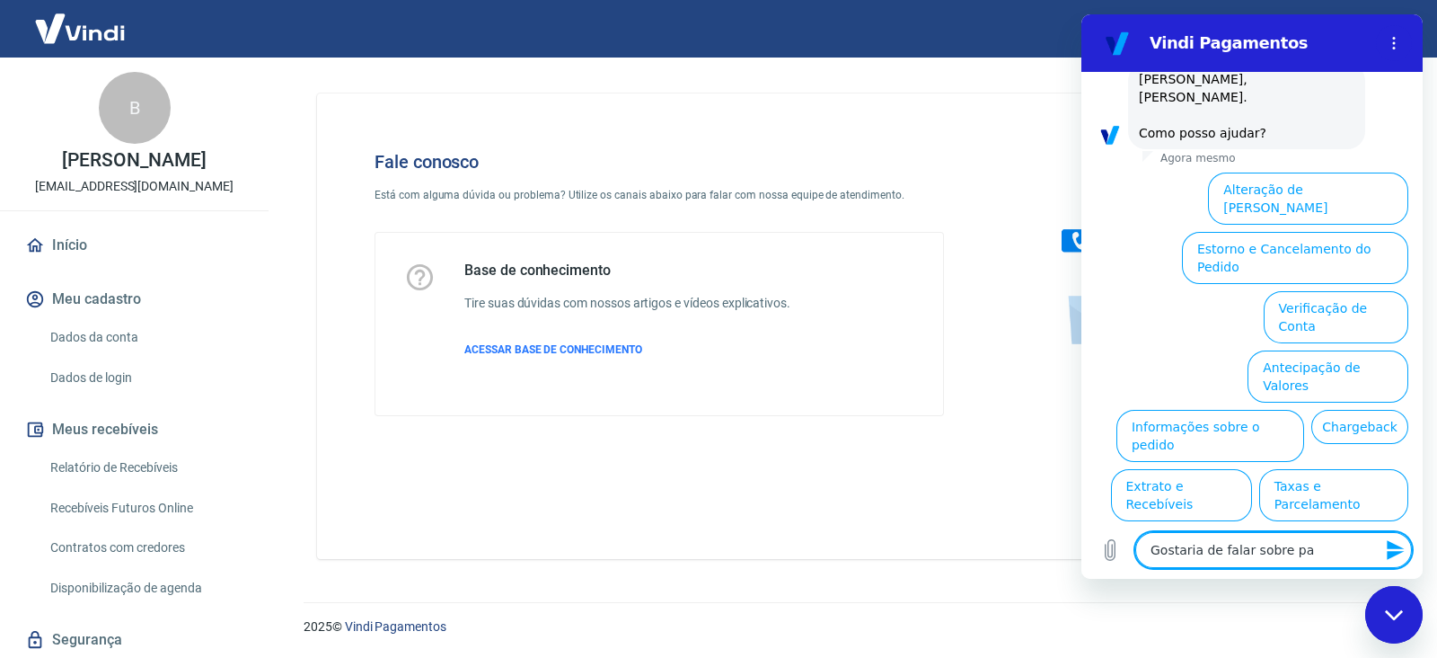
type textarea "x"
type textarea "Gostaria de falar sobre paga"
type textarea "x"
type textarea "Gostaria de falar sobre pagam"
type textarea "x"
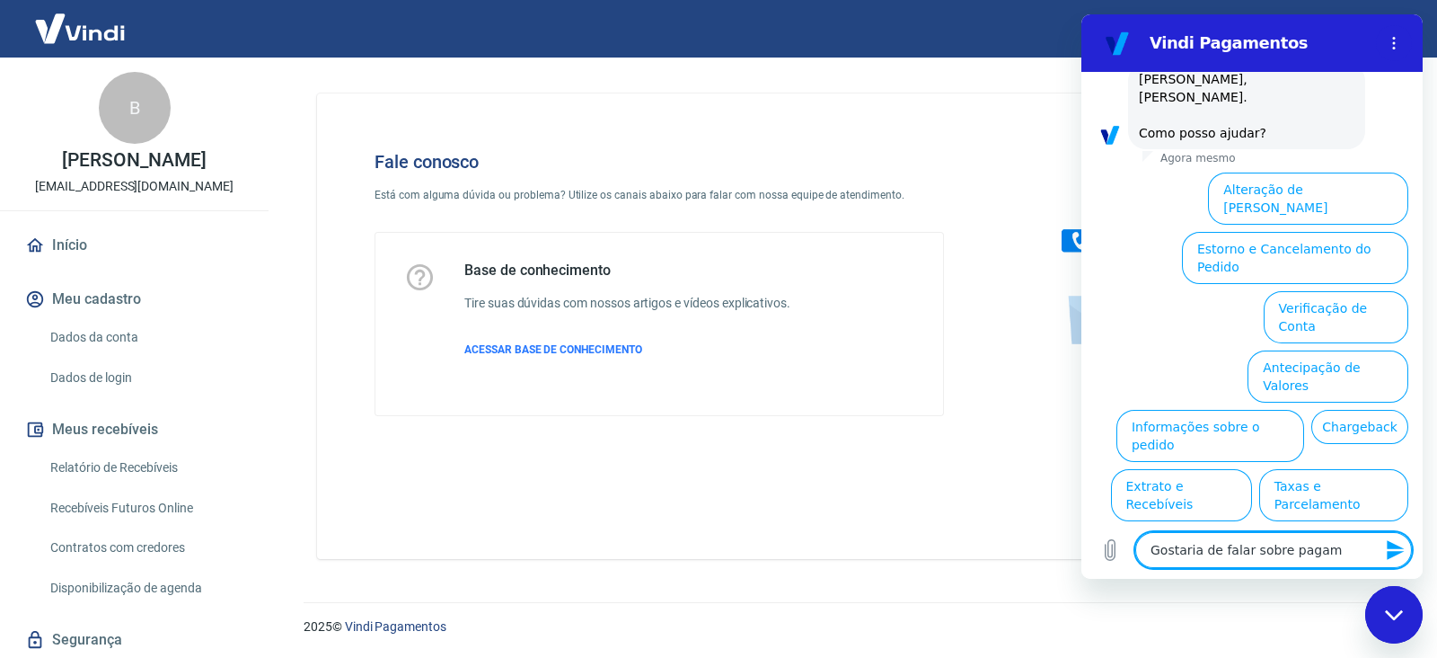
type textarea "Gostaria de falar sobre pagame"
type textarea "x"
type textarea "Gostaria de falar sobre pagamen"
type textarea "x"
type textarea "Gostaria de falar sobre pagament"
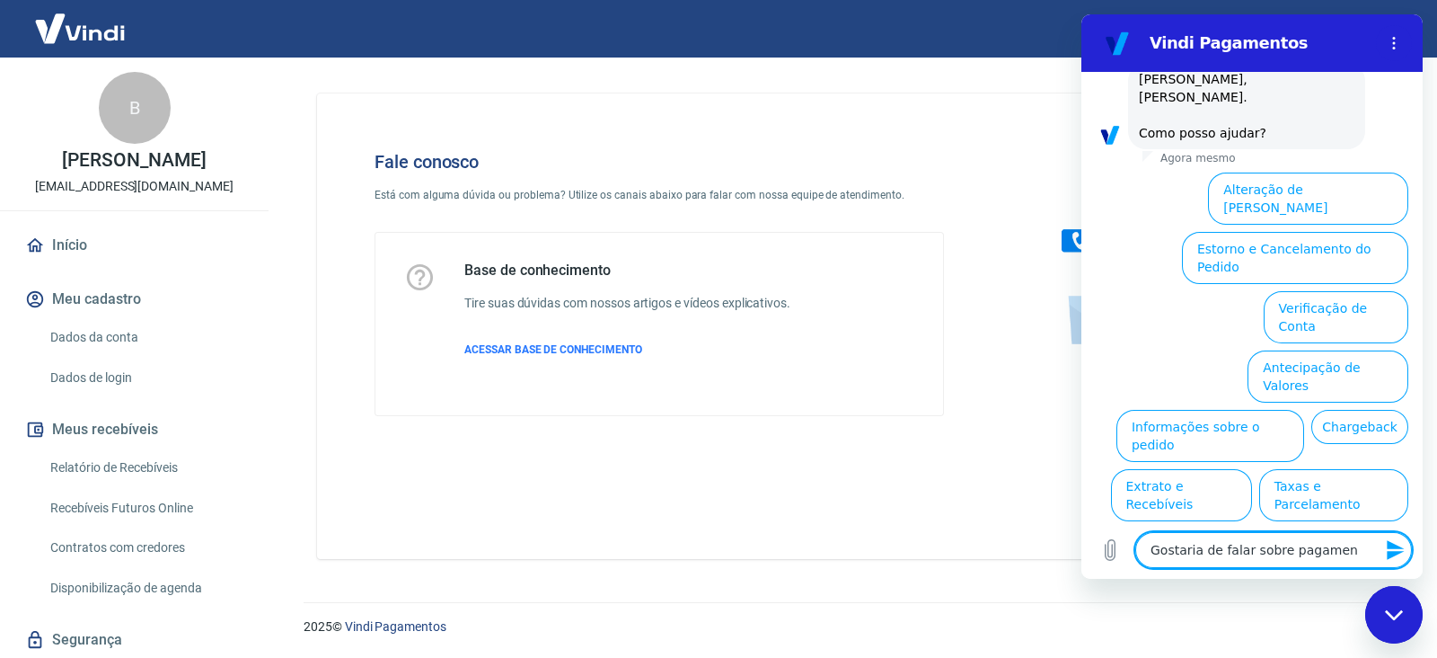
type textarea "x"
type textarea "Gostaria de falar sobre pagamento"
type textarea "x"
type textarea "Gostaria de falar sobre pagamento"
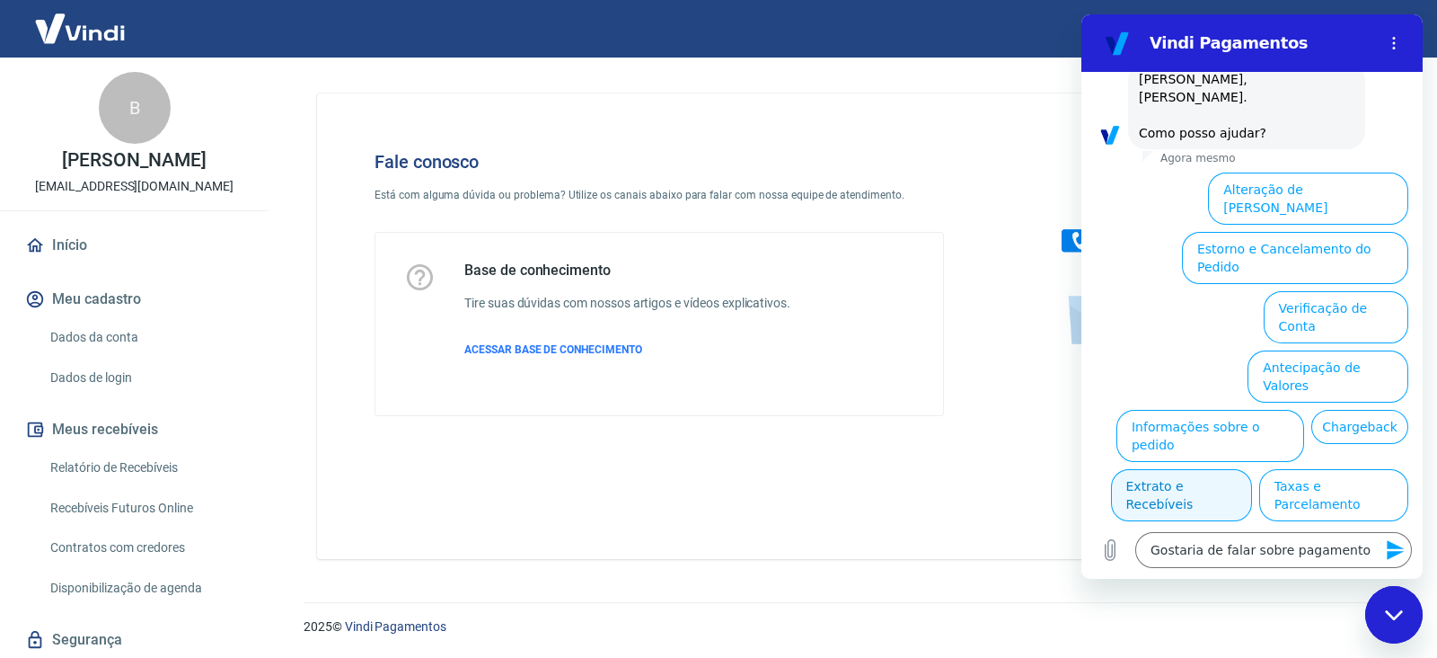
click at [1252, 469] on button "Extrato e Recebíveis" at bounding box center [1181, 495] width 141 height 52
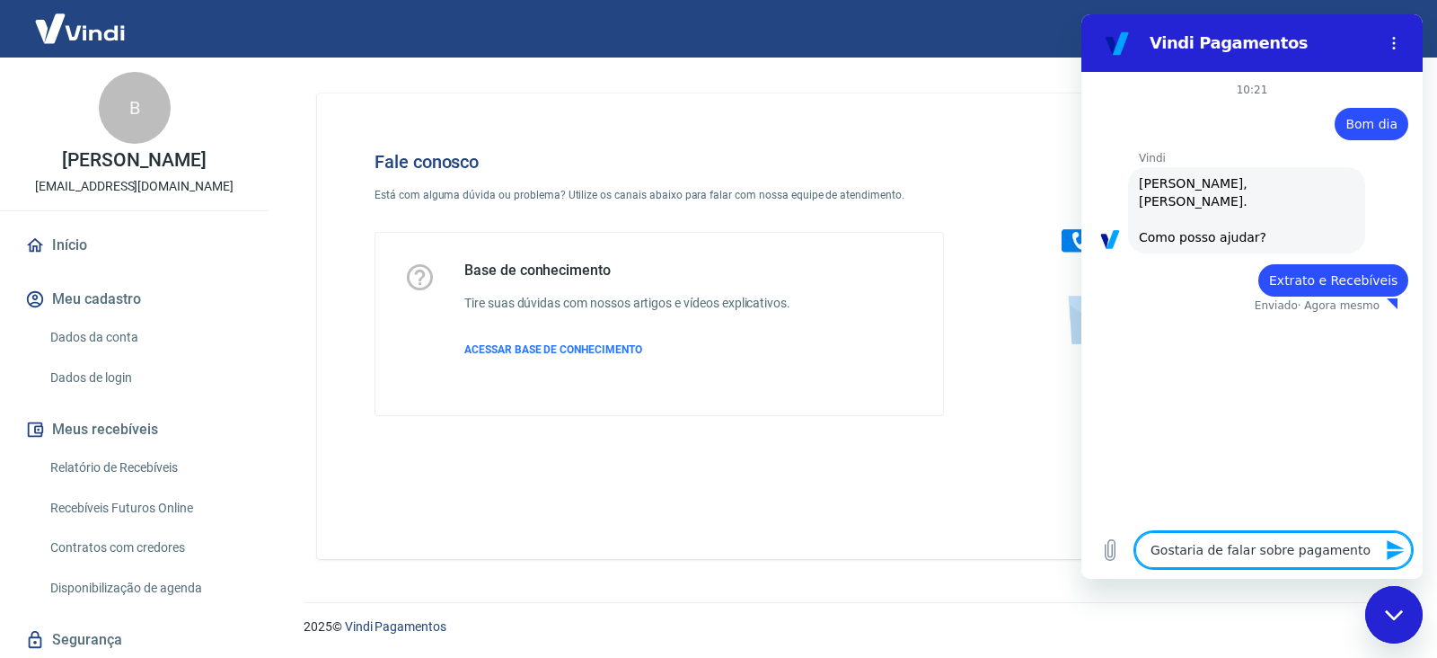
click at [1329, 548] on textarea "Gostaria de falar sobre pagamento" at bounding box center [1274, 550] width 277 height 36
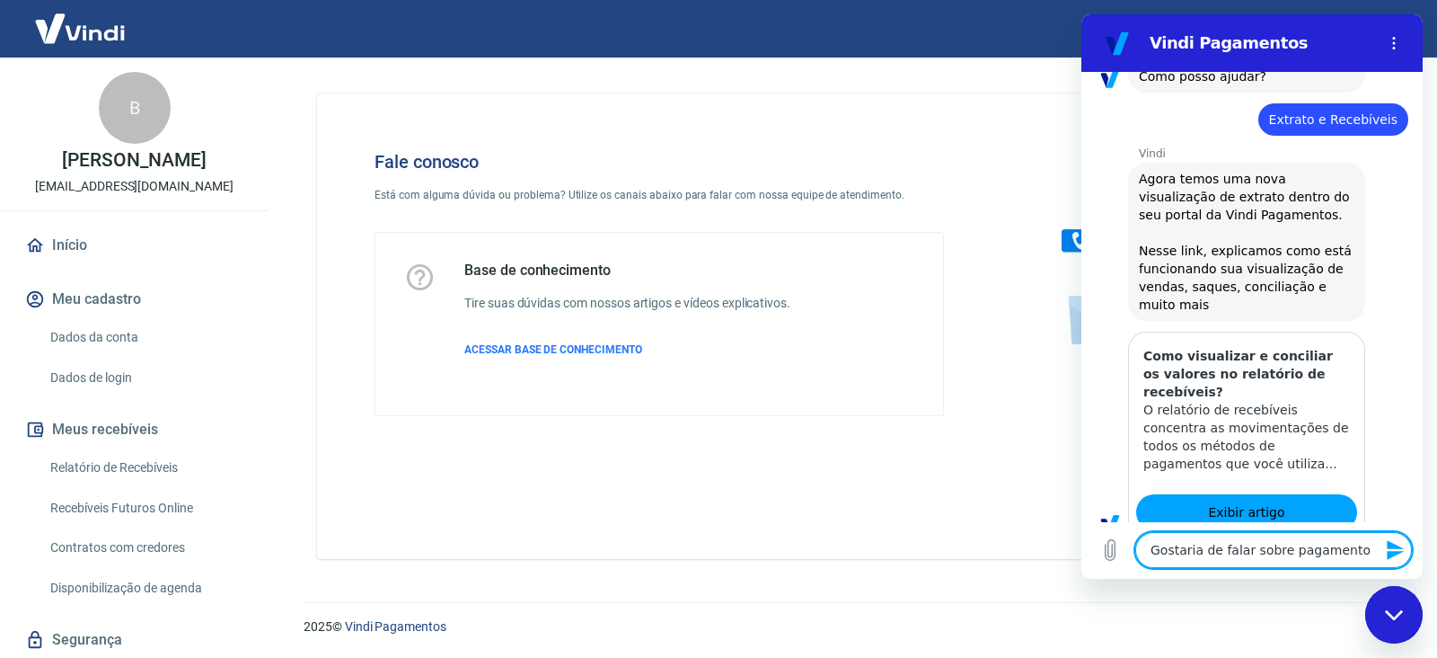
click at [1328, 545] on textarea "Gostaria de falar sobre pagamento" at bounding box center [1274, 550] width 277 height 36
type textarea "x"
click at [1328, 545] on textarea "Gostaria de falar sobre pagamento" at bounding box center [1274, 550] width 277 height 36
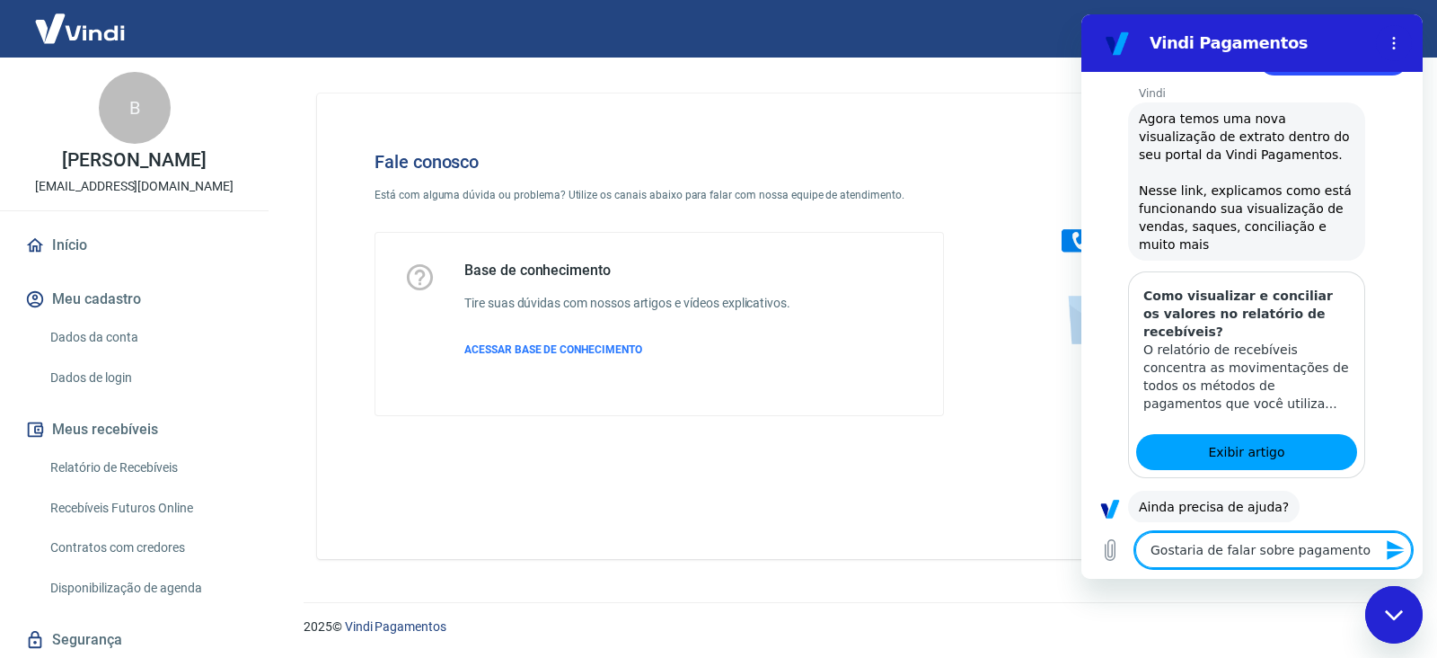
type textarea "x"
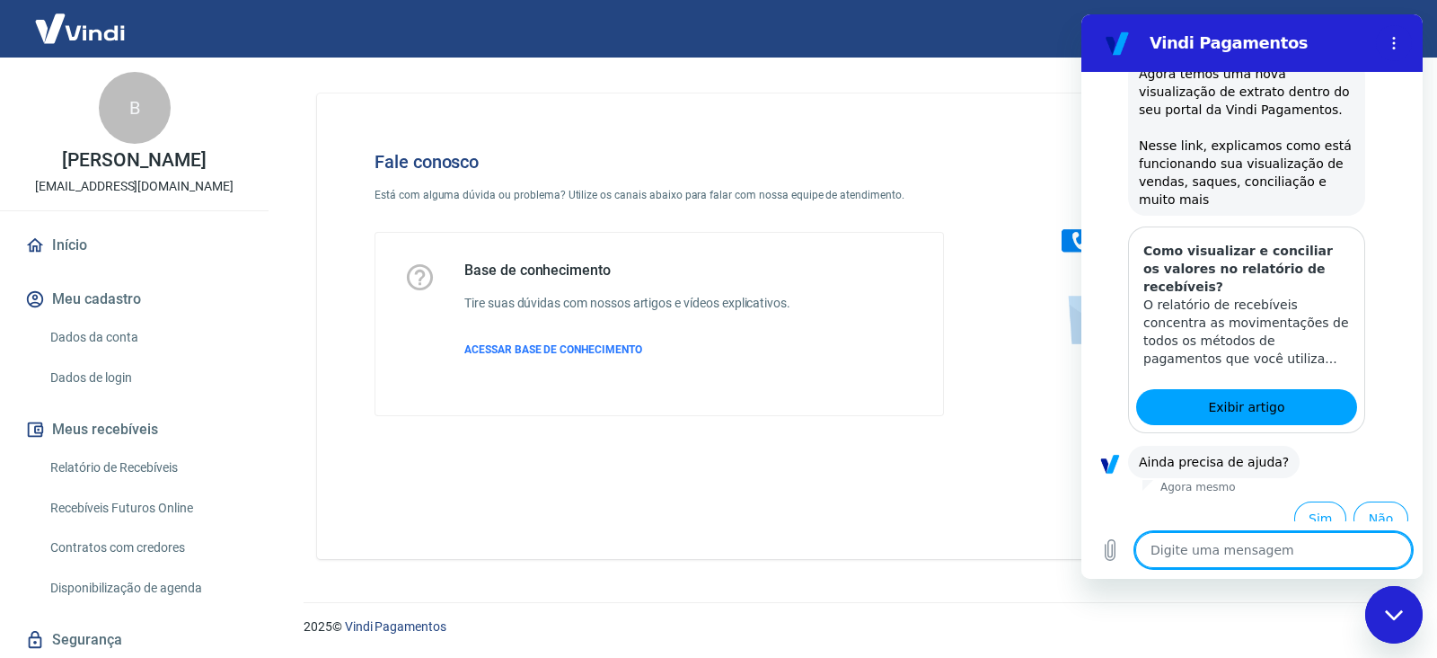
type textarea "G"
type textarea "x"
type textarea "Go"
type textarea "x"
type textarea "G"
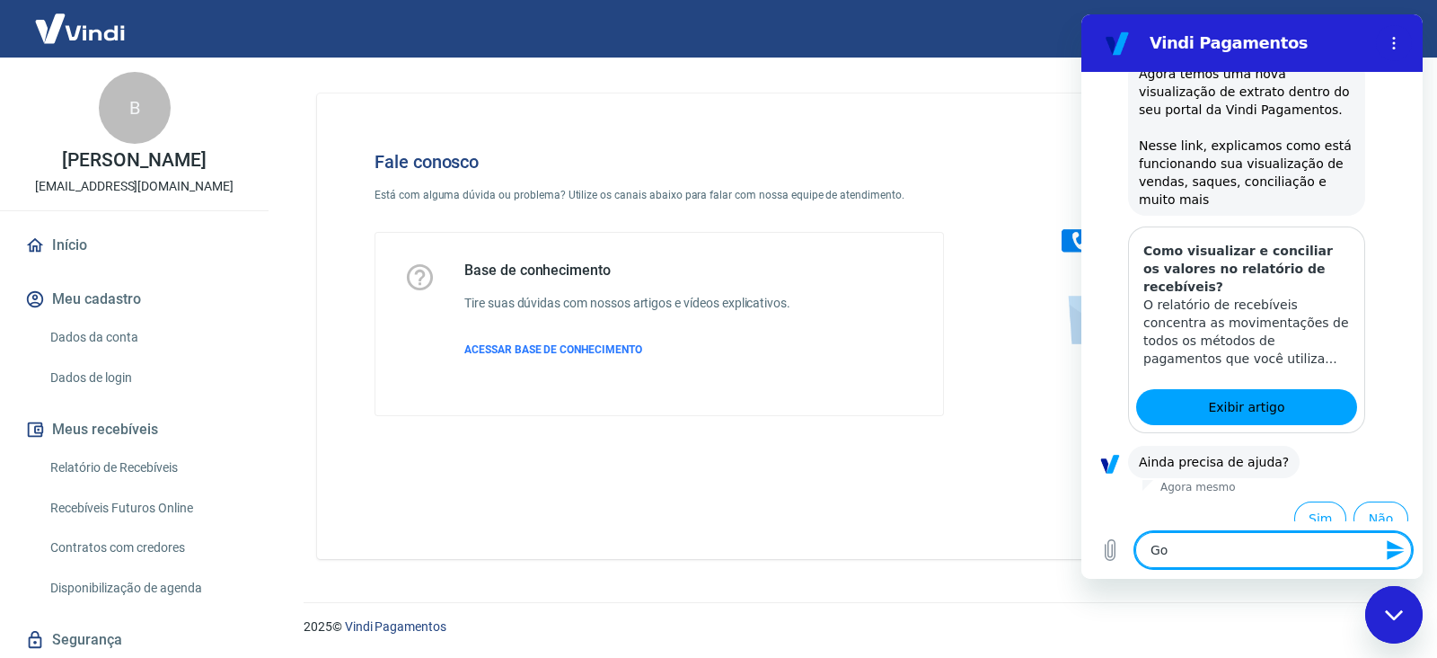
type textarea "x"
type textarea "F"
type textarea "x"
type textarea "Fa"
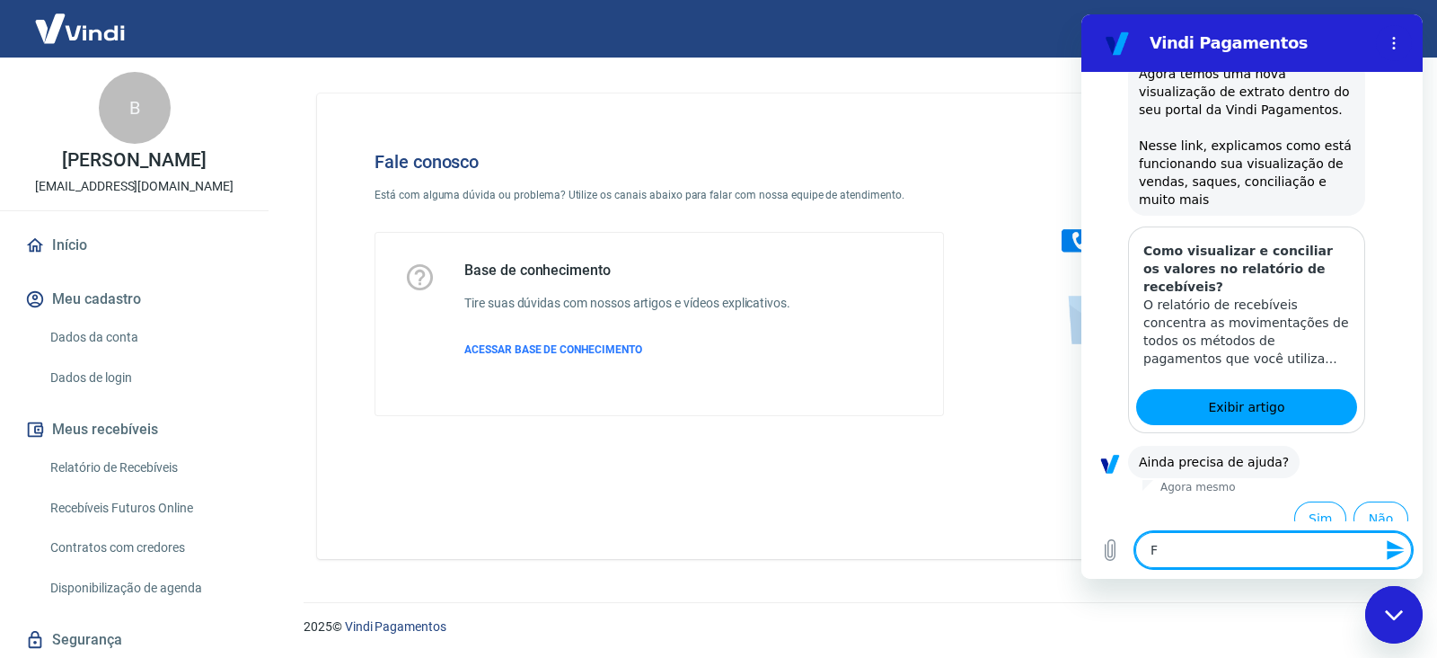
type textarea "x"
type textarea "Fal"
type textarea "x"
type textarea "Fala"
type textarea "x"
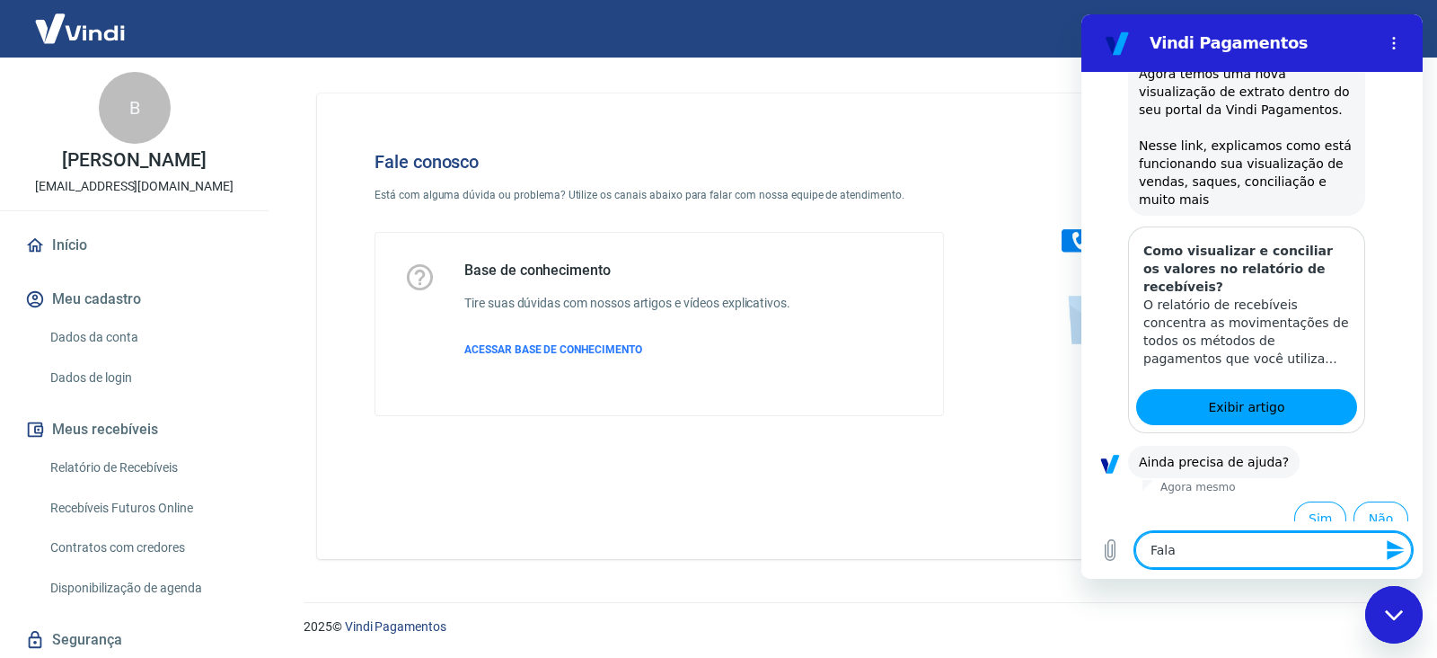
type textarea "Falar"
type textarea "x"
type textarea "Falar"
type textarea "x"
type textarea "Falar c"
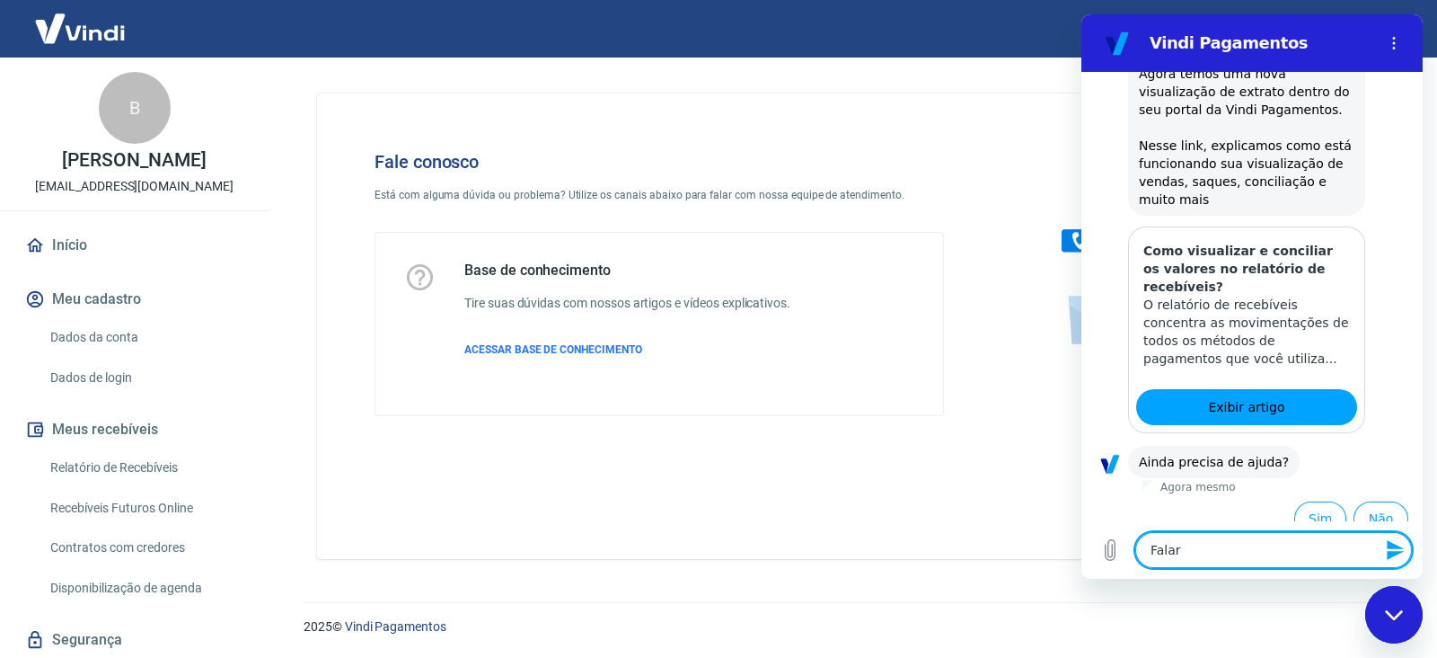
type textarea "x"
type textarea "Falar co"
type textarea "x"
type textarea "Falar com"
type textarea "x"
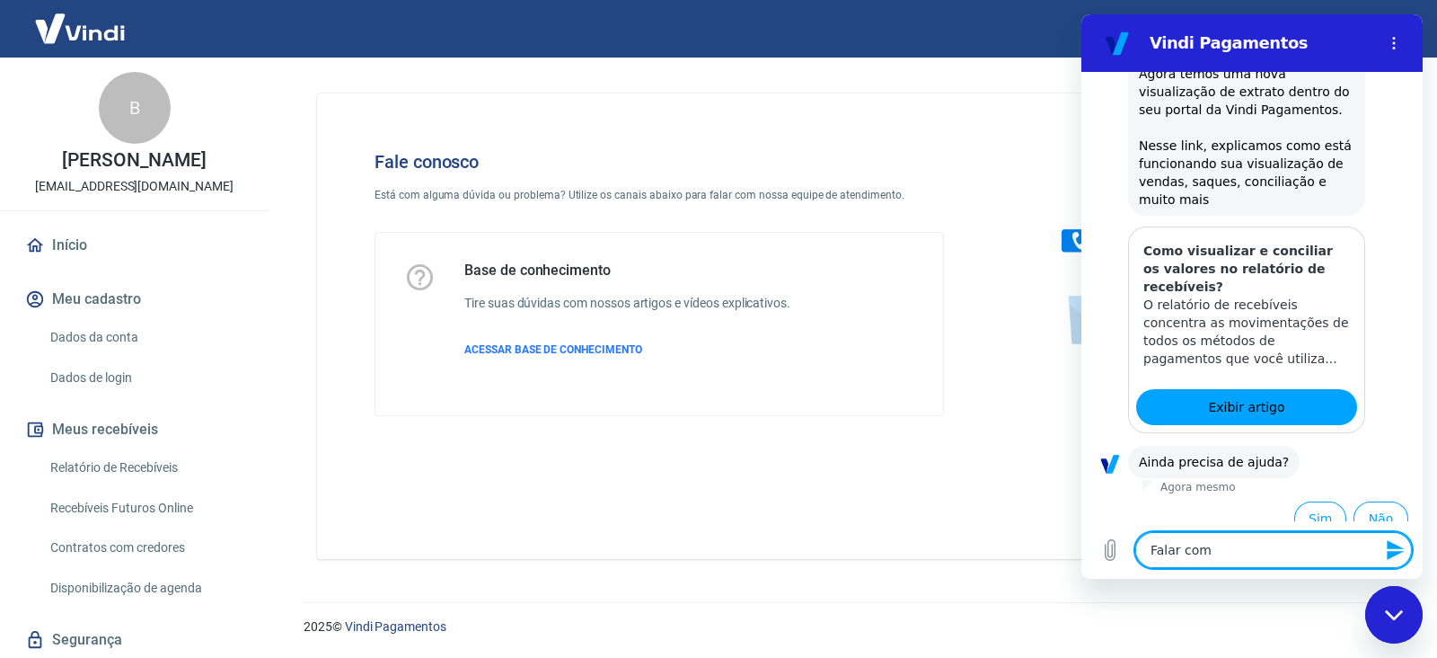
type textarea "Falar com"
type textarea "x"
type textarea "Falar com a"
type textarea "x"
type textarea "Falar com at"
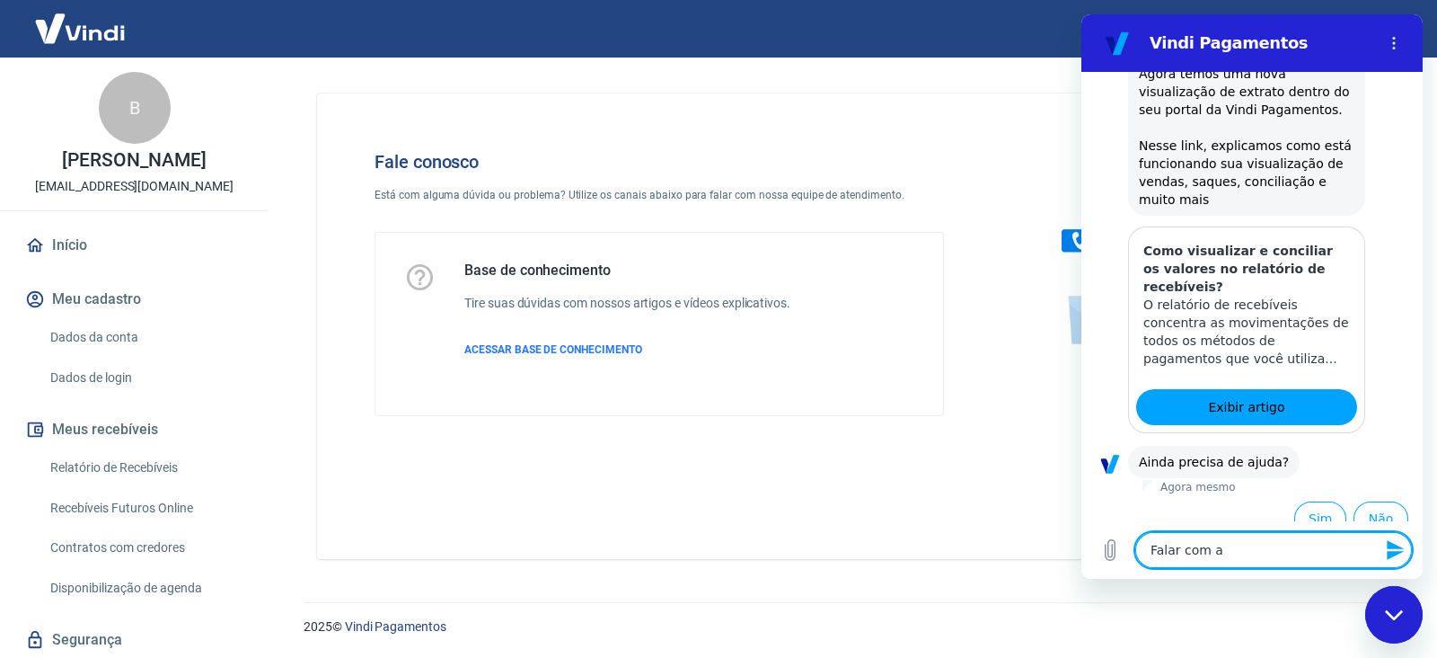
type textarea "x"
type textarea "Falar com ate"
type textarea "x"
type textarea "Falar com [GEOGRAPHIC_DATA]"
type textarea "x"
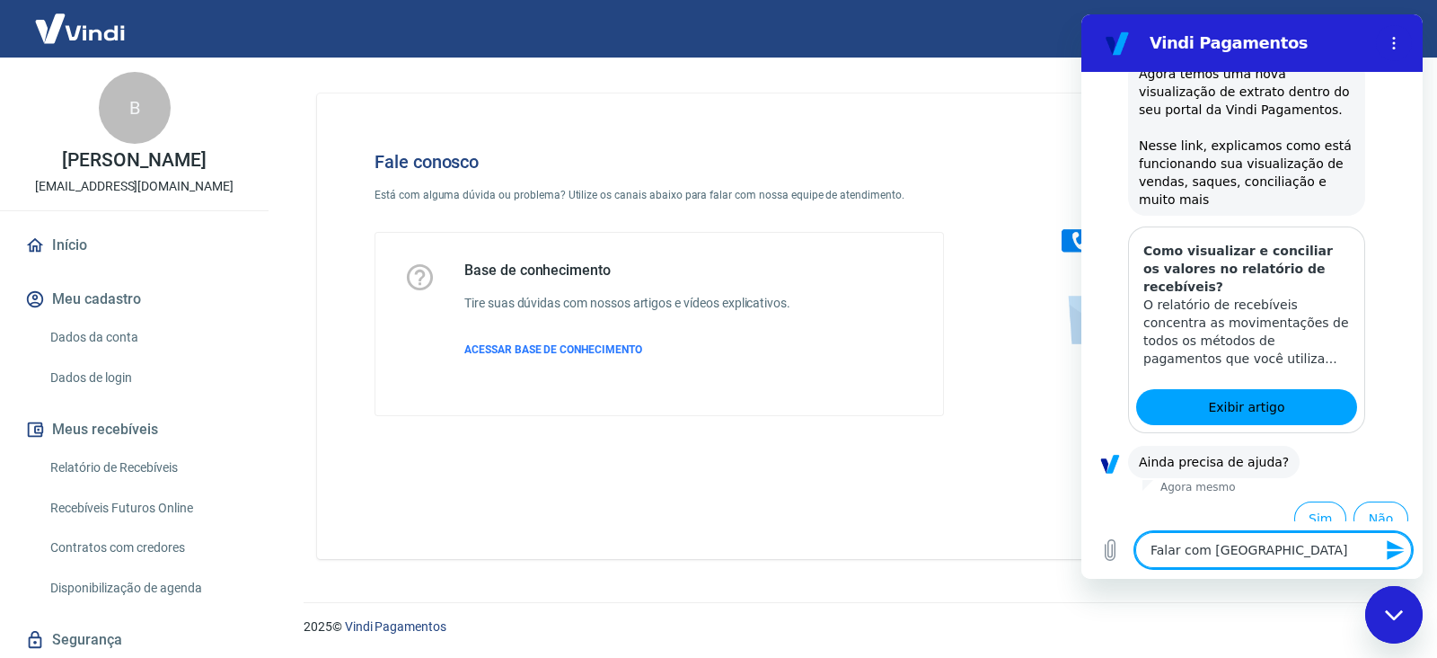
type textarea "Falar com atend"
type textarea "x"
type textarea "Falar com atende"
type textarea "x"
type textarea "Falar com atenden"
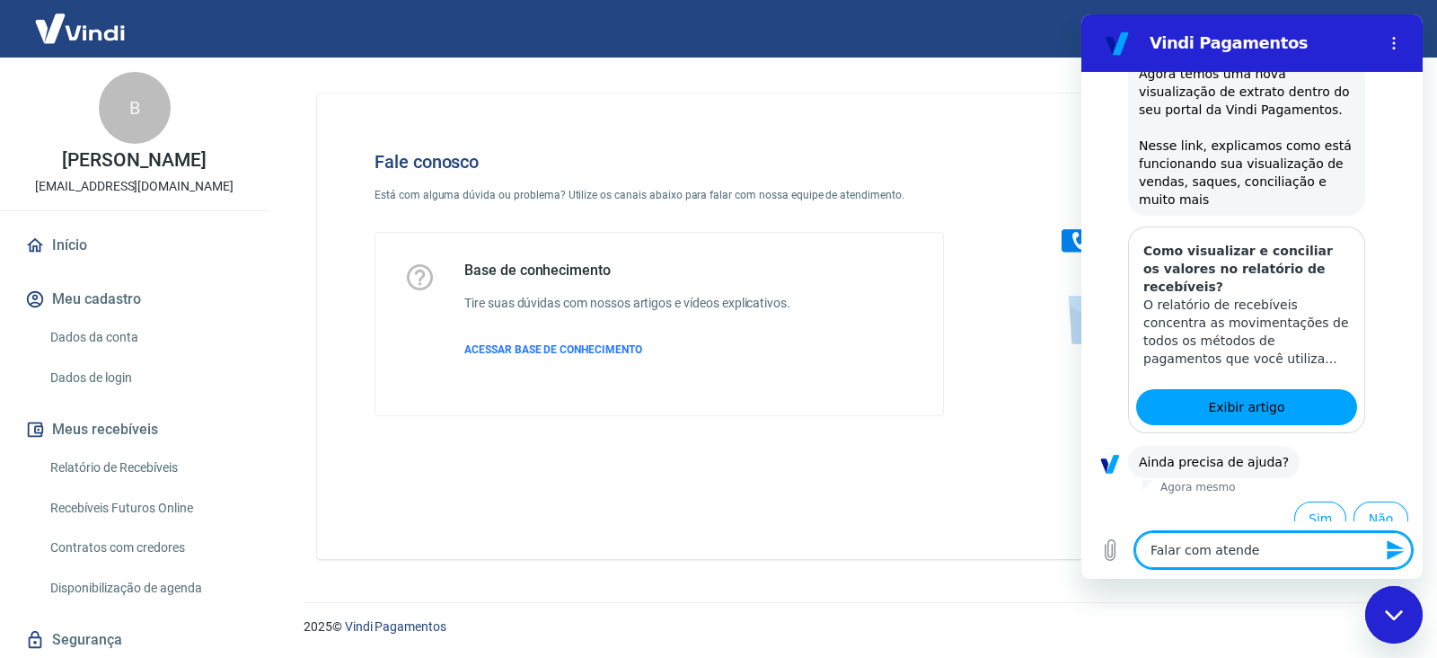
type textarea "x"
type textarea "Falar com atendent"
type textarea "x"
type textarea "Falar com atendente"
type textarea "x"
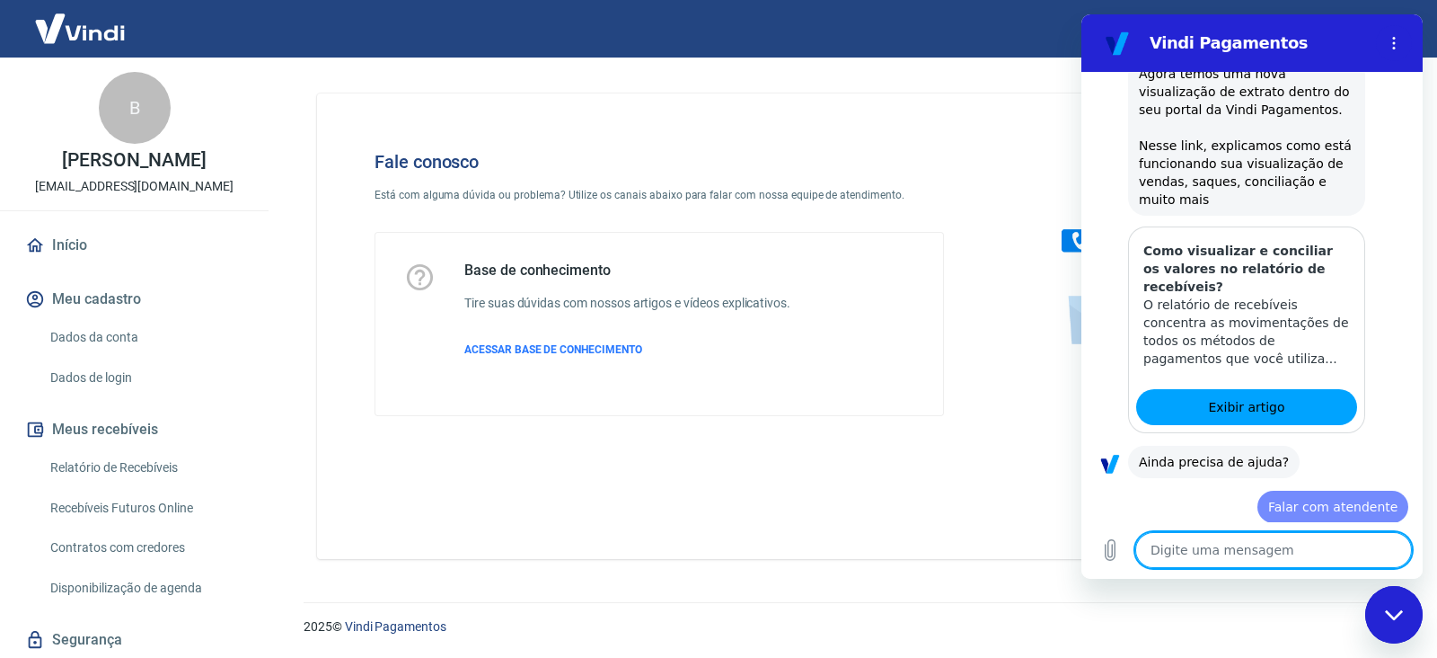
type textarea "x"
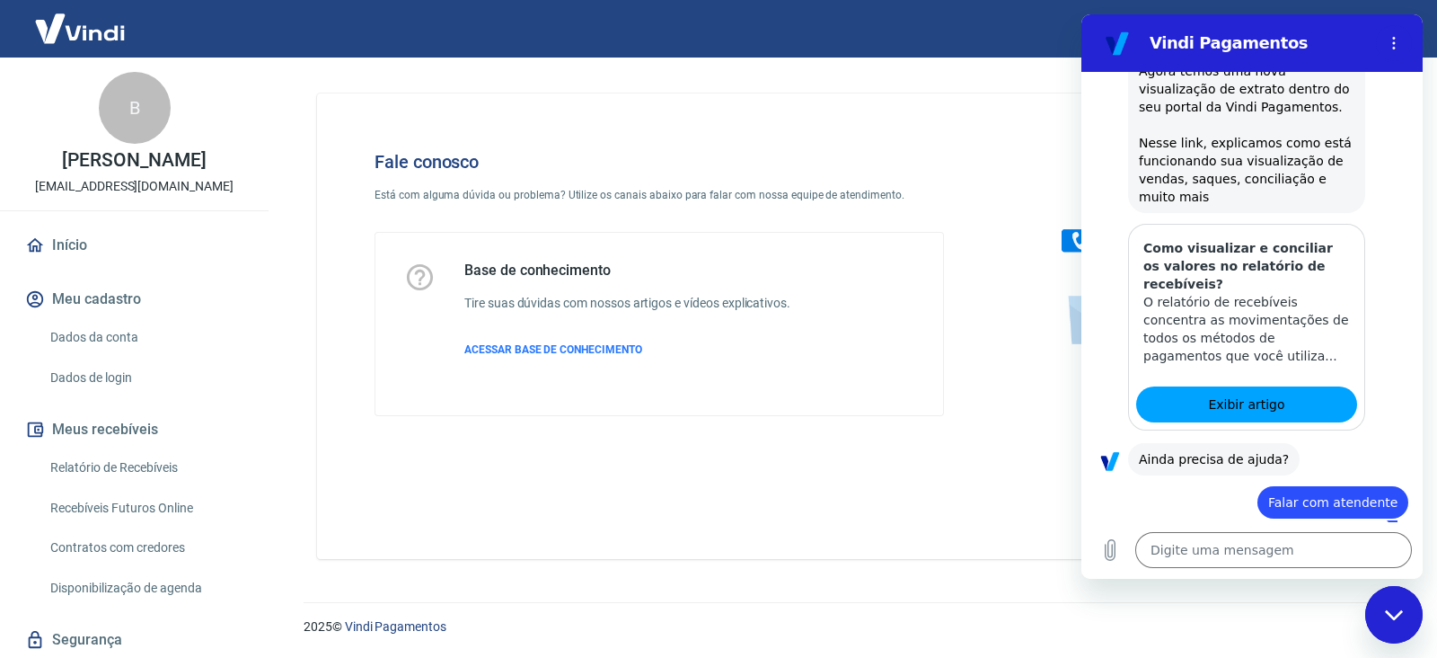
type textarea "x"
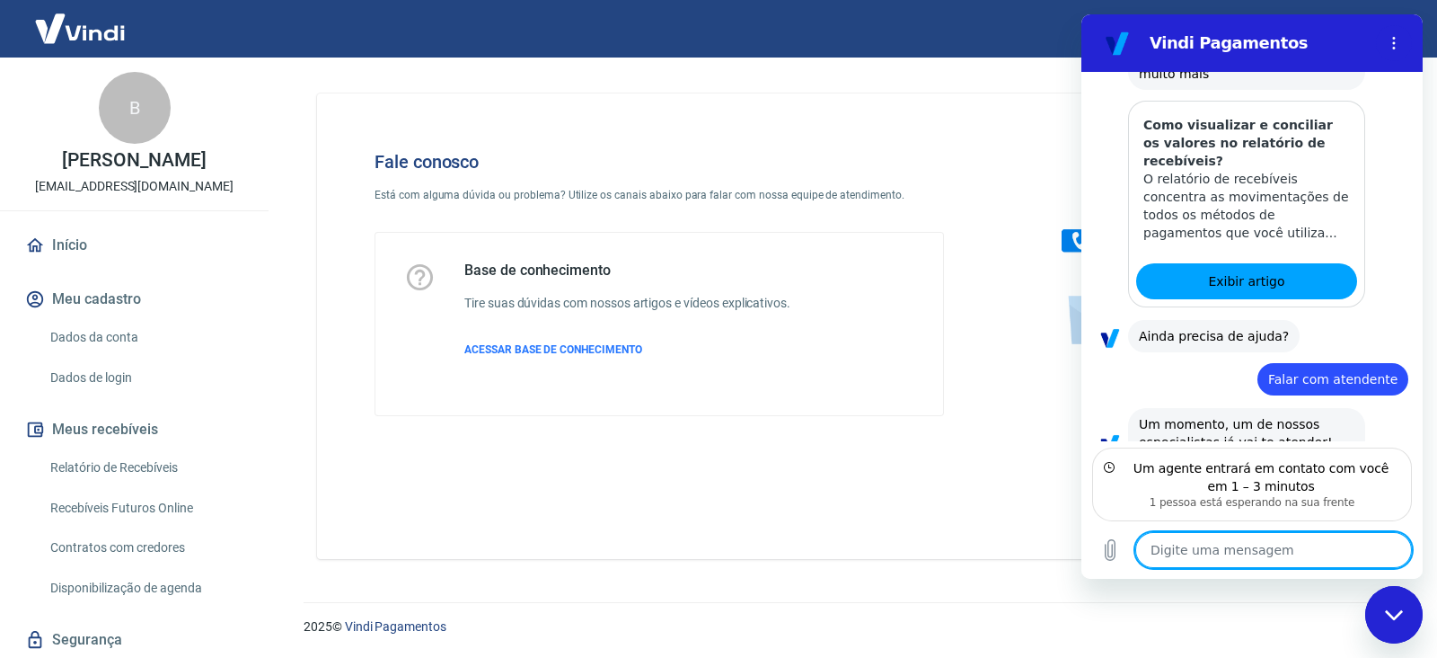
scroll to position [411, 0]
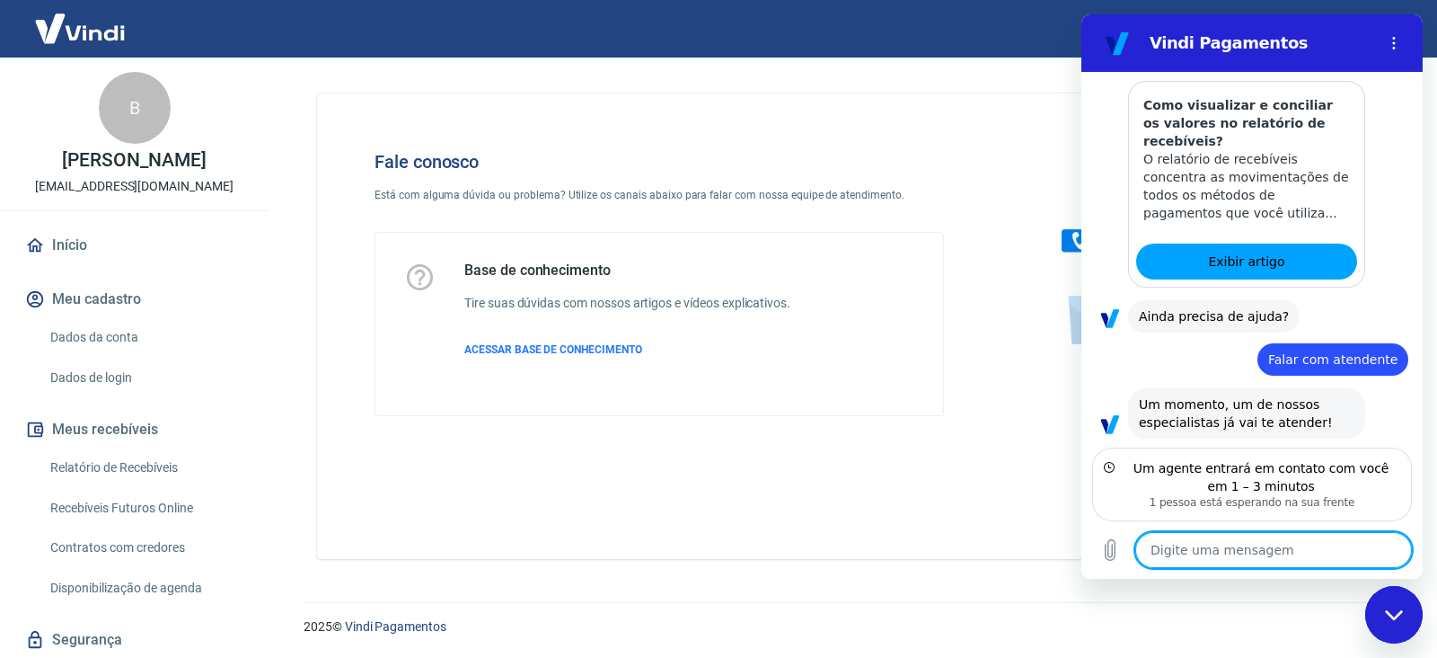
click at [1320, 550] on textarea at bounding box center [1274, 550] width 277 height 36
type textarea "O"
type textarea "x"
type textarea "Ok"
type textarea "x"
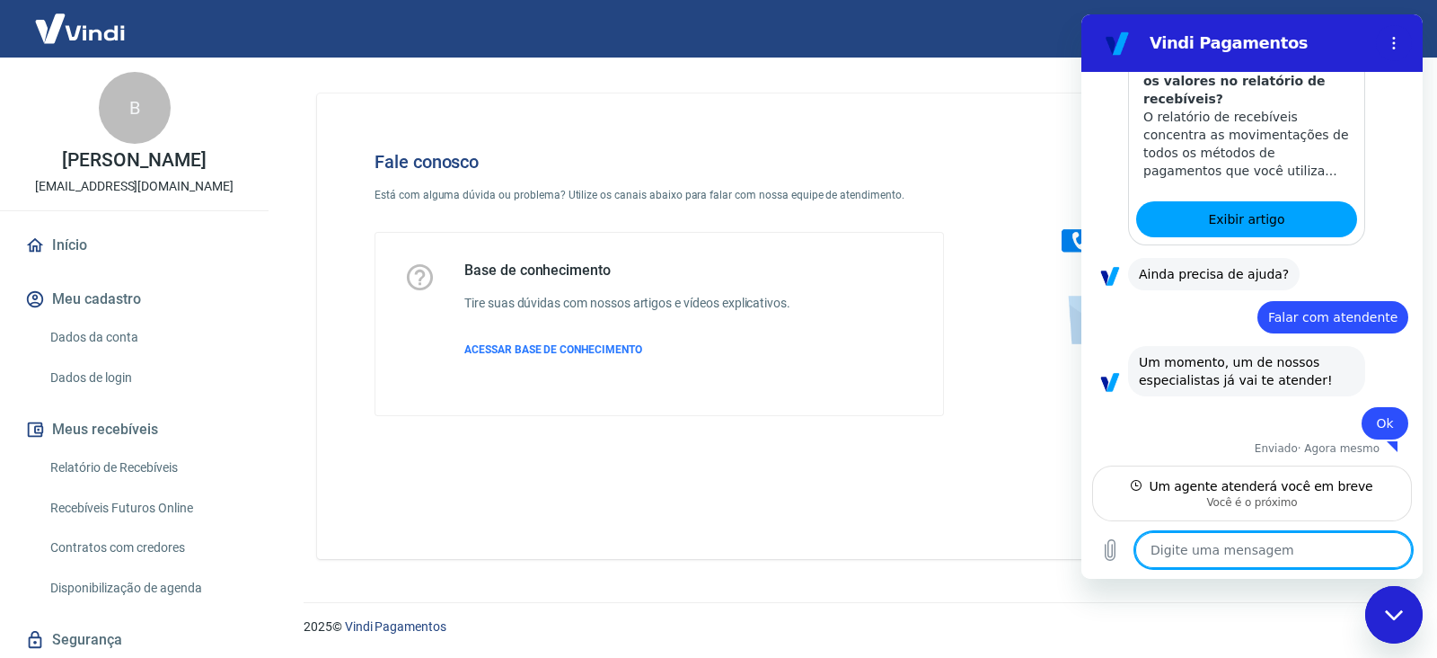
scroll to position [437, 0]
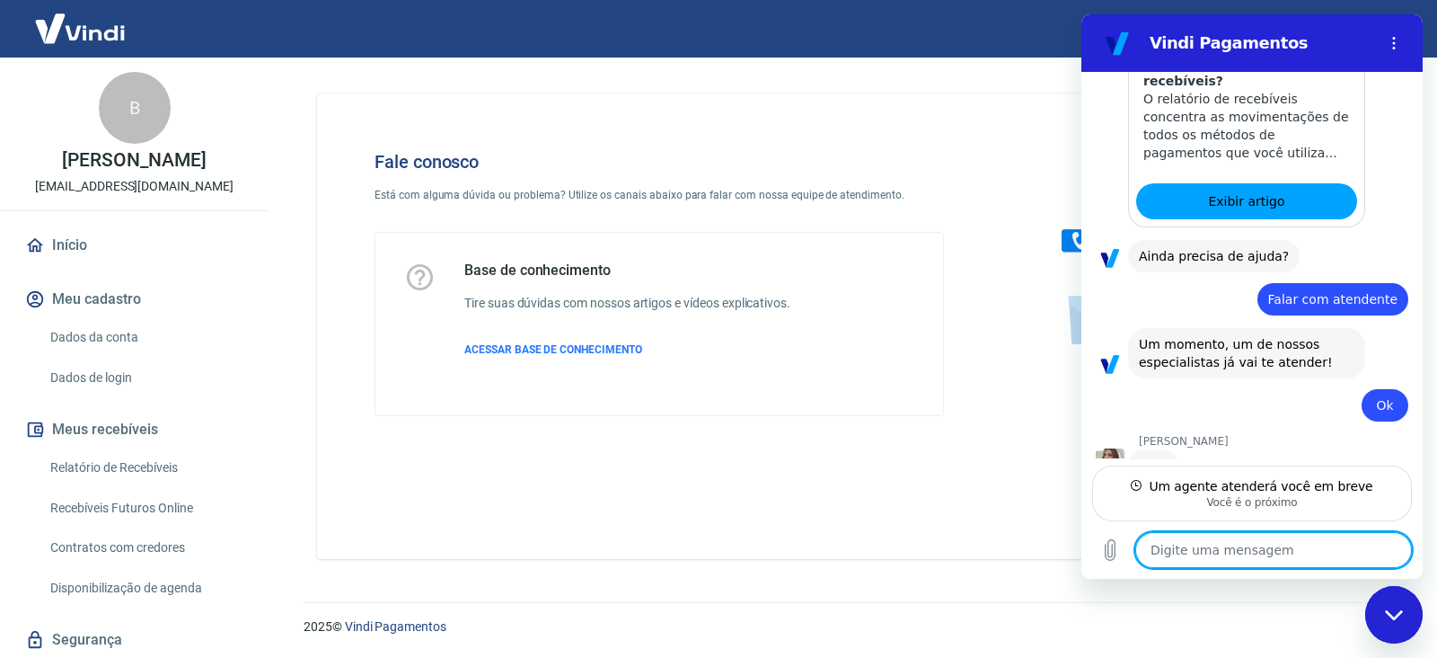
type textarea "x"
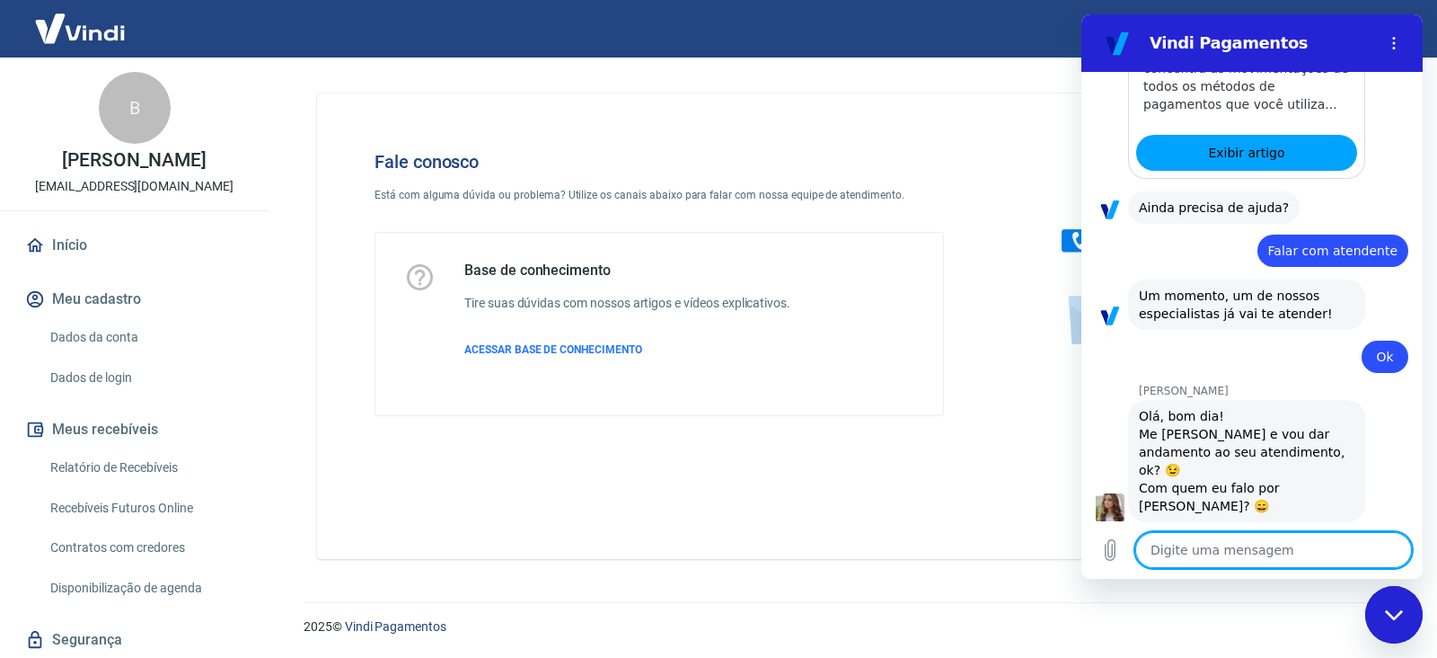
scroll to position [523, 0]
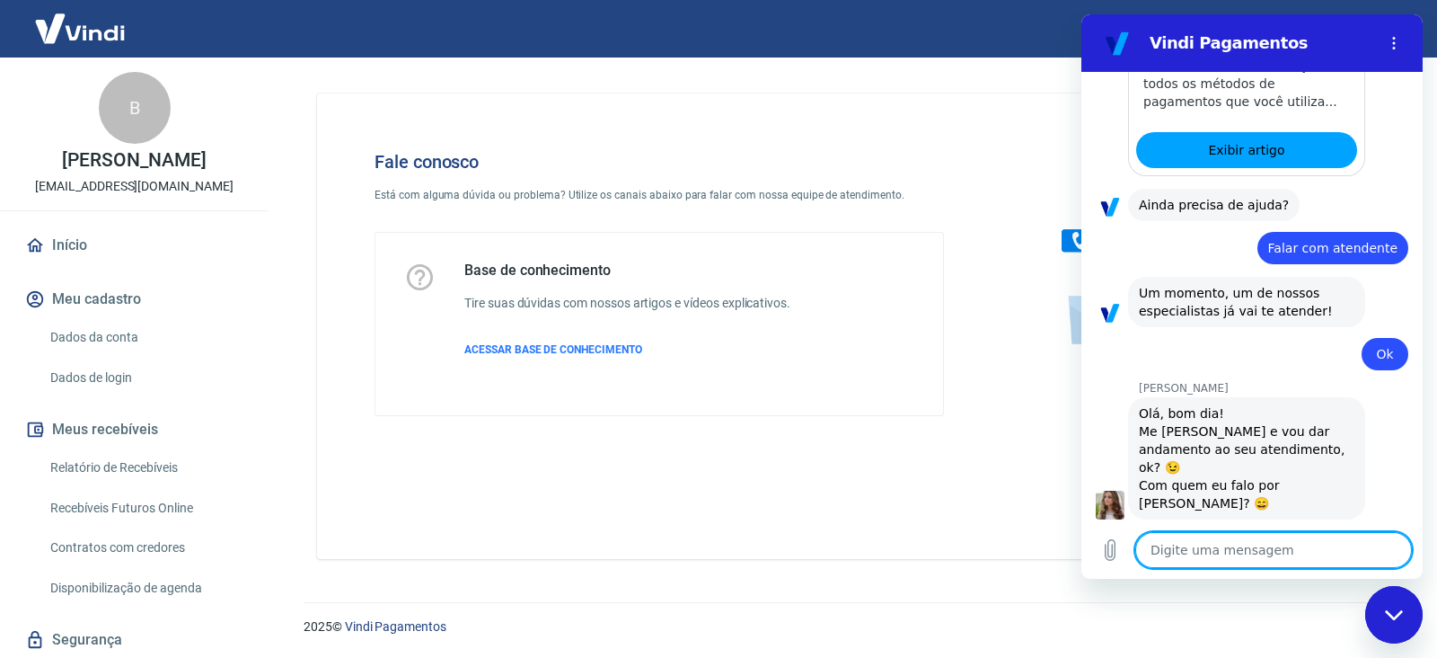
click at [1321, 546] on textarea at bounding box center [1274, 550] width 277 height 36
type textarea "O"
type textarea "x"
type textarea "Oi"
type textarea "x"
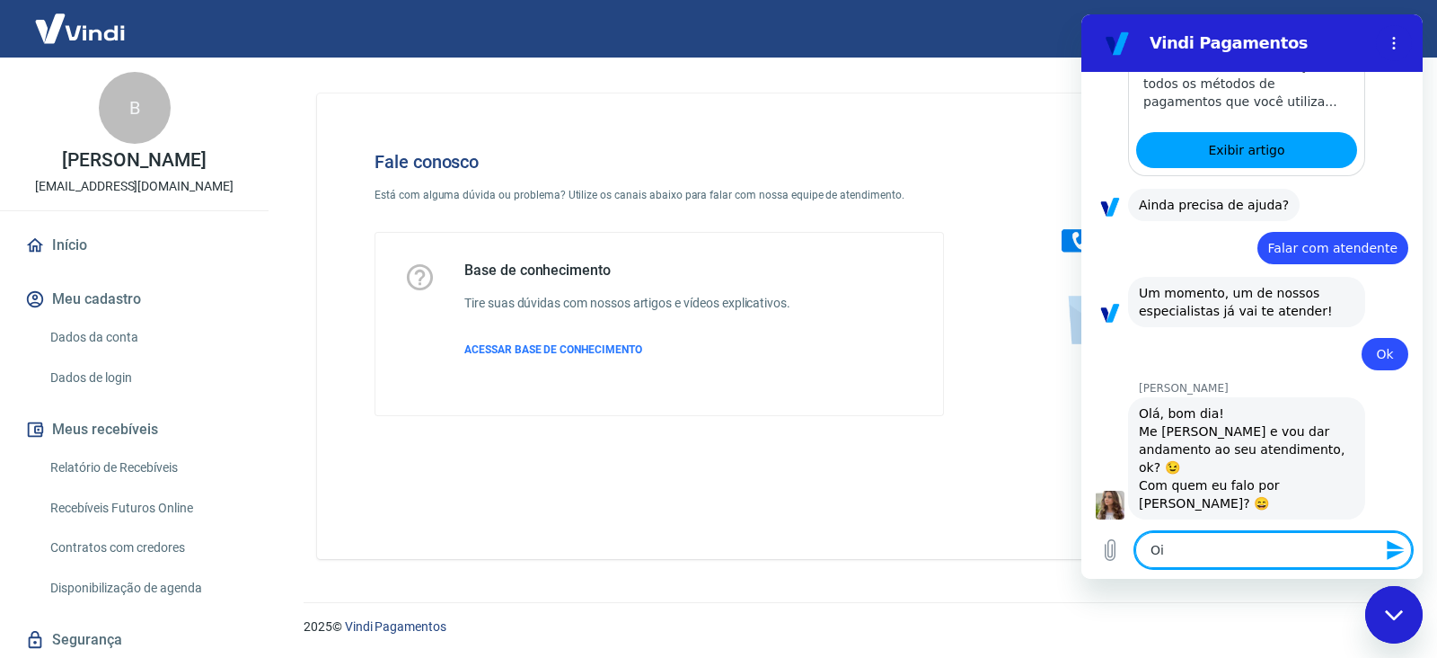
type textarea "Oi"
type textarea "x"
type textarea "Oi S"
type textarea "x"
type textarea "Oi St"
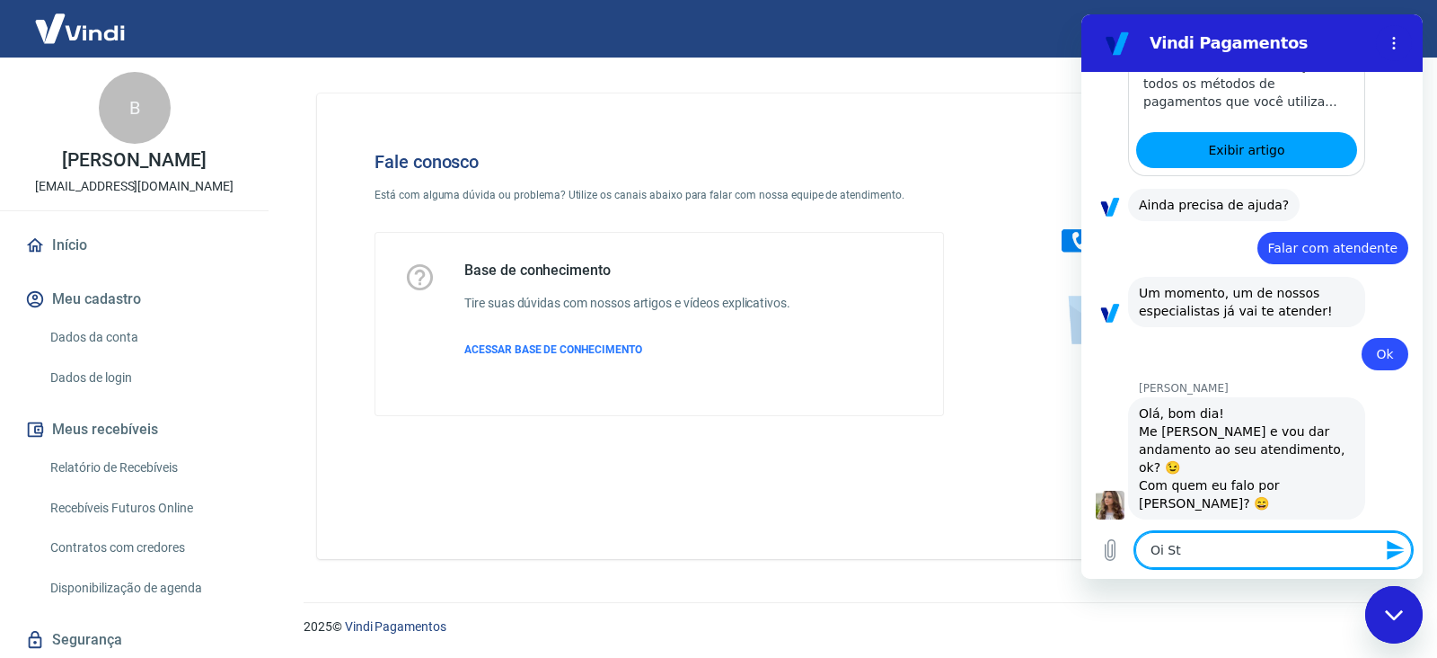
type textarea "x"
type textarea "Oi Ste"
type textarea "x"
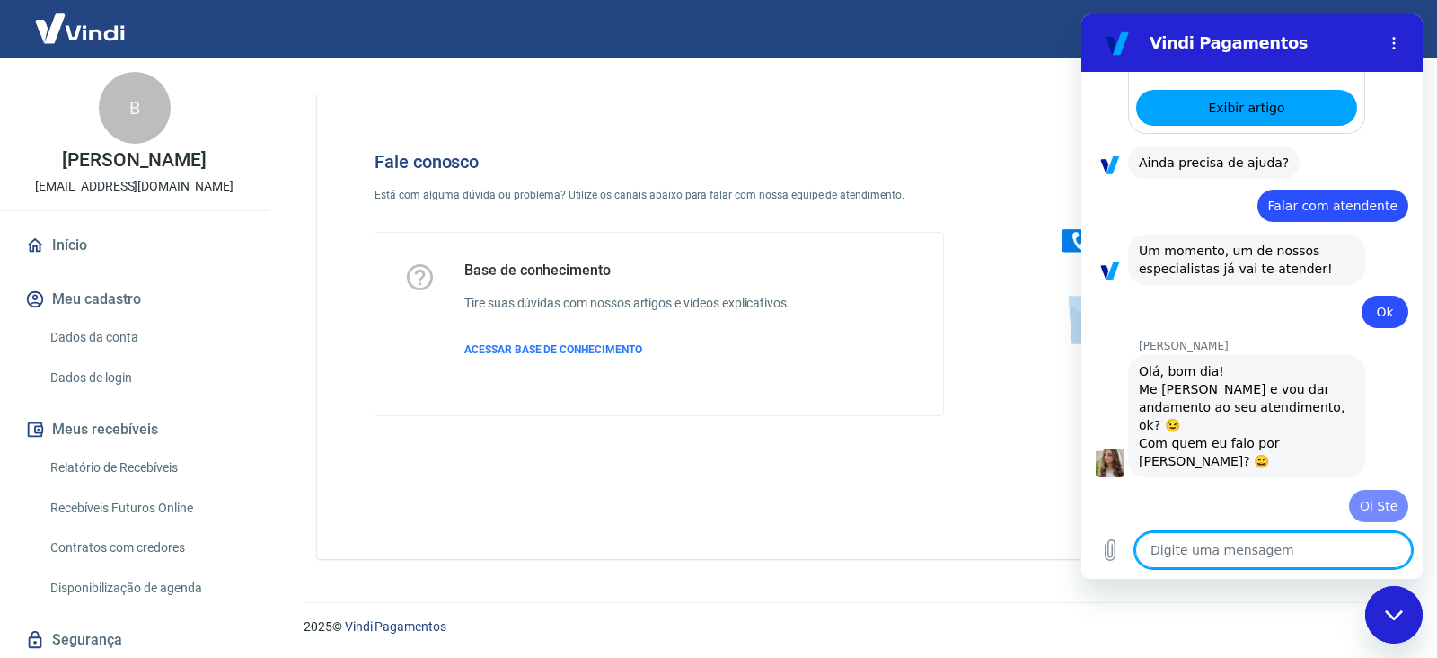
type textarea "x"
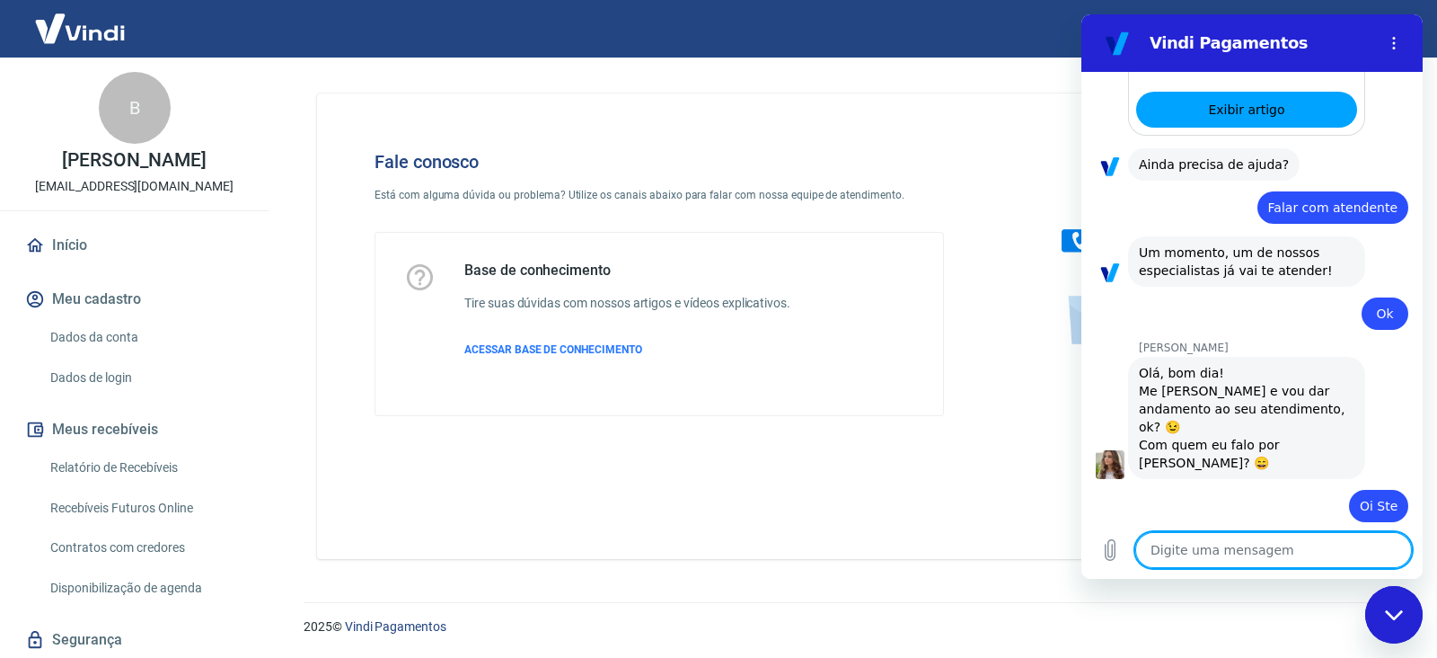
scroll to position [566, 0]
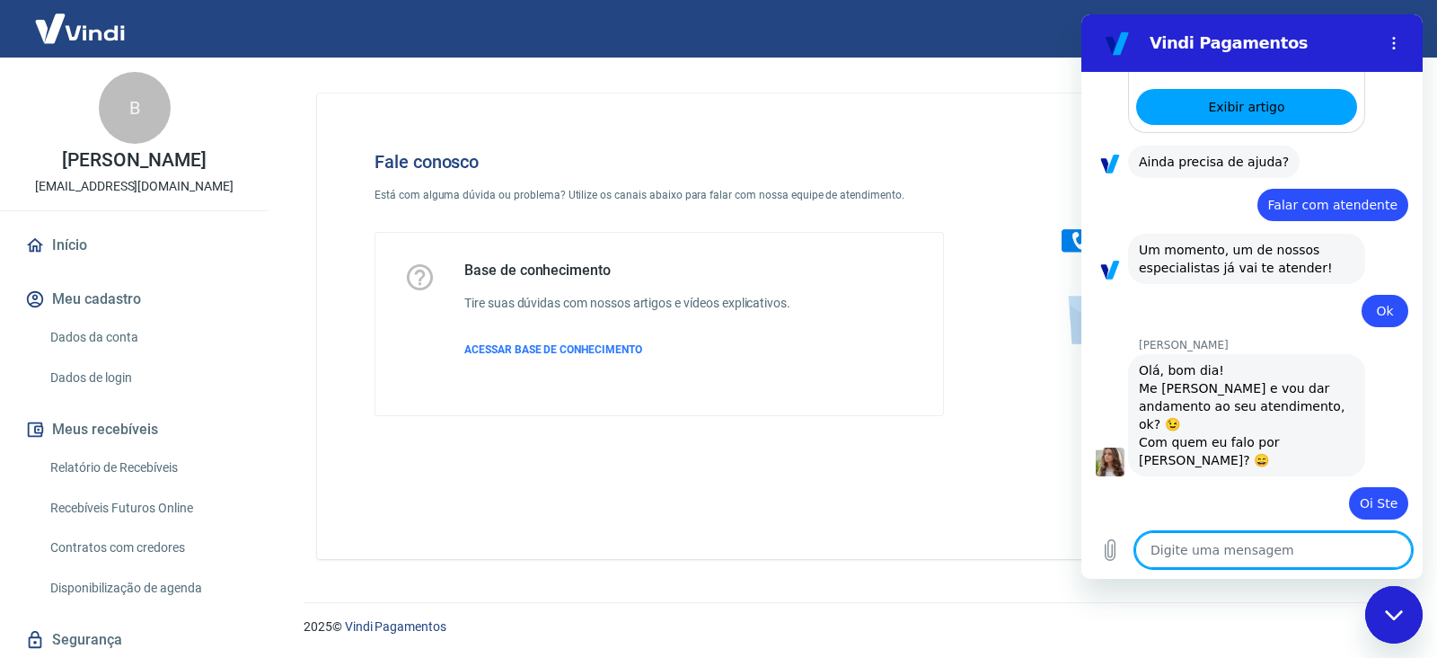
type textarea "É"
type textarea "x"
type textarea "É"
type textarea "x"
type textarea "É o"
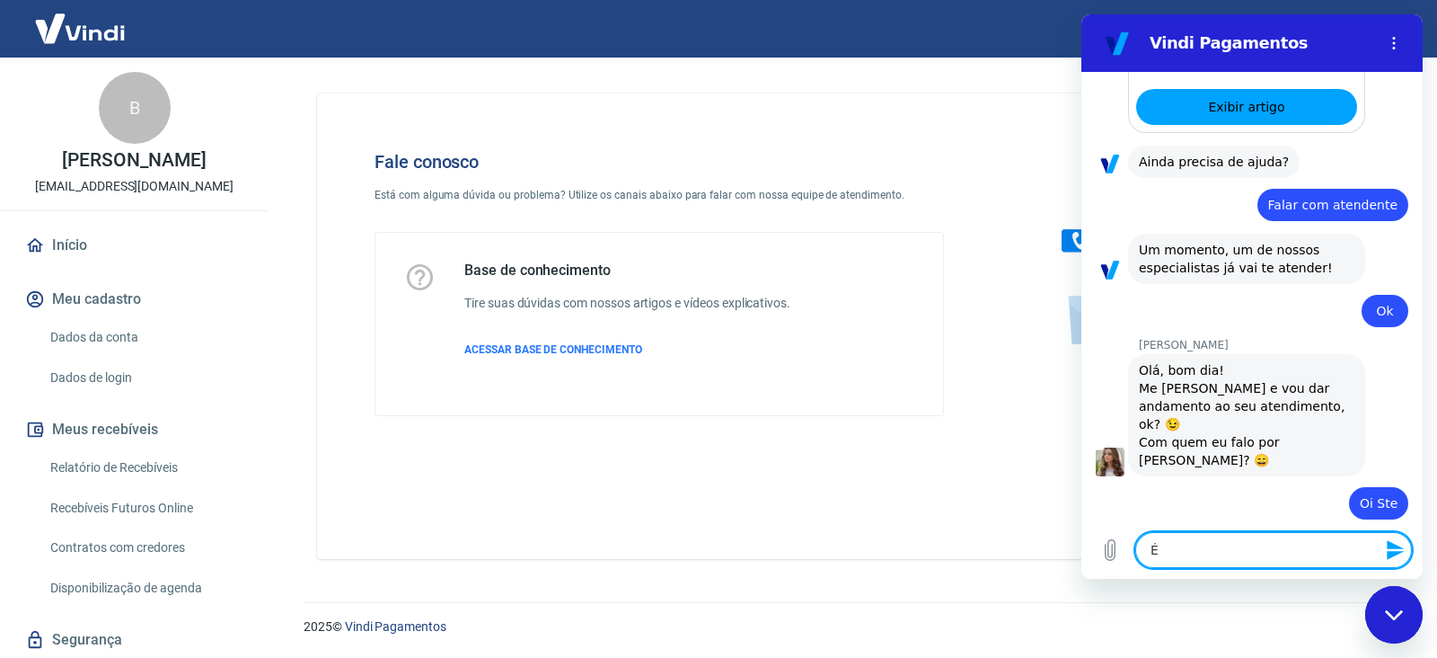
type textarea "x"
type textarea "É o"
type textarea "x"
type textarea "É o b"
type textarea "x"
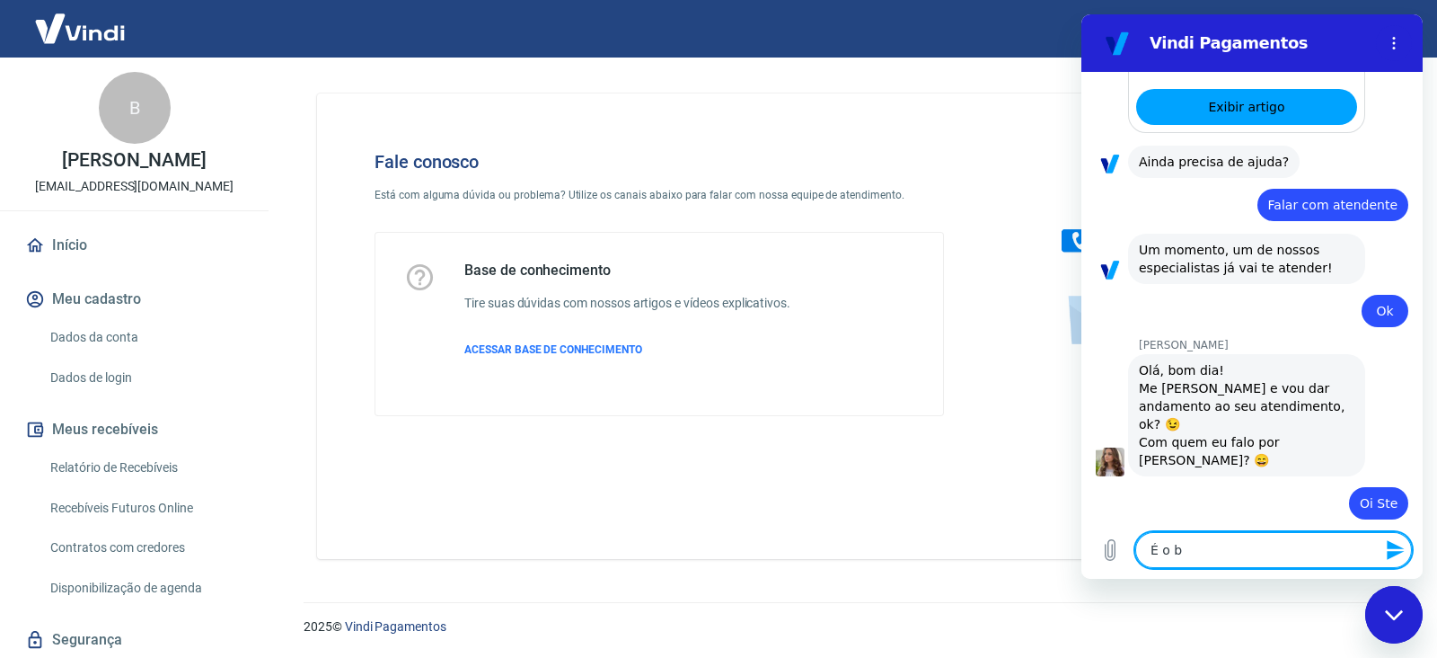
type textarea "É o br"
type textarea "x"
type textarea "É o bru"
type textarea "x"
type textarea "É o br"
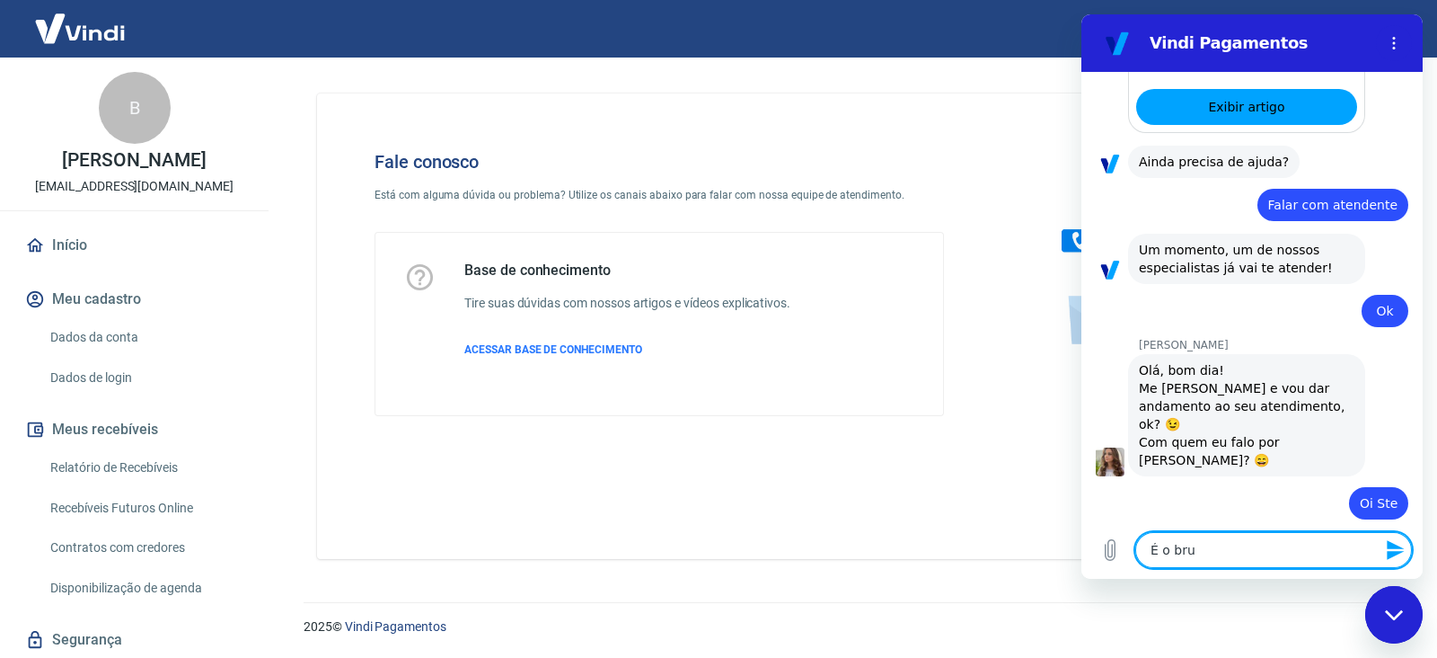
type textarea "x"
type textarea "É o b"
type textarea "x"
type textarea "É o"
type textarea "x"
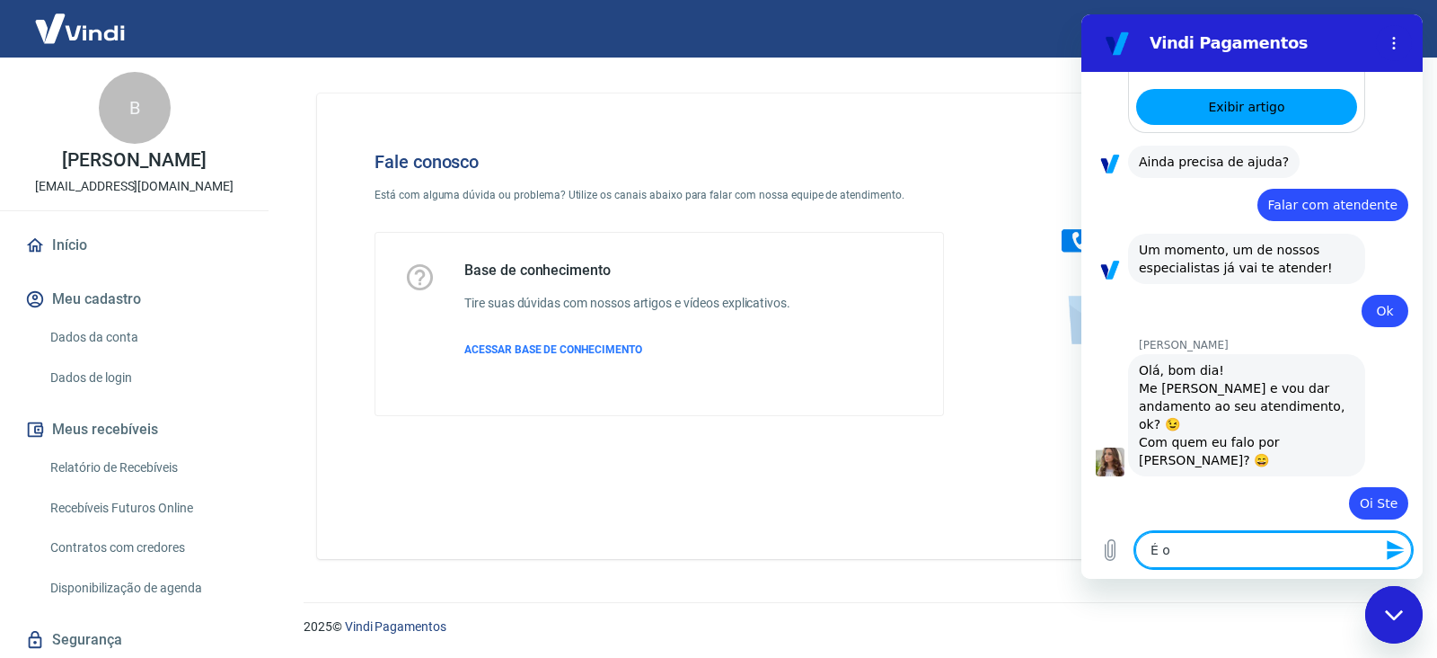
type textarea "É o B"
type textarea "x"
type textarea "É o Br"
type textarea "x"
type textarea "É o Bru"
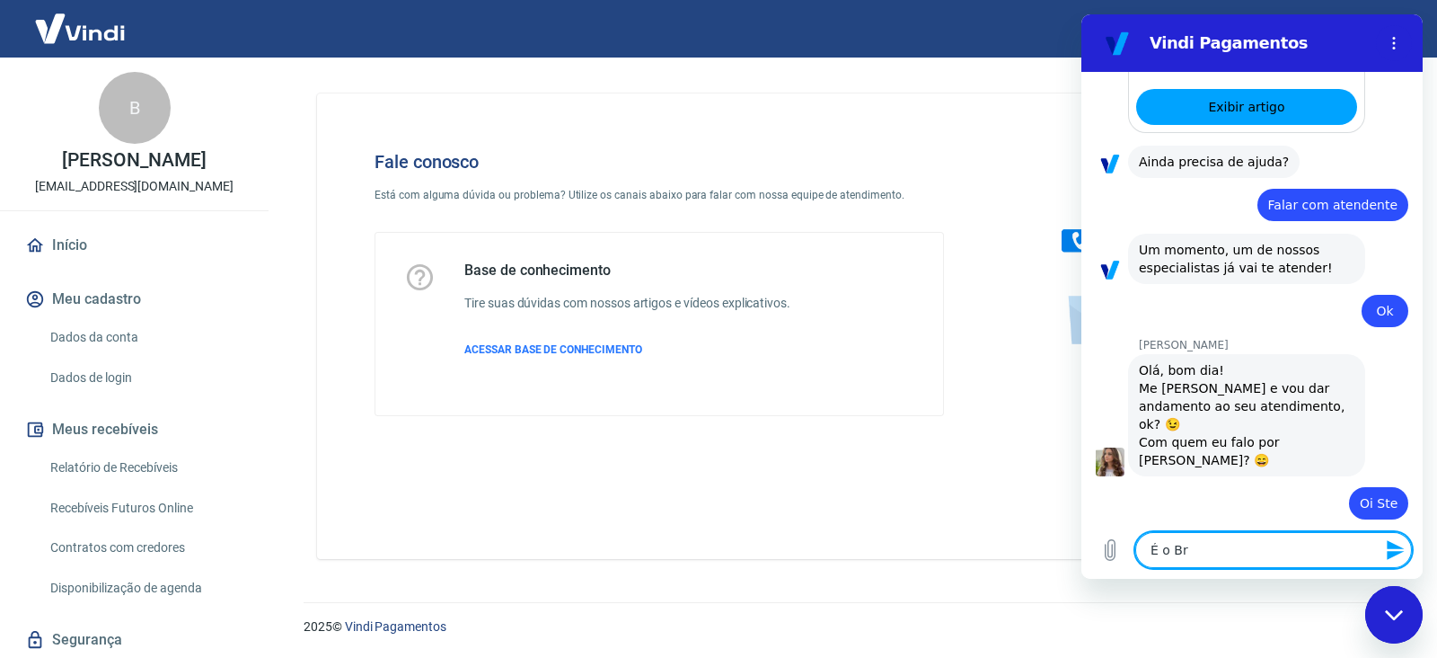
type textarea "x"
type textarea "É o Brun"
type textarea "x"
type textarea "É o [PERSON_NAME]"
type textarea "x"
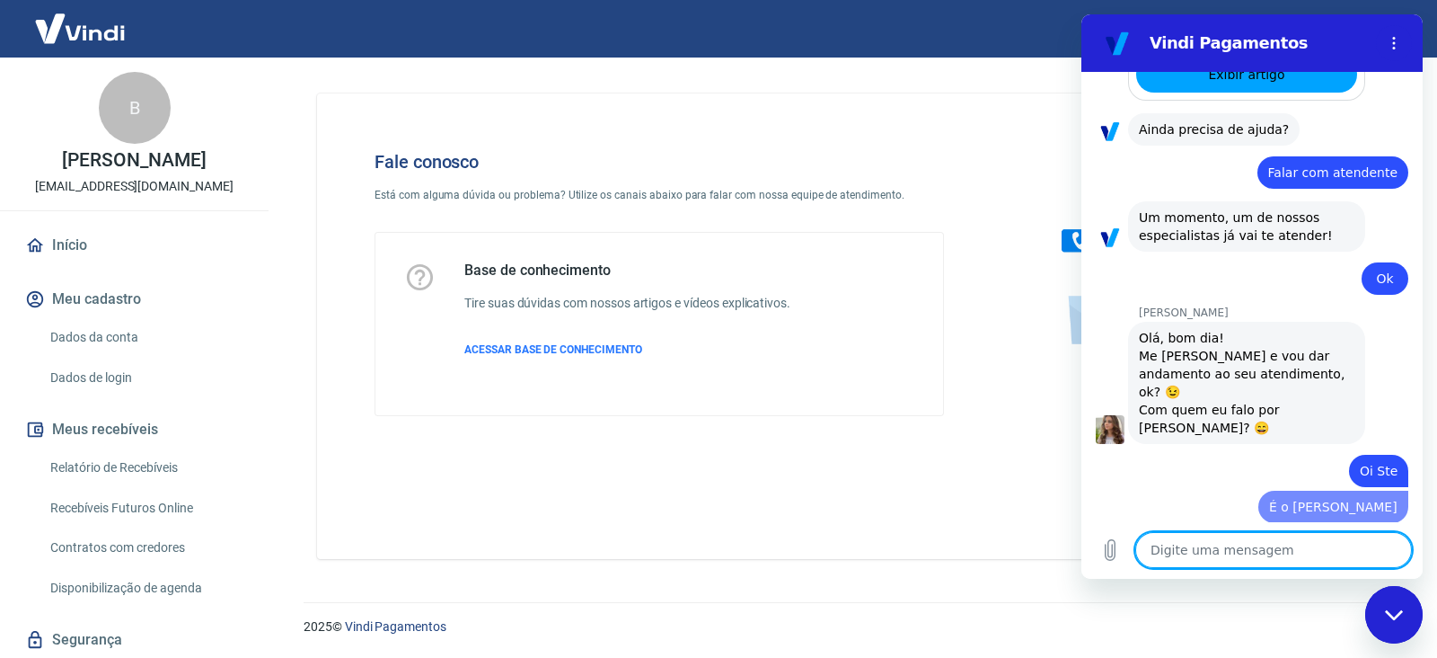
type textarea "x"
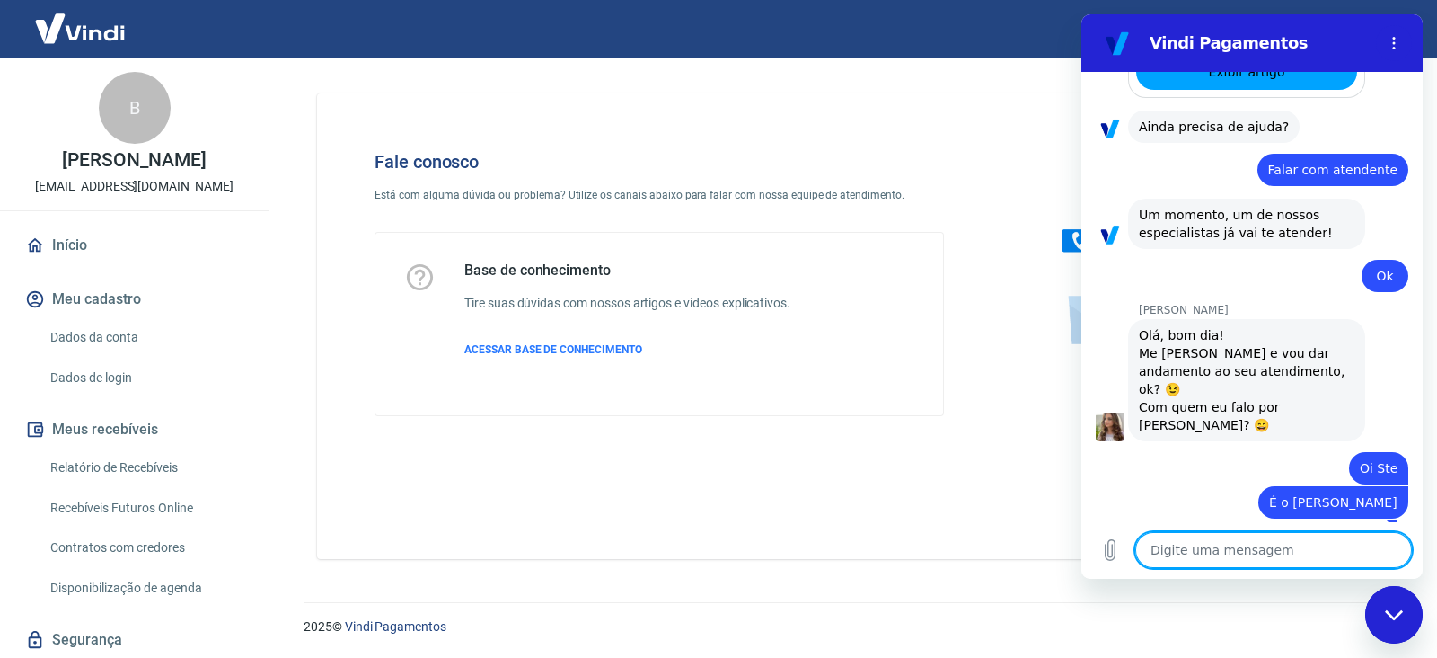
type textarea "M"
type textarea "x"
type textarea "Me"
type textarea "x"
type textarea "Me"
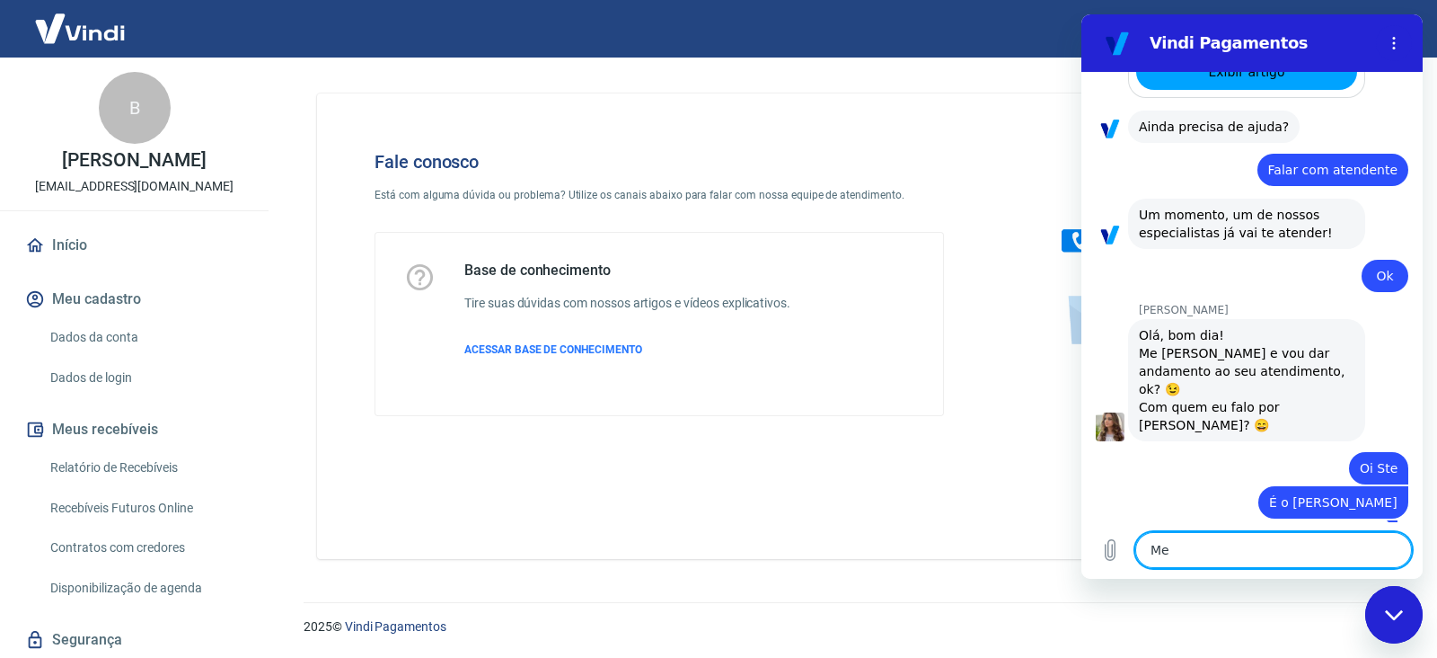
type textarea "x"
type textarea "Me t"
type textarea "x"
type textarea "Me ti"
type textarea "x"
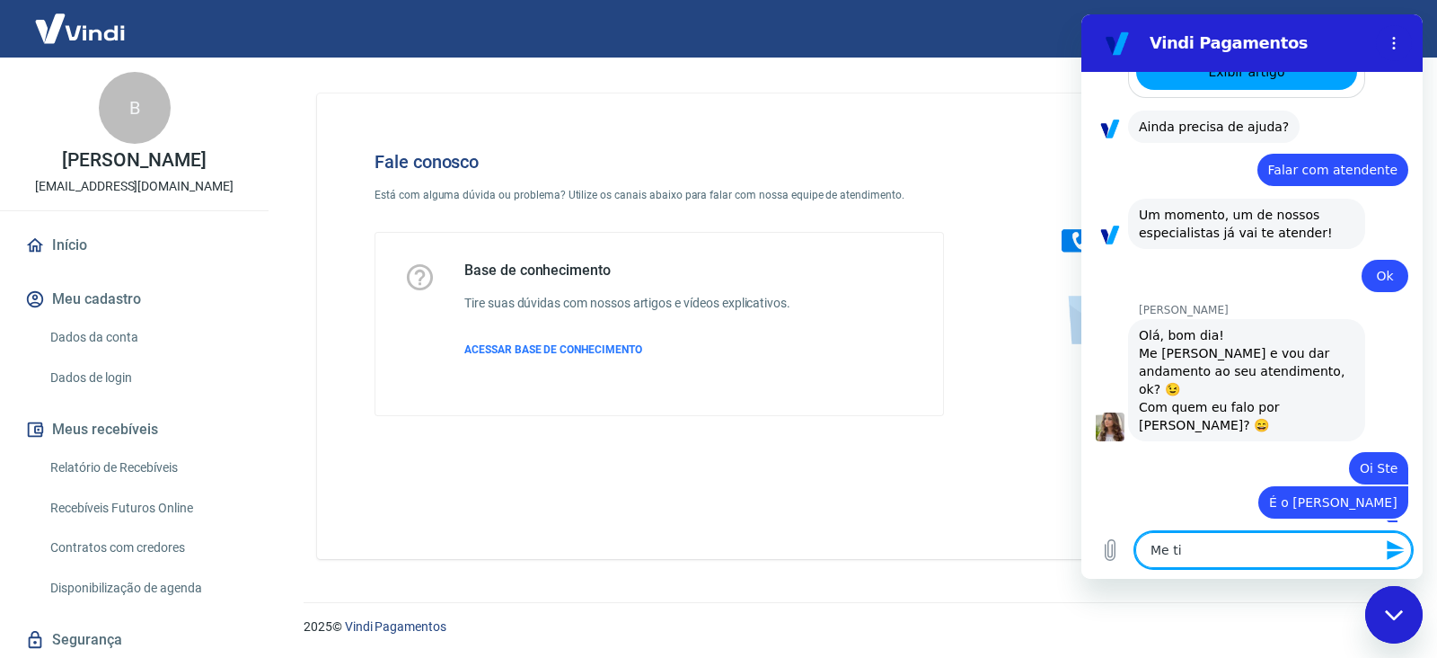
type textarea "Me tir"
type textarea "x"
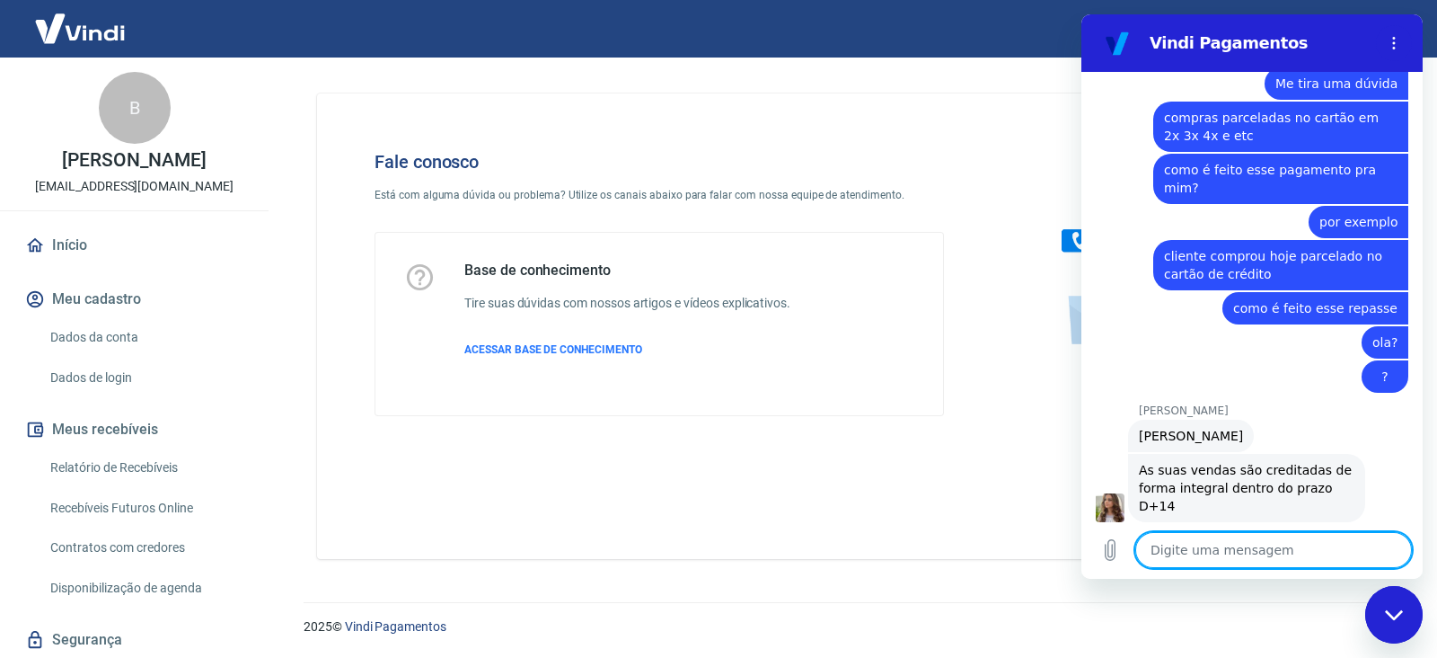
scroll to position [1056, 0]
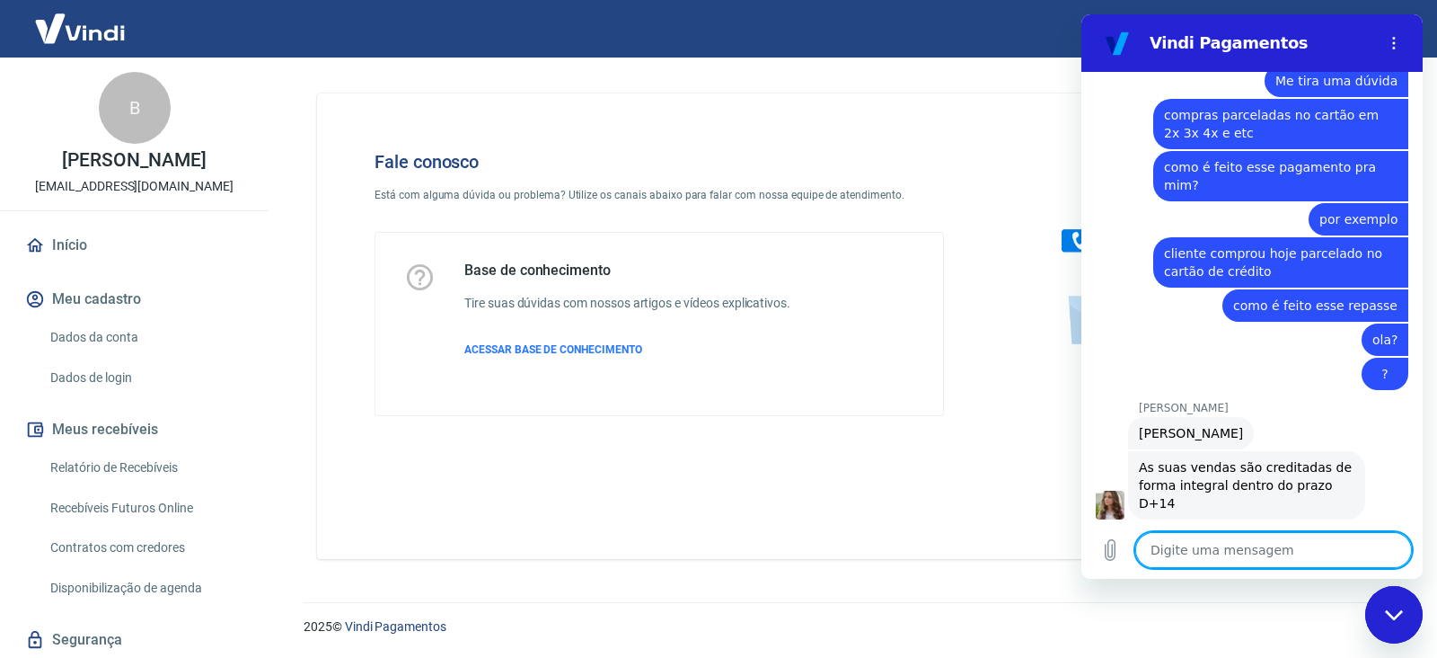
click at [1245, 551] on textarea at bounding box center [1274, 550] width 277 height 36
click at [1109, 491] on figure at bounding box center [1110, 505] width 29 height 29
click at [1203, 549] on textarea at bounding box center [1274, 550] width 277 height 36
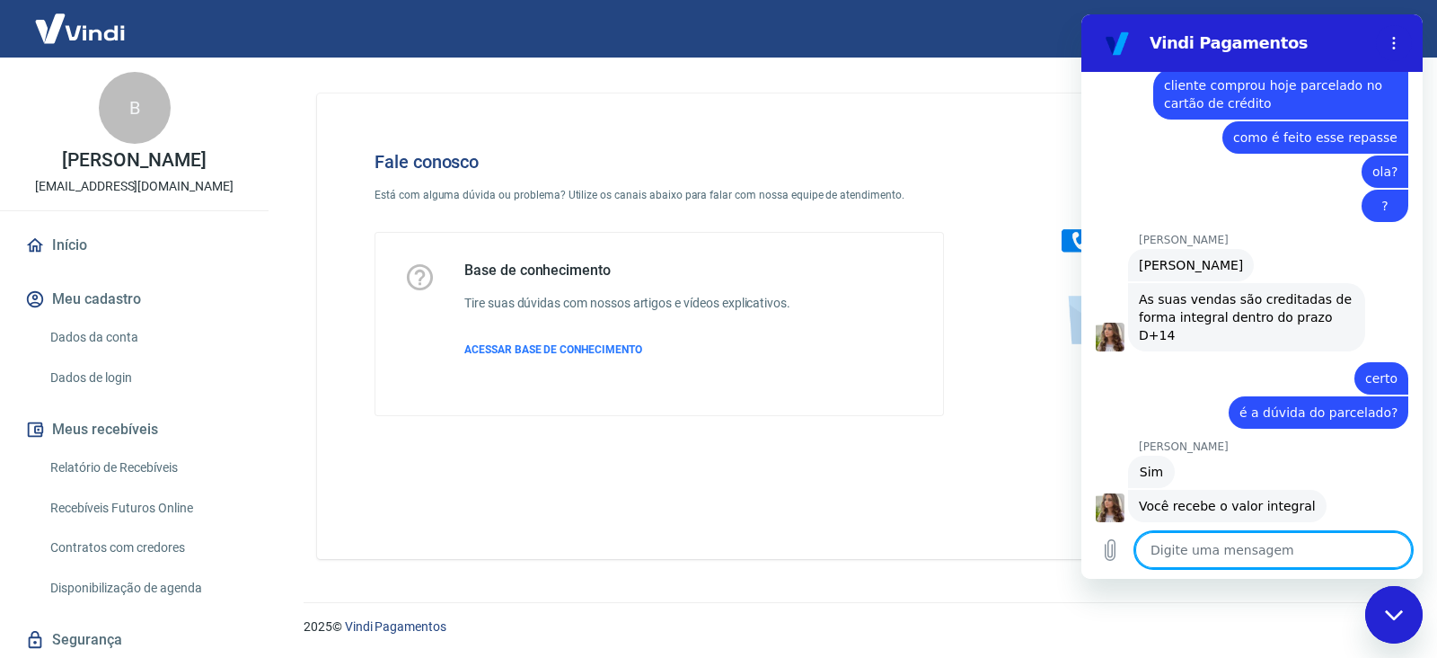
scroll to position [1227, 0]
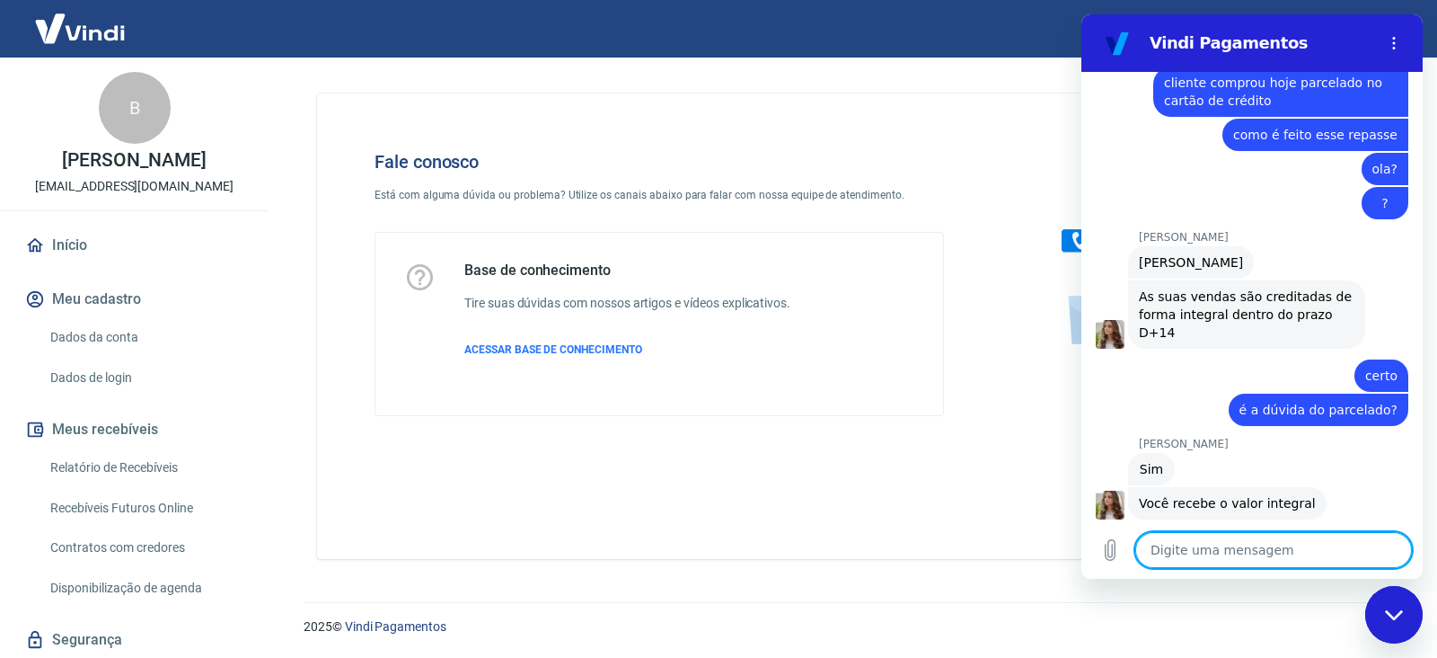
click at [1263, 565] on textarea at bounding box center [1274, 550] width 277 height 36
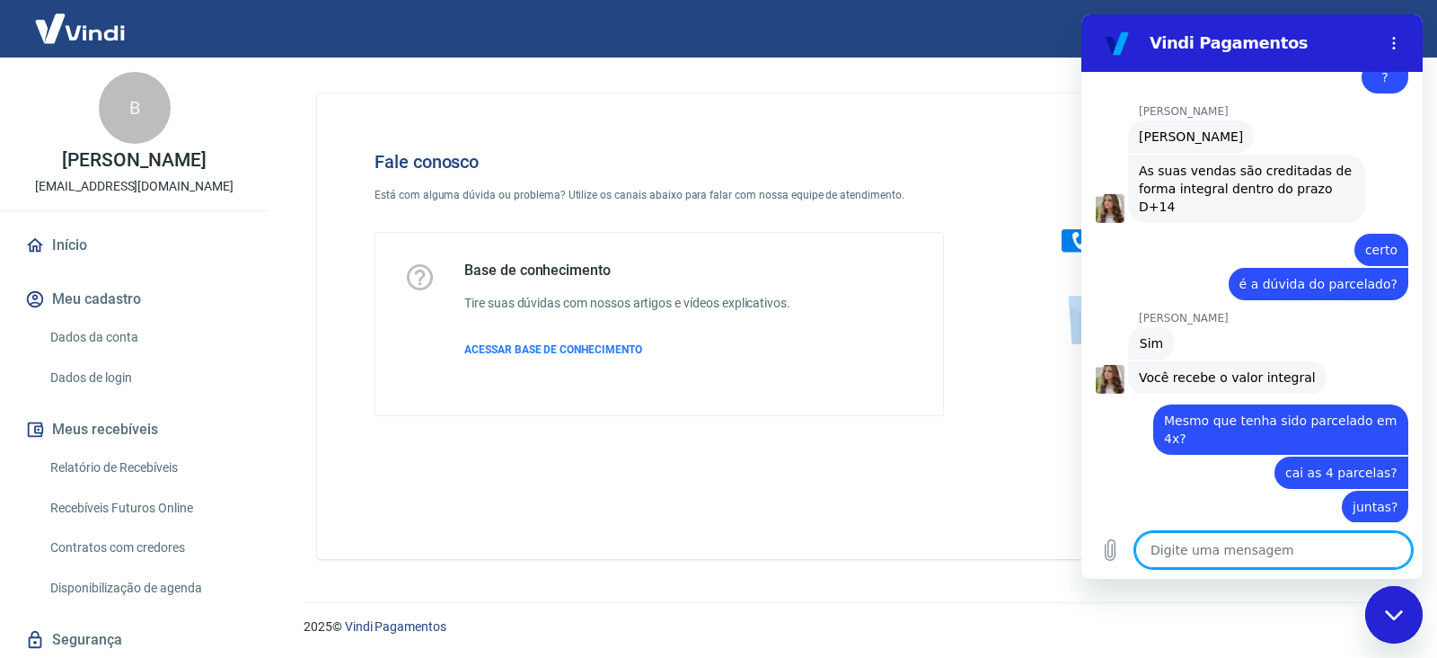
scroll to position [1357, 0]
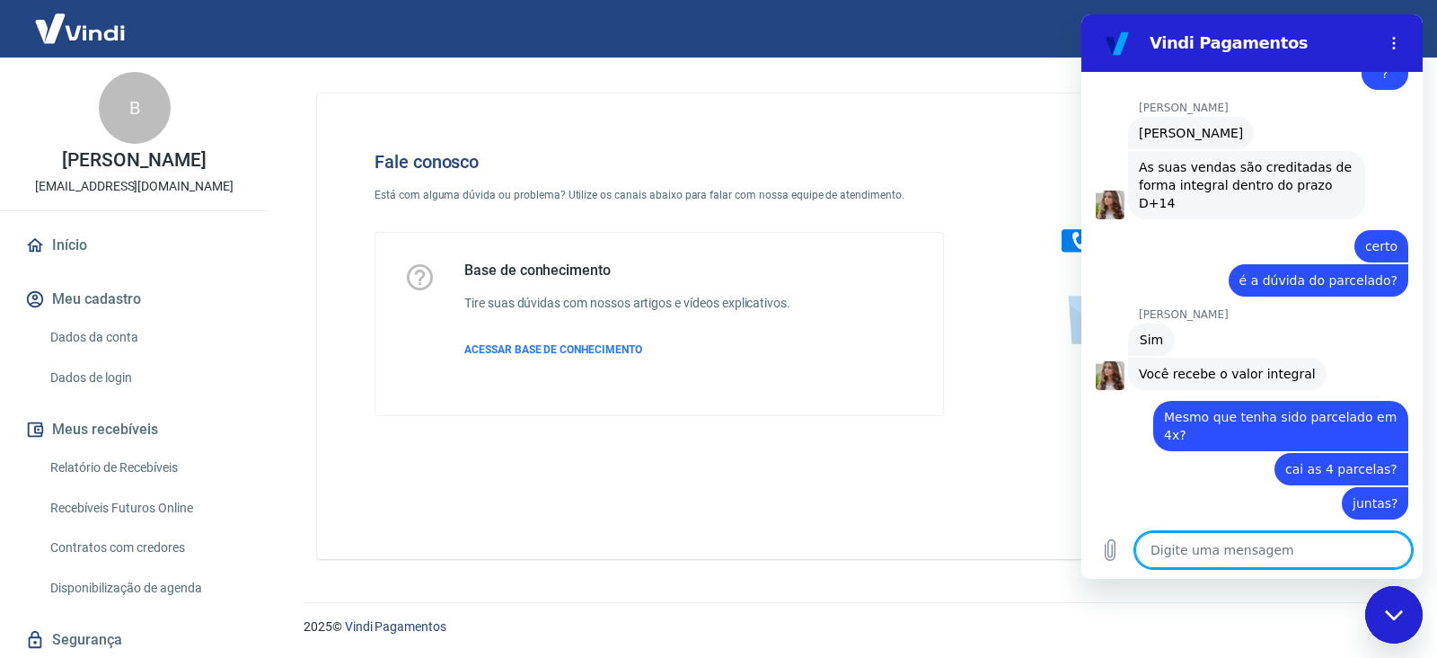
click at [1263, 565] on textarea at bounding box center [1274, 550] width 277 height 36
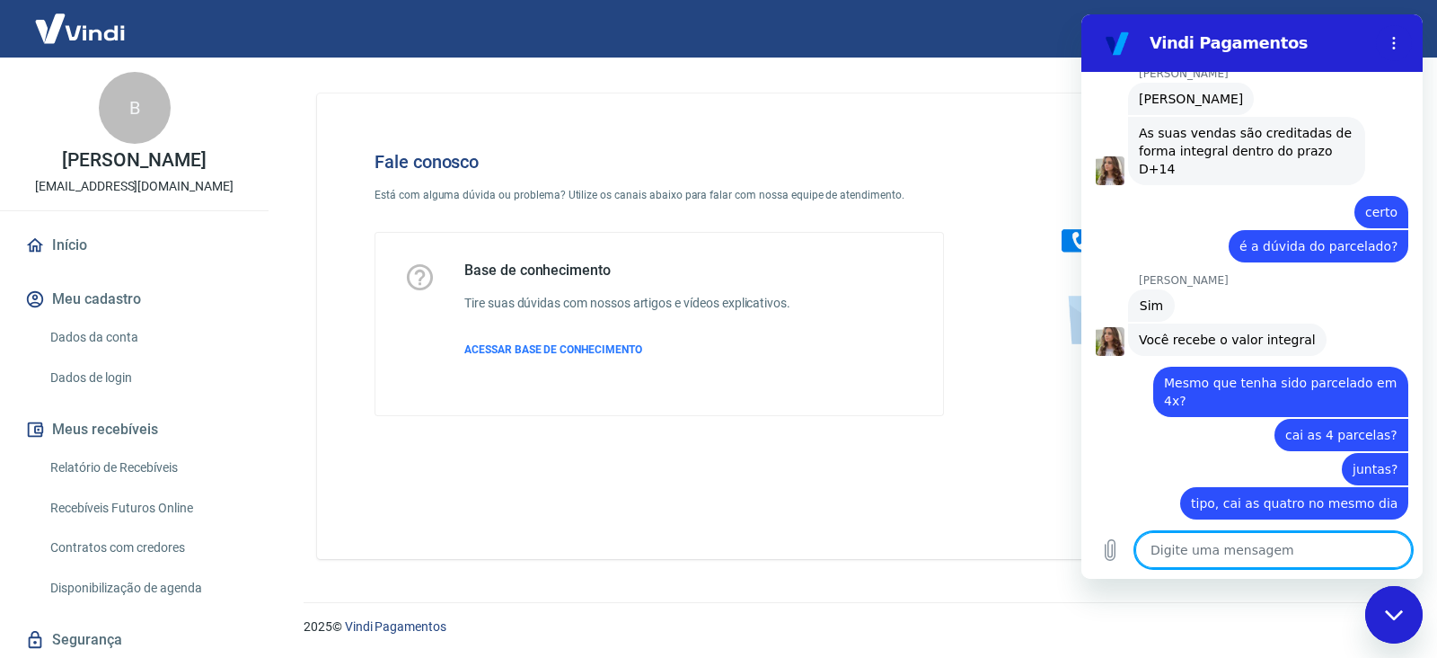
scroll to position [1450, 0]
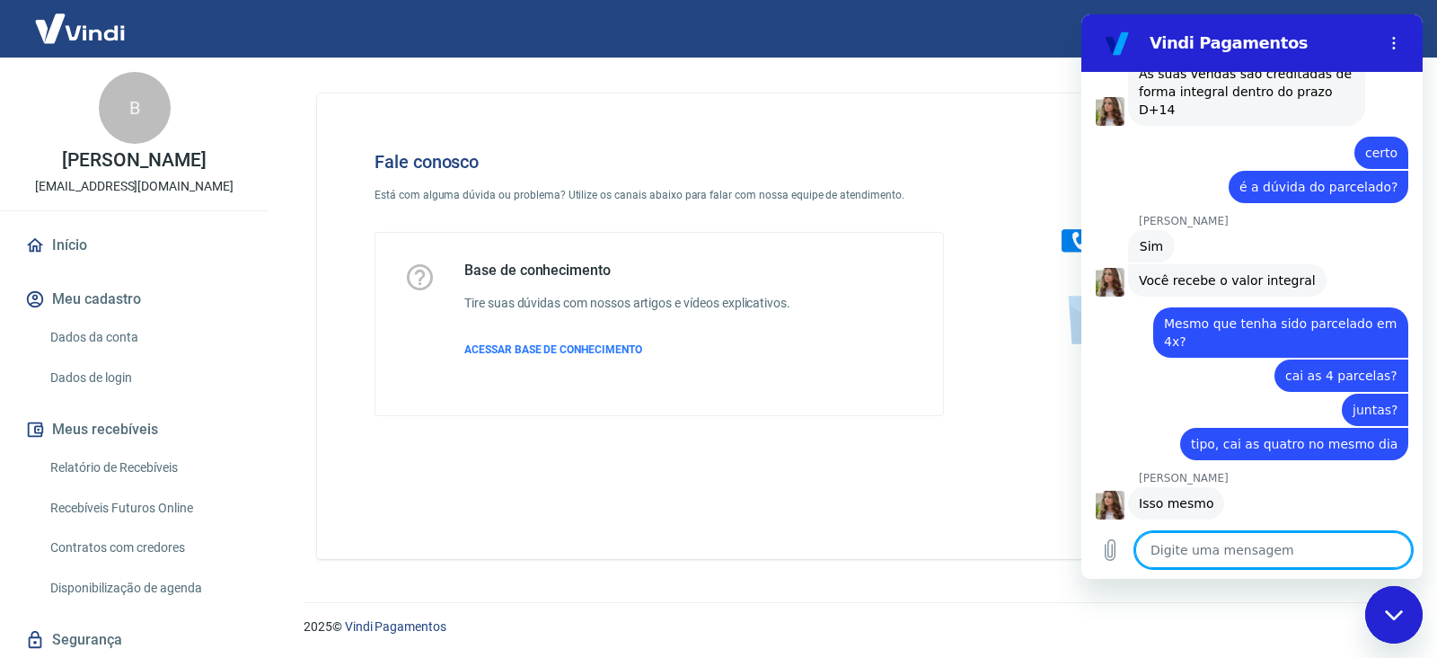
click at [1221, 558] on textarea at bounding box center [1274, 550] width 277 height 36
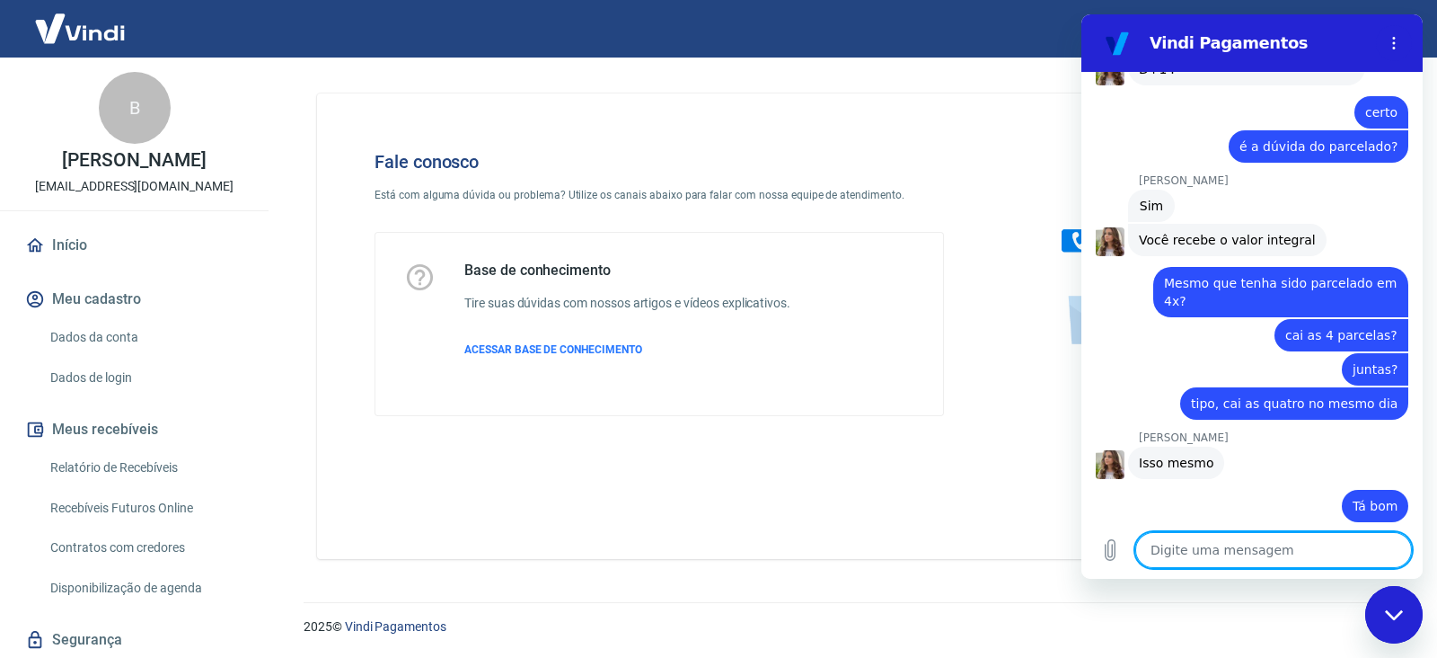
scroll to position [1493, 0]
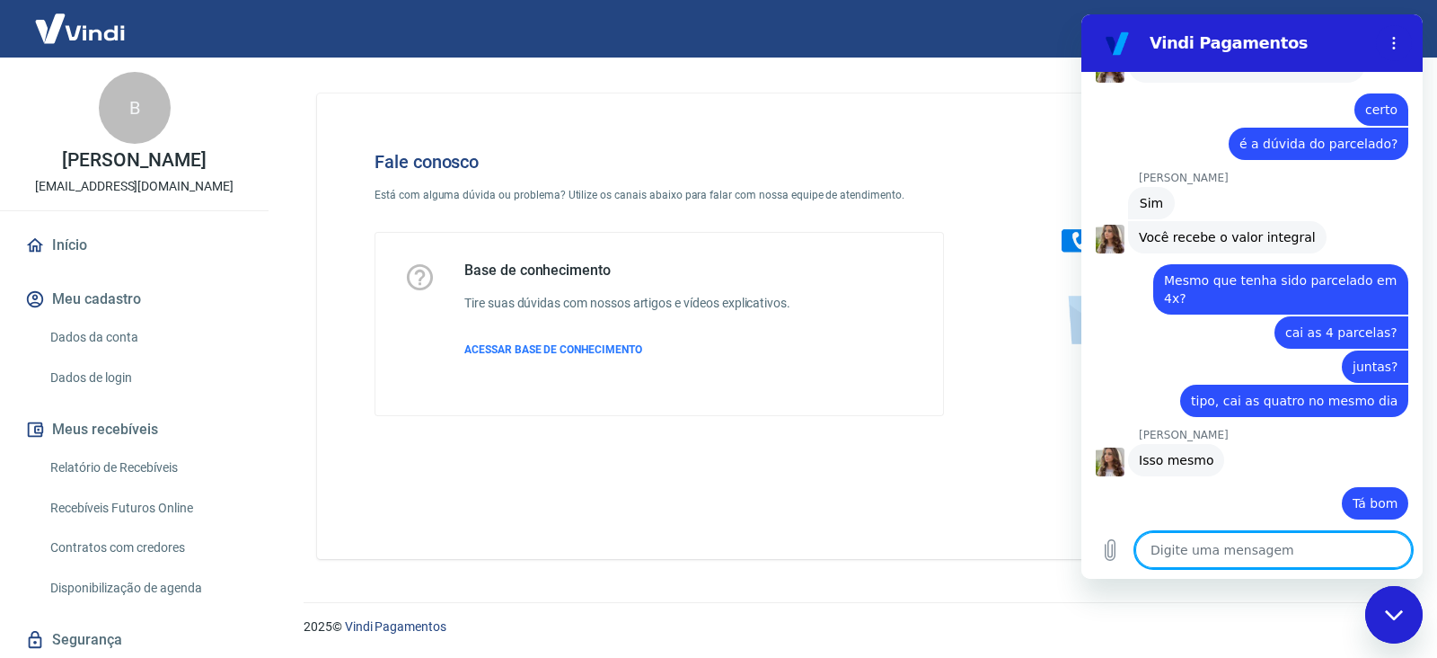
click at [1221, 558] on textarea at bounding box center [1274, 550] width 277 height 36
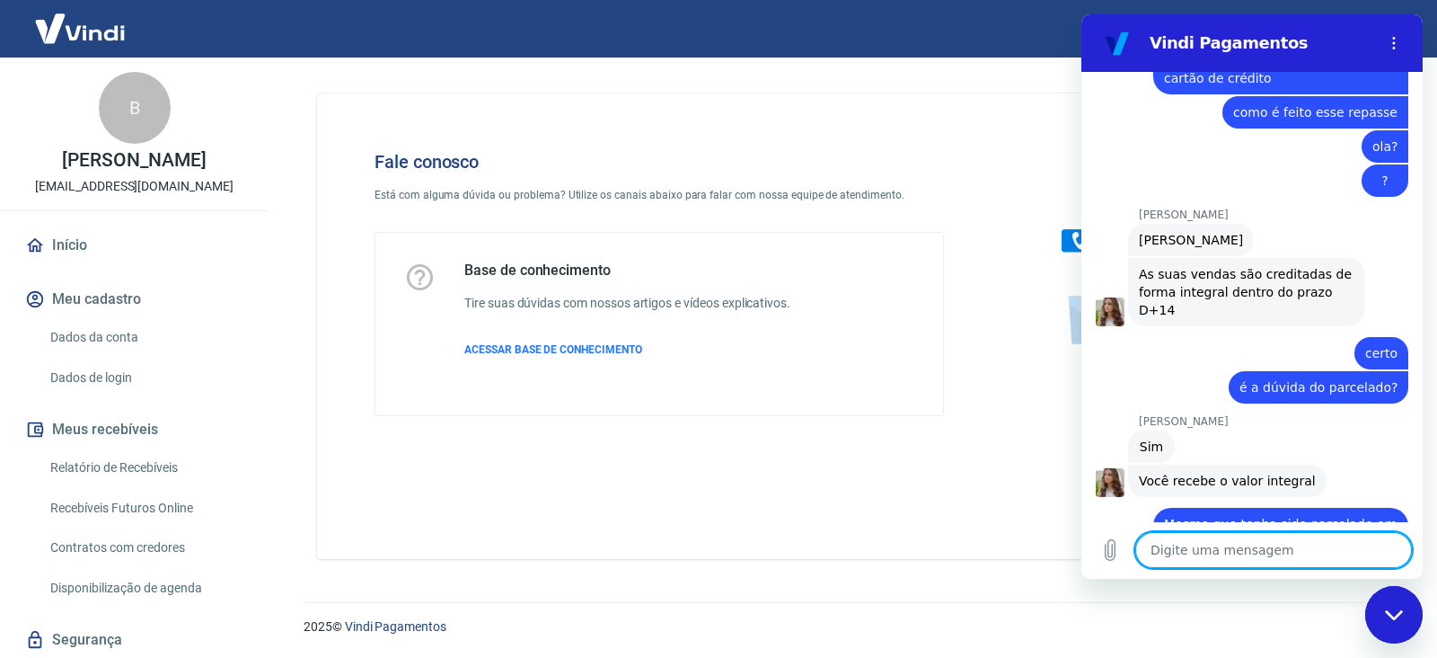
scroll to position [1222, 0]
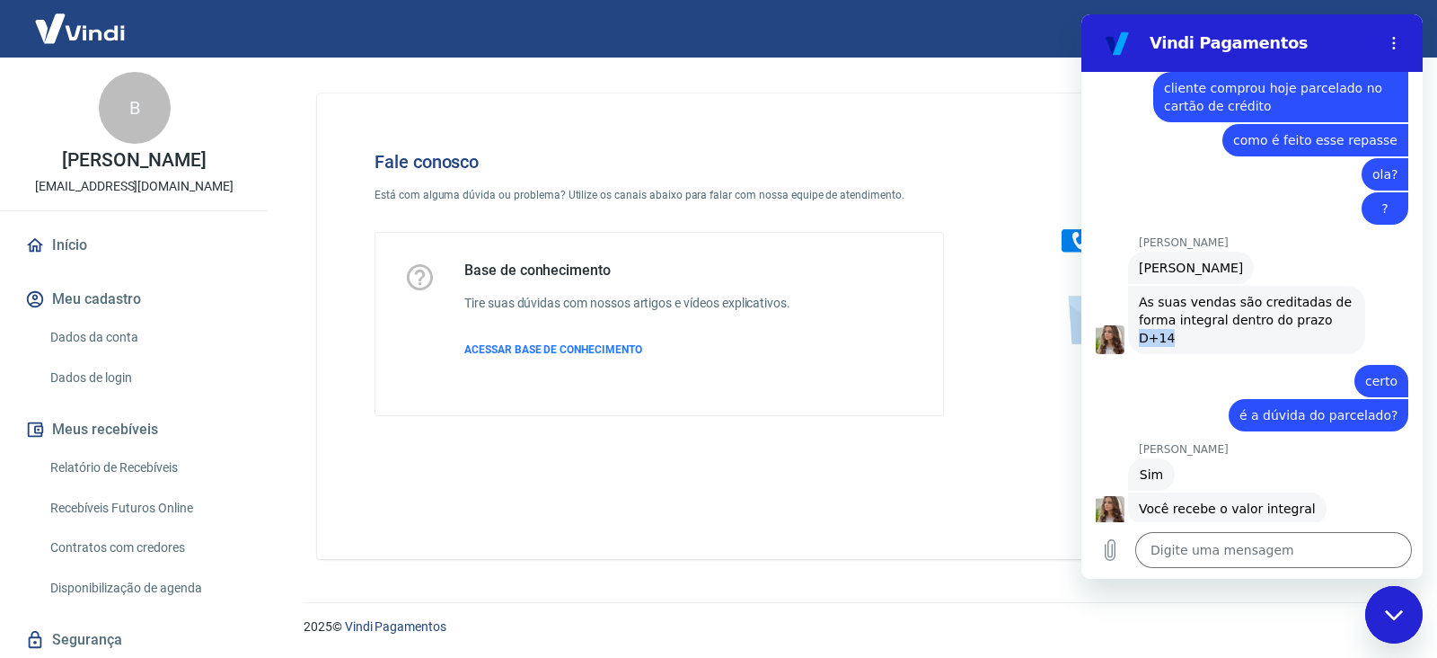
drag, startPoint x: 1171, startPoint y: 319, endPoint x: 1136, endPoint y: 321, distance: 35.1
click at [1136, 321] on div "[PERSON_NAME] diz: As suas vendas são creditadas de forma integral dentro do pr…" at bounding box center [1246, 320] width 237 height 68
copy span "D+14"
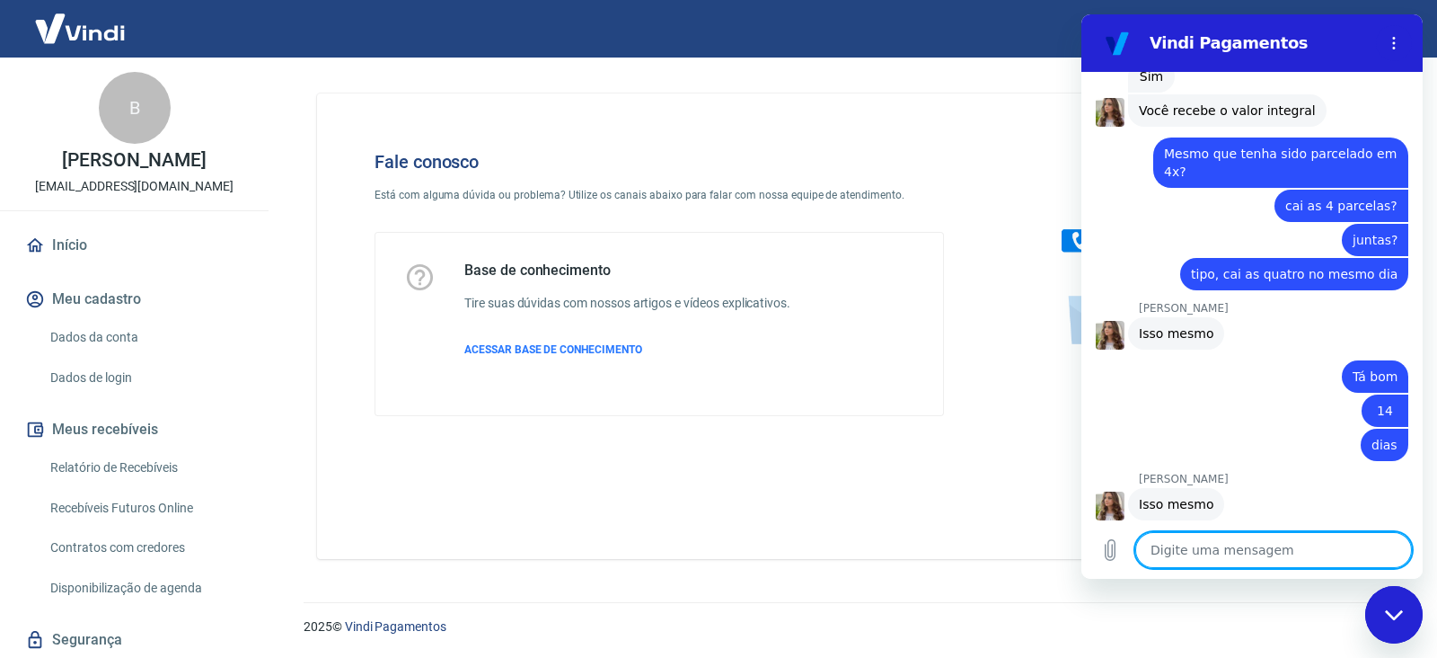
scroll to position [1621, 0]
click at [1261, 541] on textarea at bounding box center [1274, 550] width 277 height 36
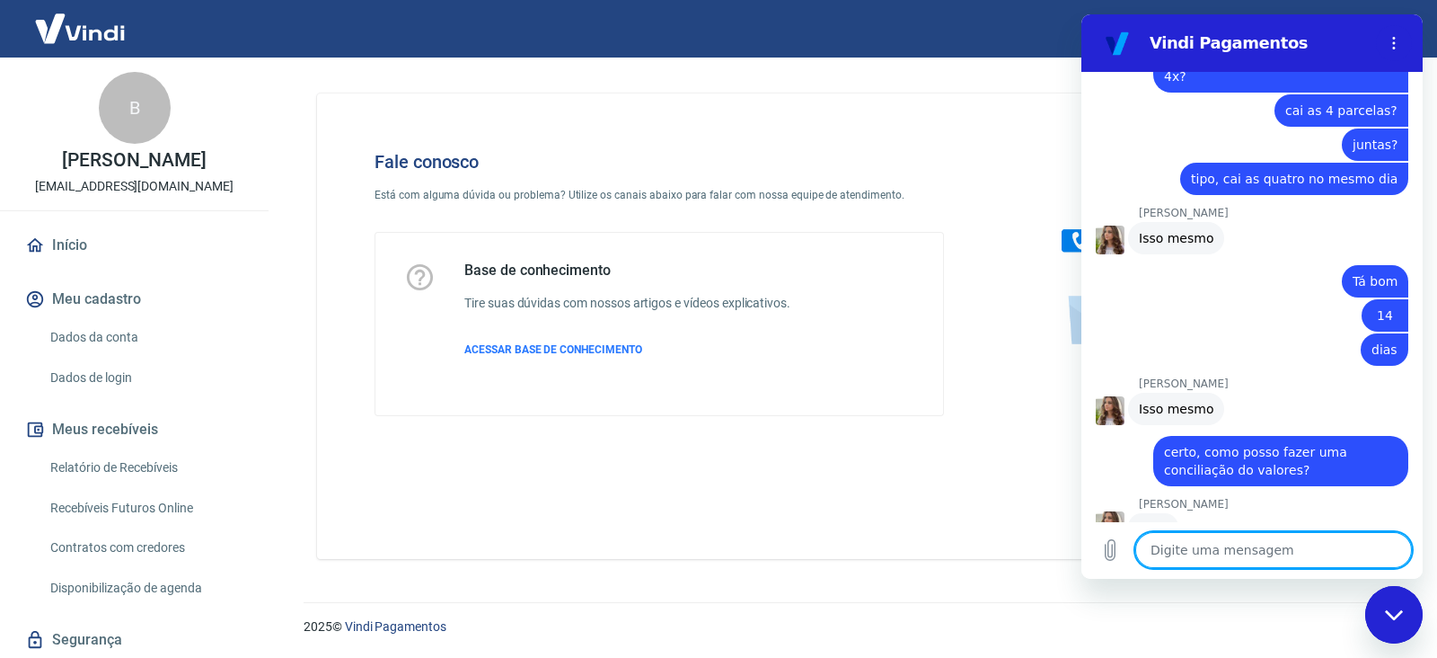
scroll to position [1716, 0]
click at [1270, 559] on textarea at bounding box center [1274, 550] width 277 height 36
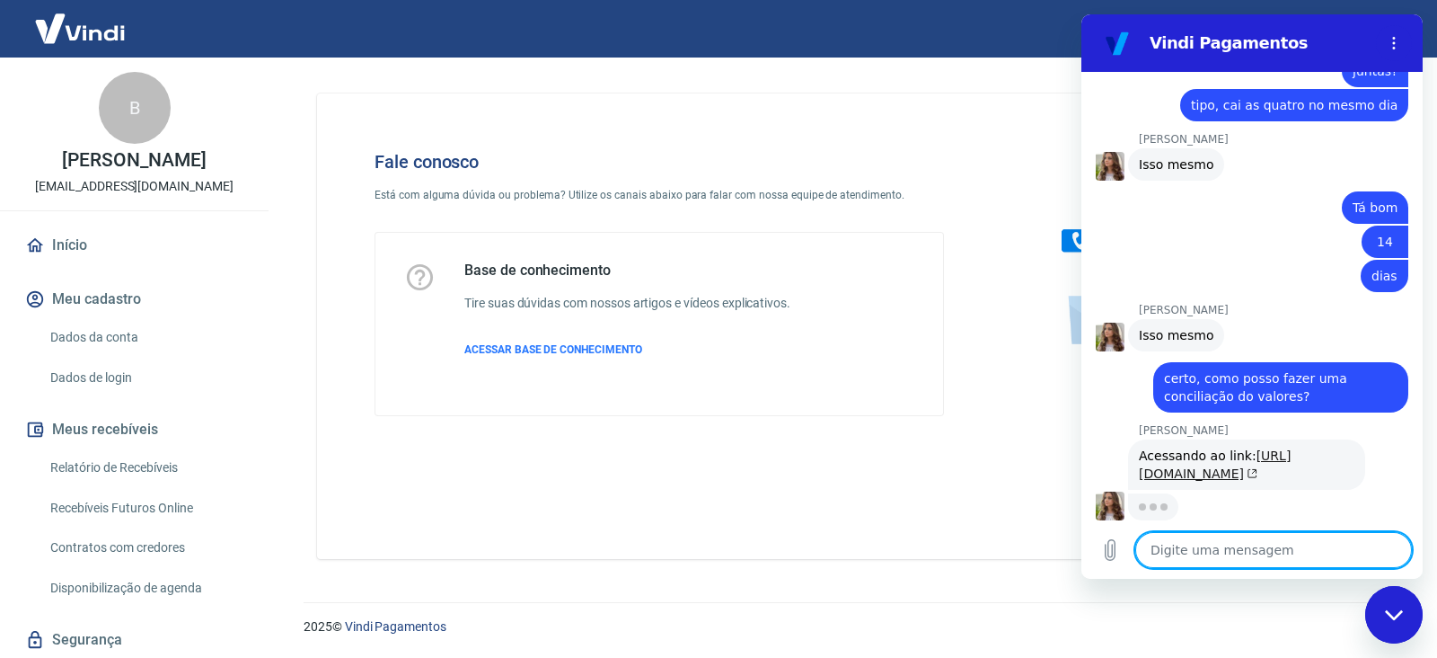
scroll to position [1842, 0]
click at [1212, 448] on link "[URL][DOMAIN_NAME]" at bounding box center [1215, 464] width 152 height 32
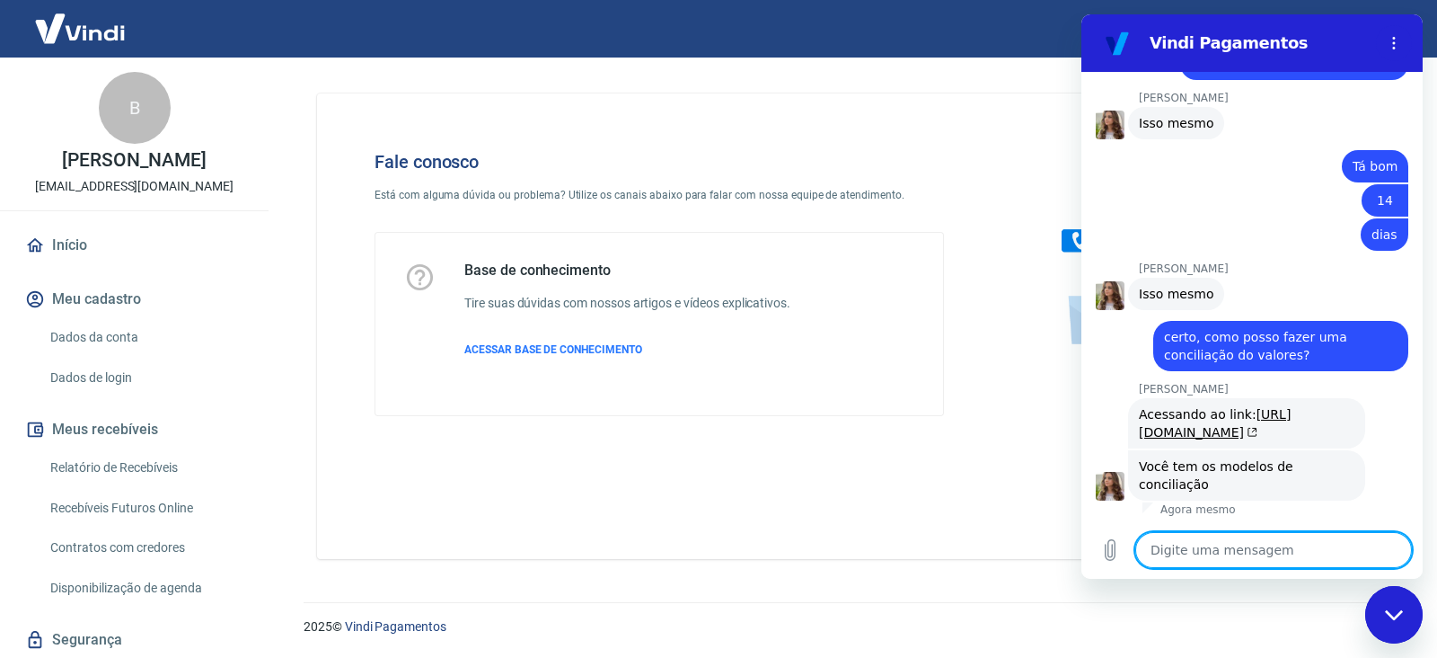
scroll to position [1883, 0]
click at [1220, 549] on textarea at bounding box center [1274, 550] width 277 height 36
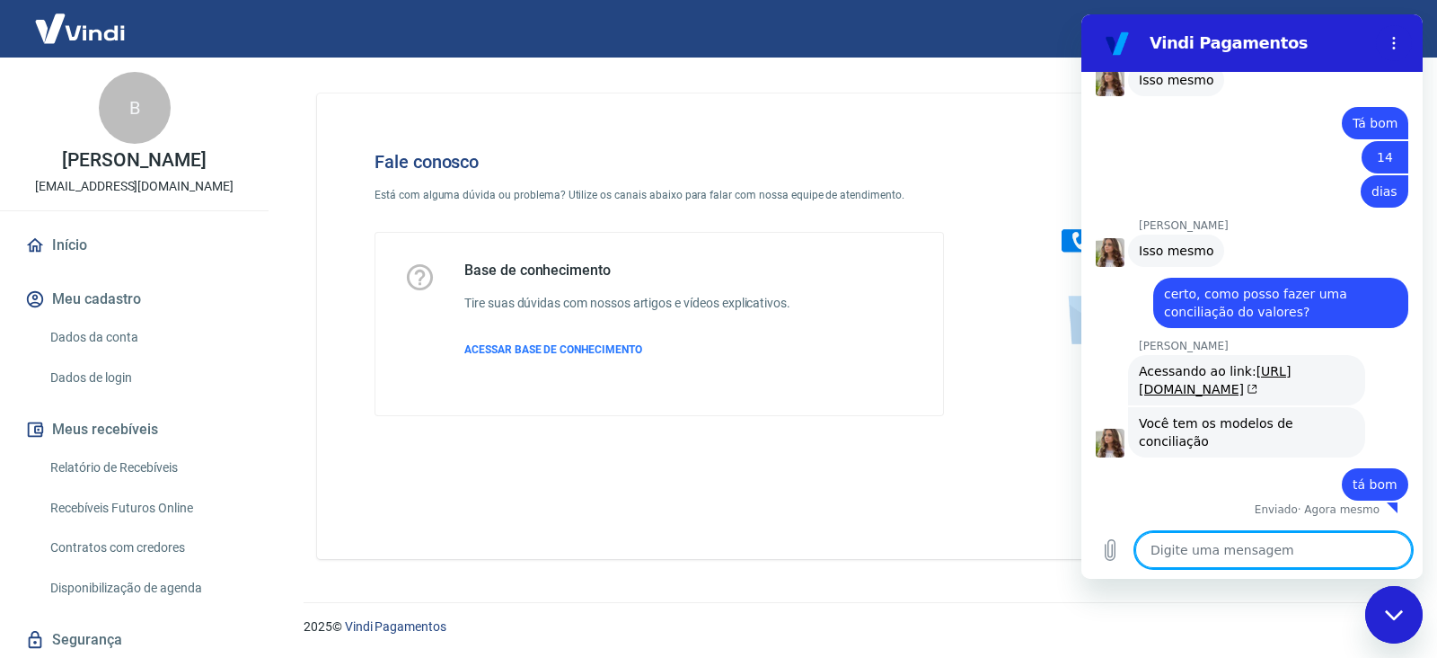
scroll to position [1926, 0]
